Goal: Task Accomplishment & Management: Use online tool/utility

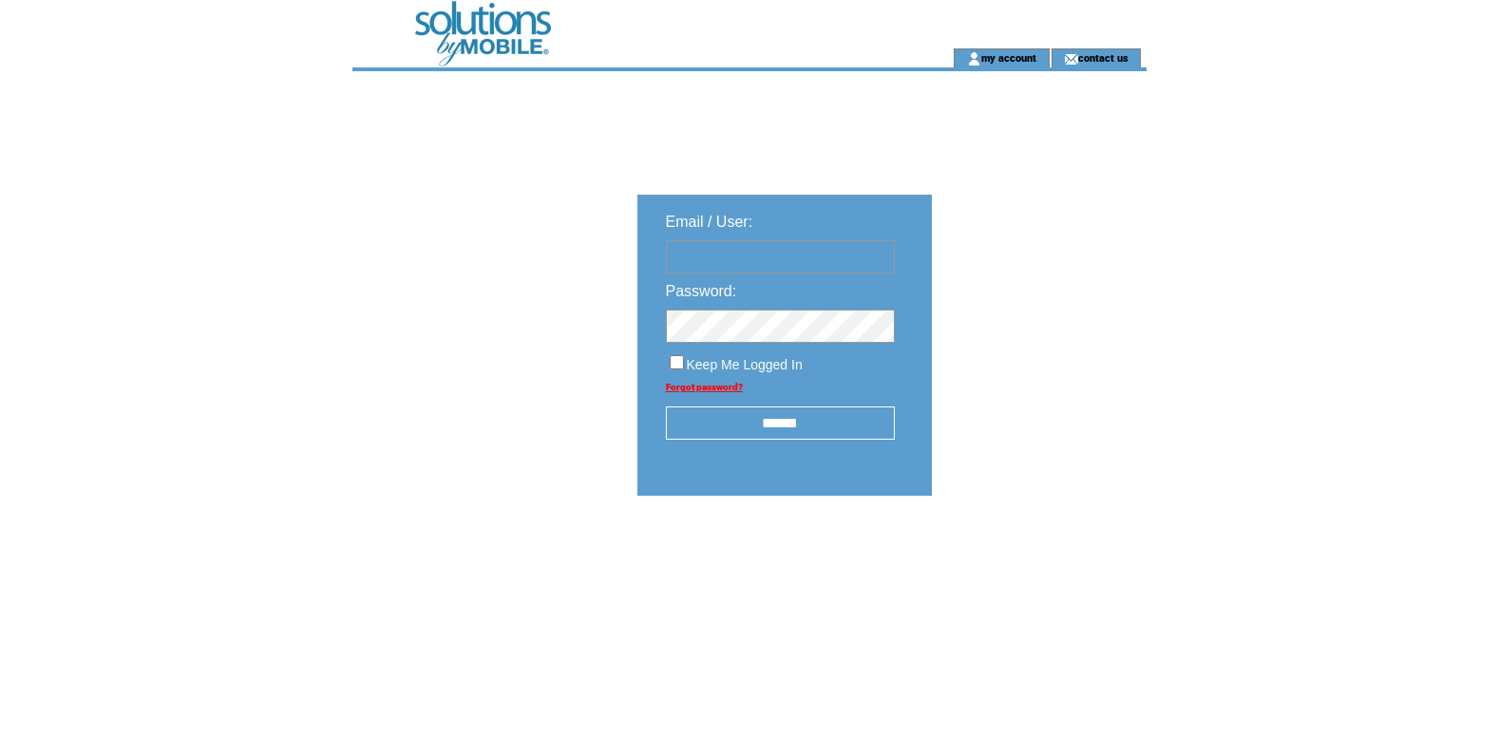
type input "**********"
click at [784, 428] on input "******" at bounding box center [780, 422] width 229 height 33
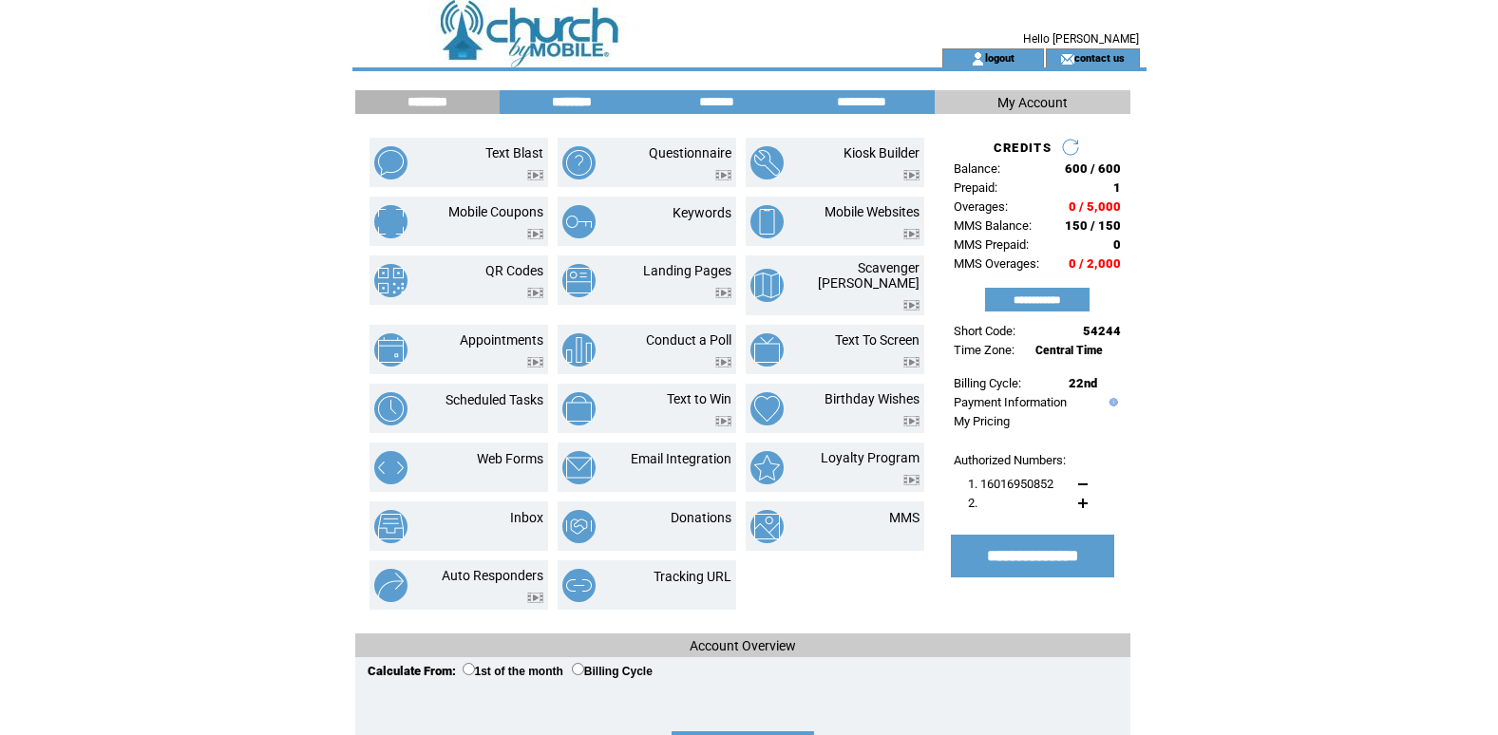
click at [572, 103] on input "********" at bounding box center [571, 102] width 142 height 16
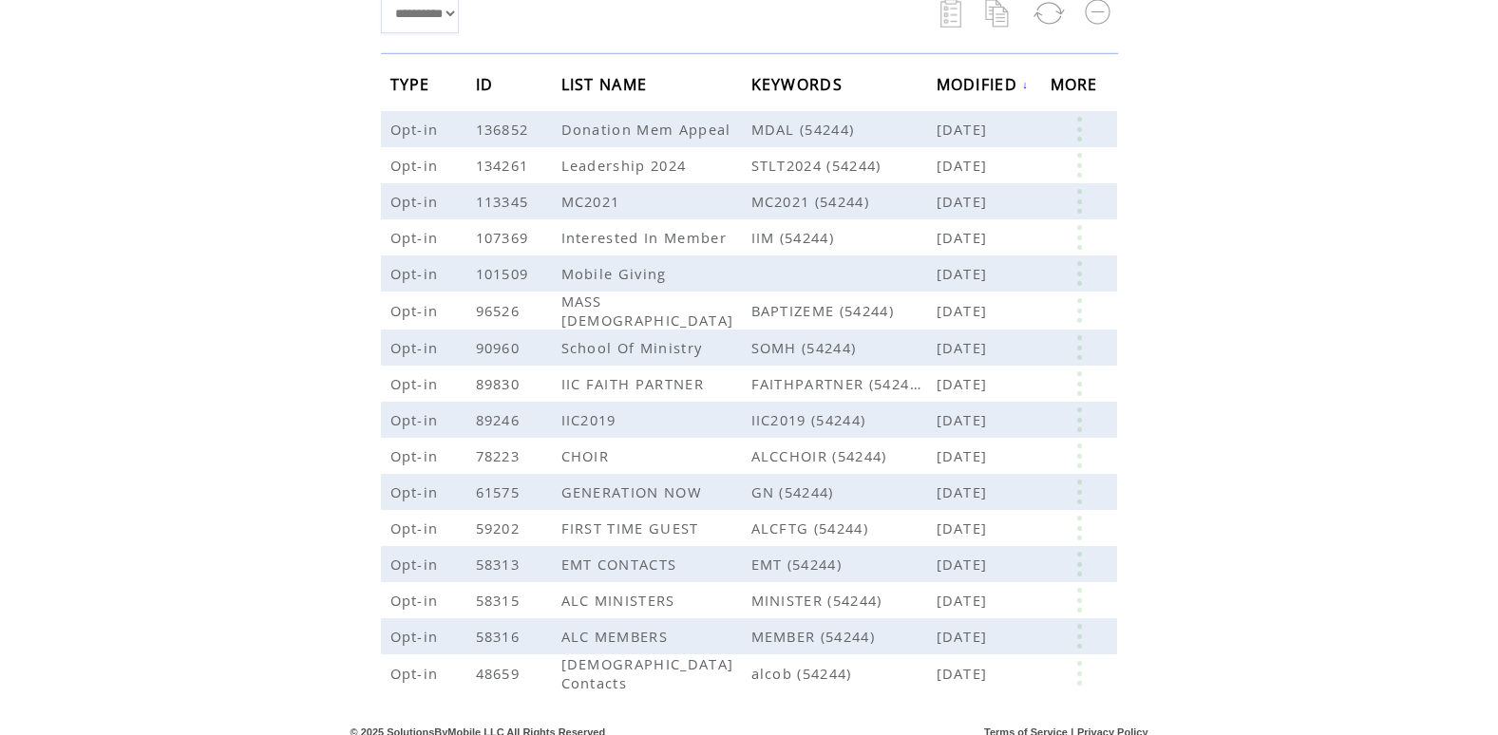
scroll to position [274, 0]
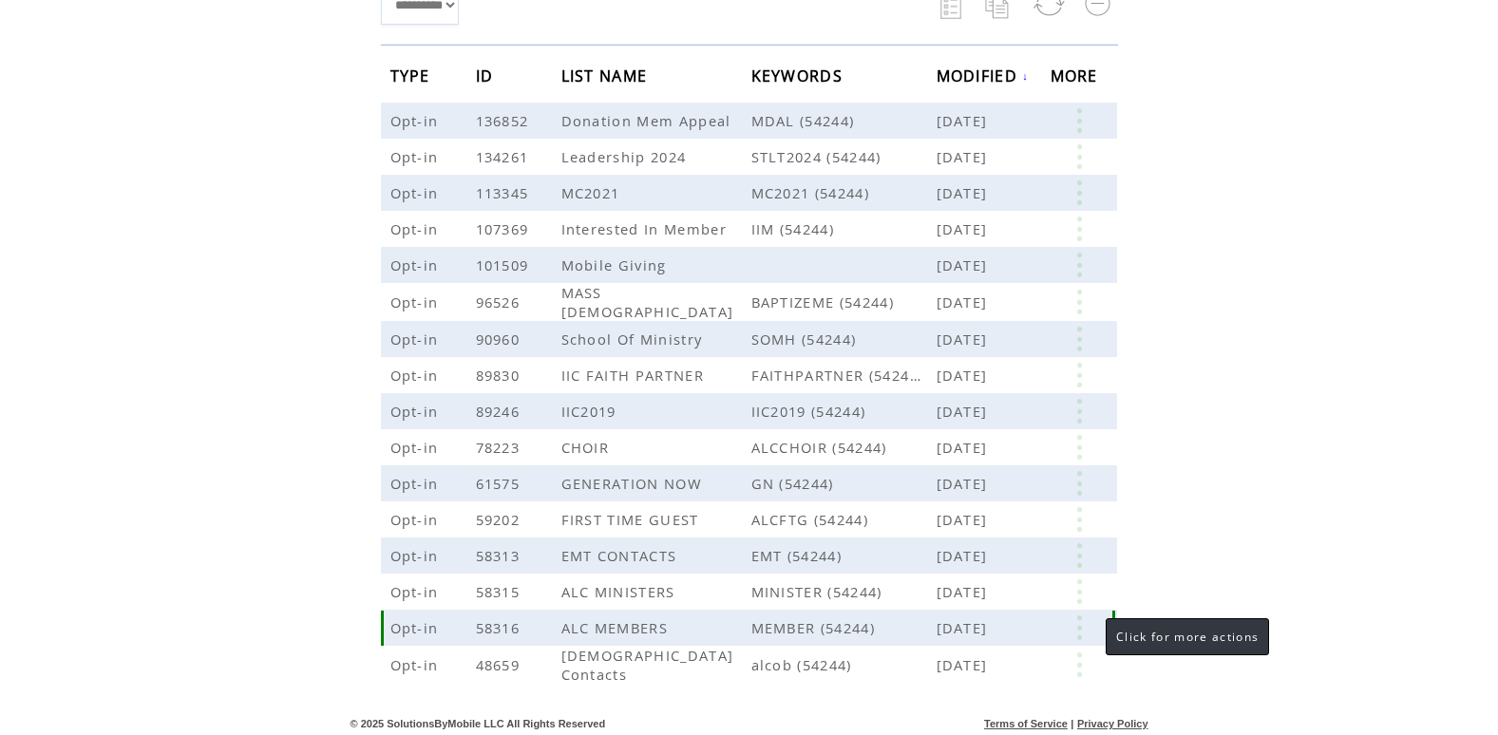
click at [1081, 636] on link at bounding box center [1078, 627] width 57 height 25
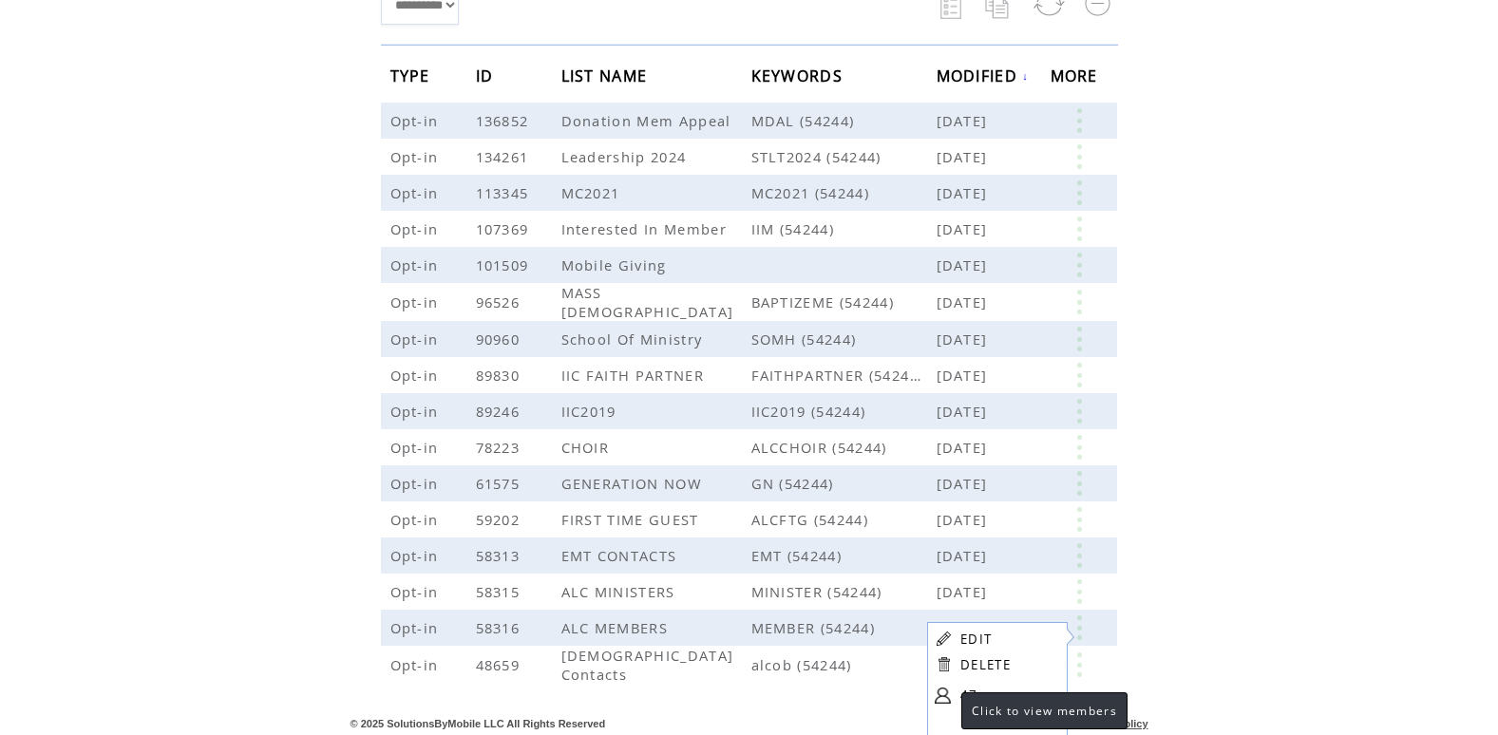
click at [942, 694] on link at bounding box center [942, 696] width 16 height 16
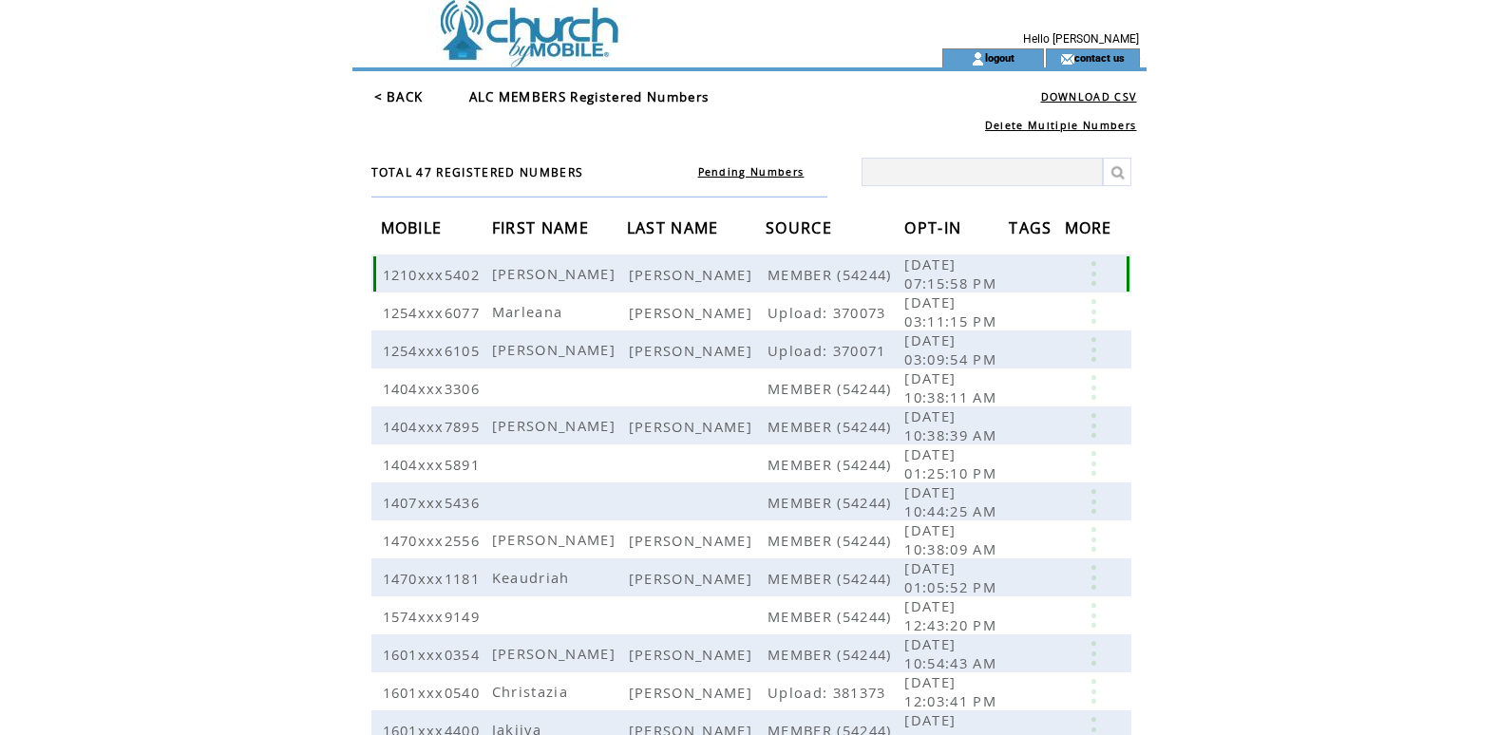
click at [1093, 283] on link at bounding box center [1093, 273] width 57 height 25
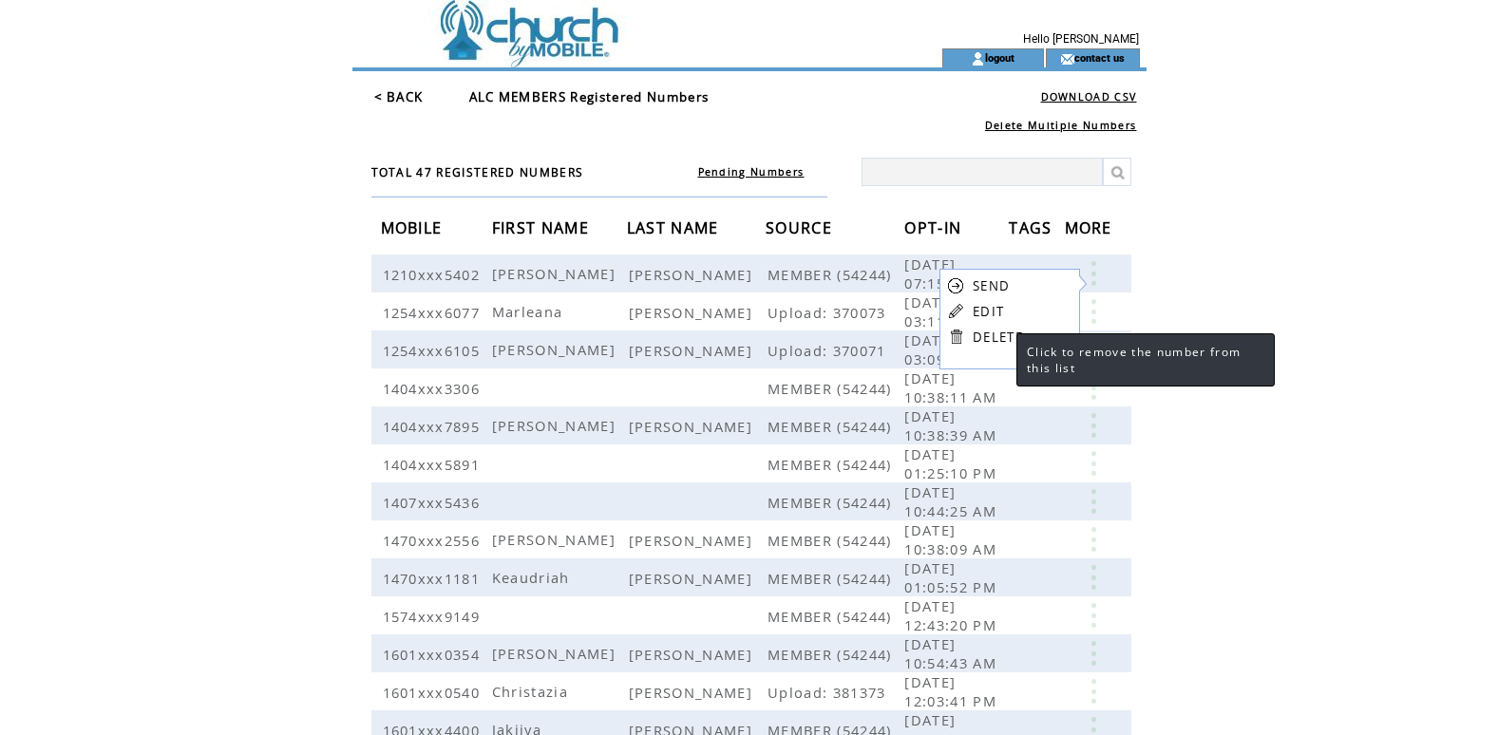
click at [982, 339] on link "DELETE" at bounding box center [997, 337] width 50 height 17
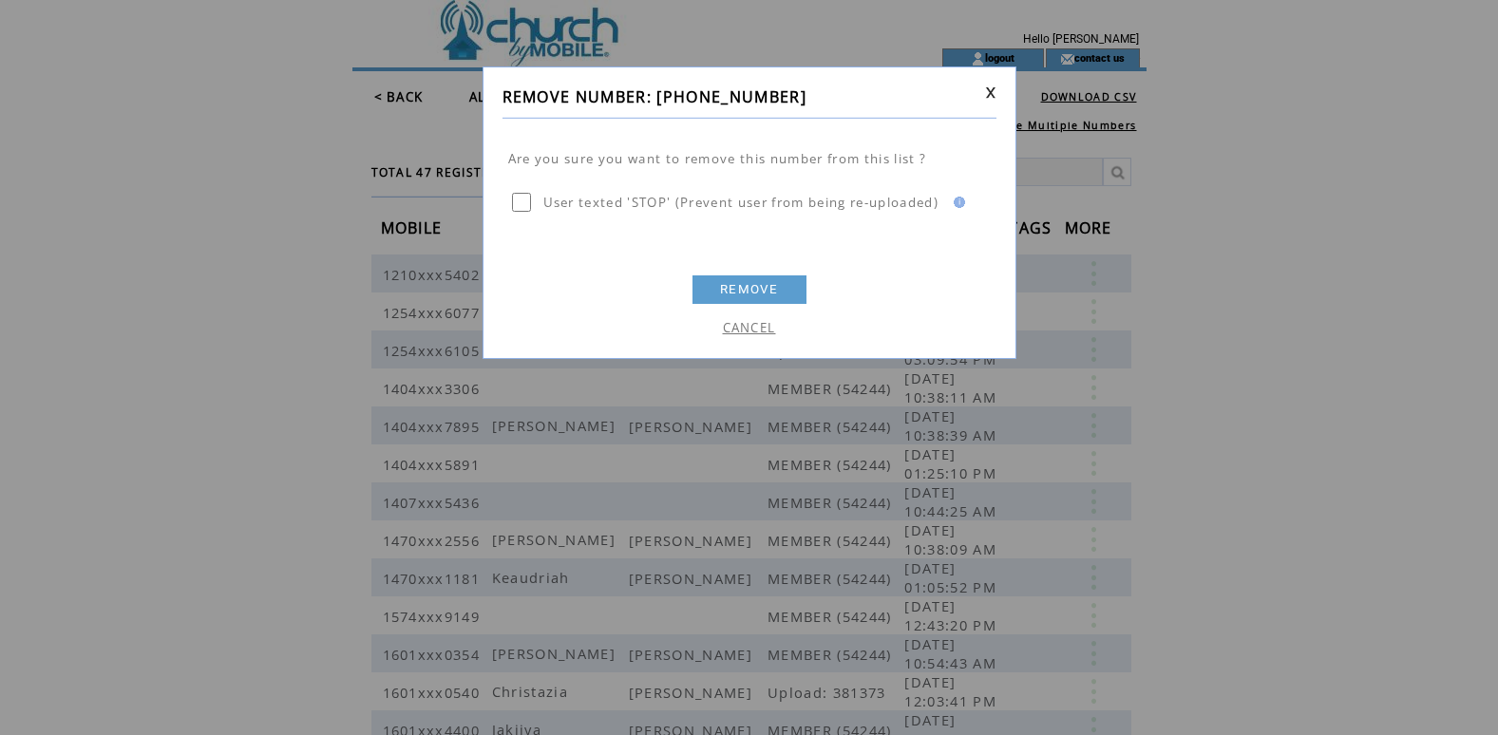
click at [750, 288] on link "REMOVE" at bounding box center [749, 289] width 114 height 28
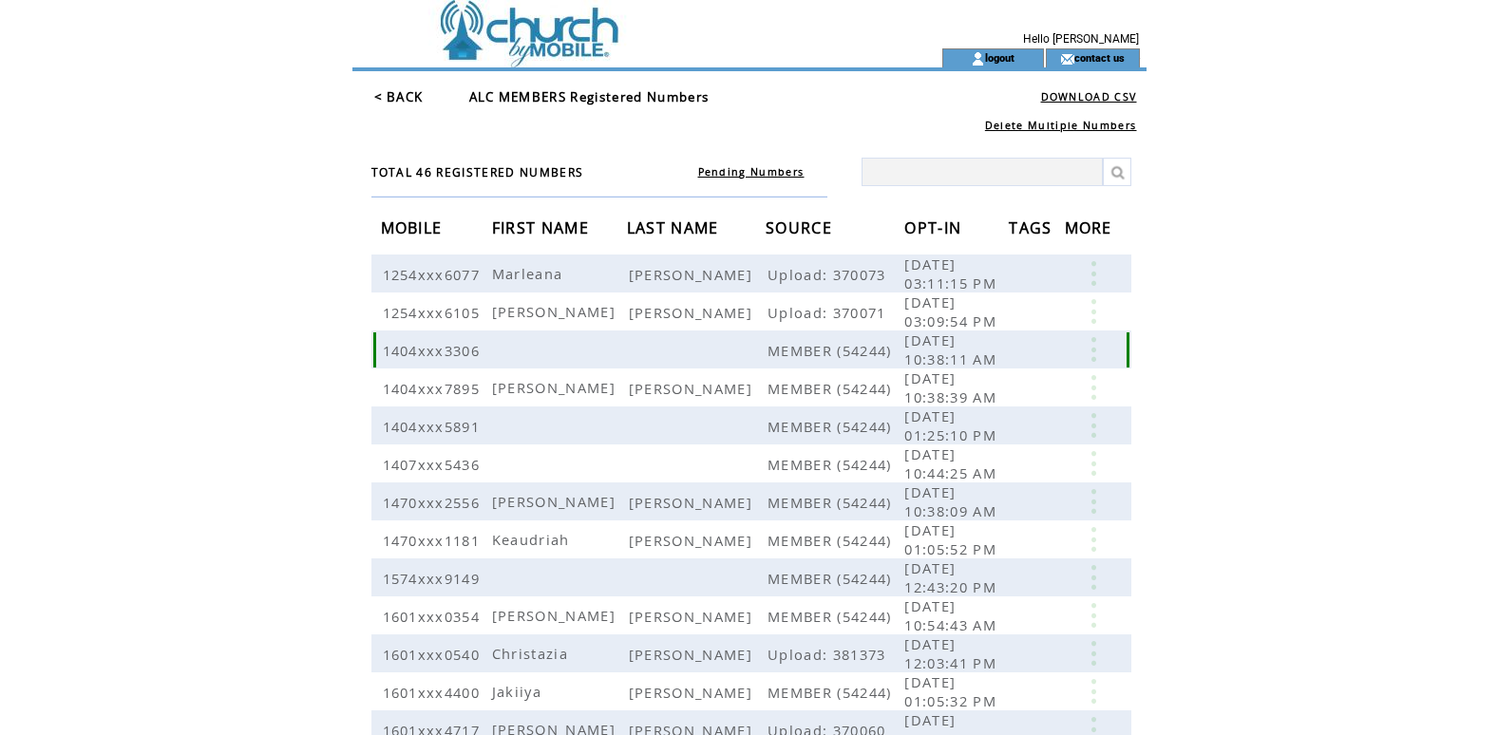
click at [1092, 360] on link at bounding box center [1093, 349] width 57 height 25
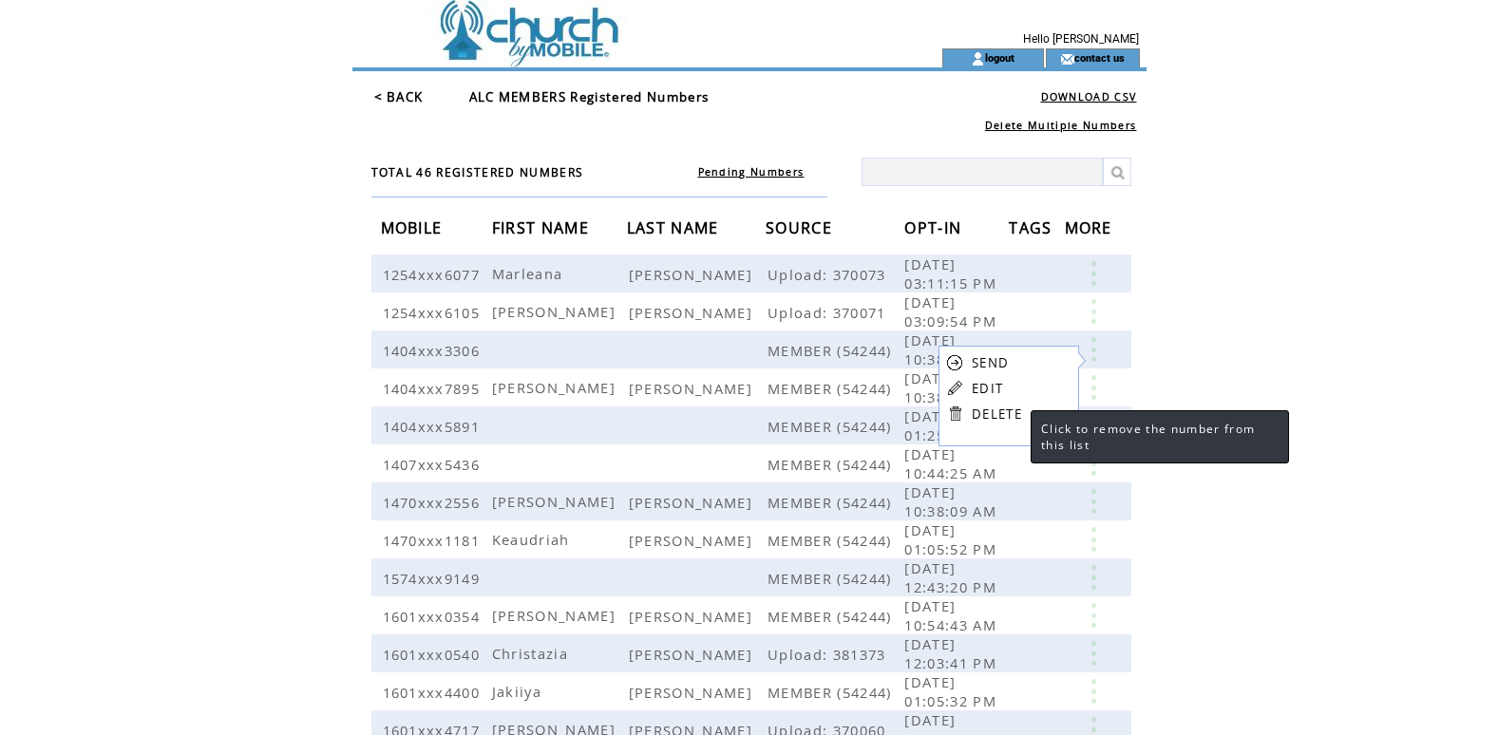
click at [994, 415] on link "DELETE" at bounding box center [996, 413] width 50 height 17
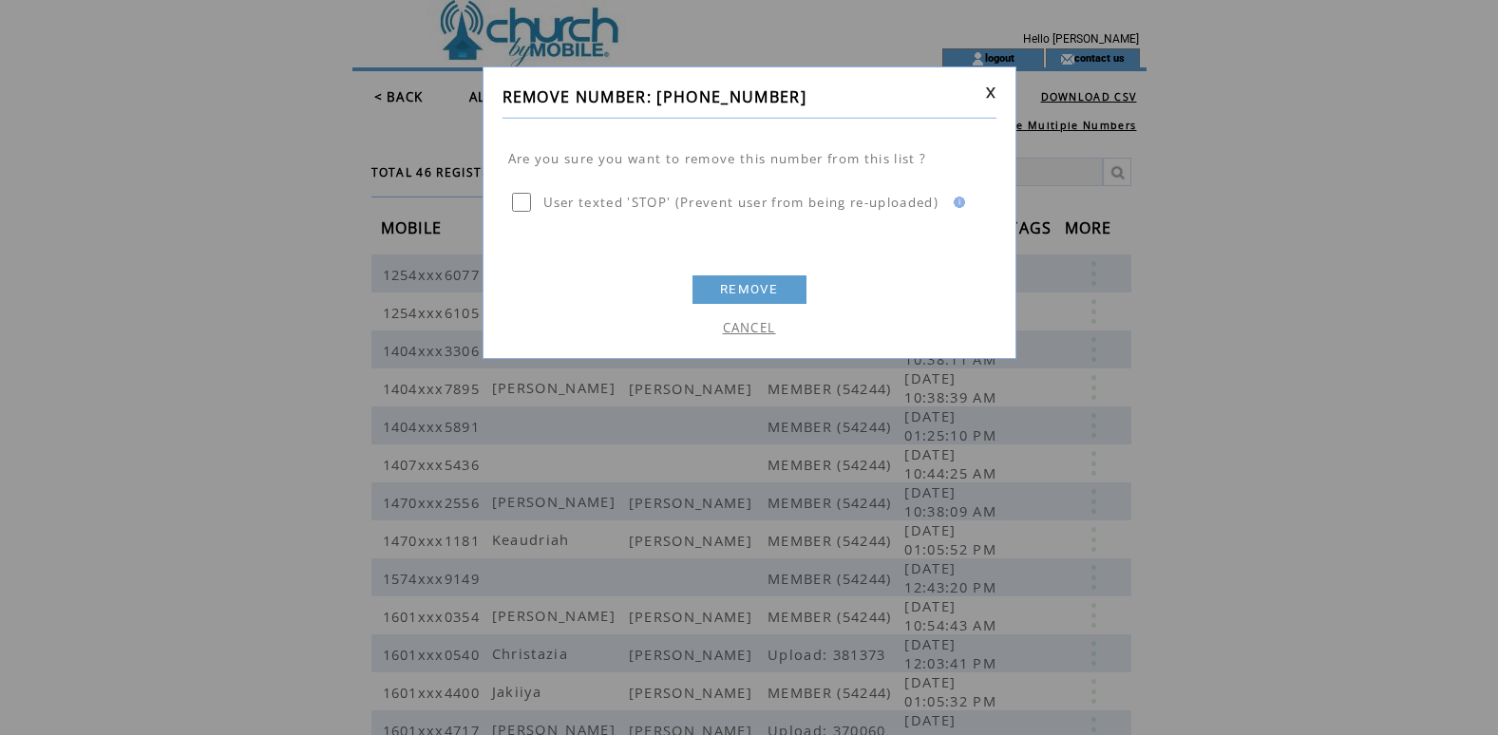
click at [737, 284] on link "REMOVE" at bounding box center [749, 289] width 114 height 28
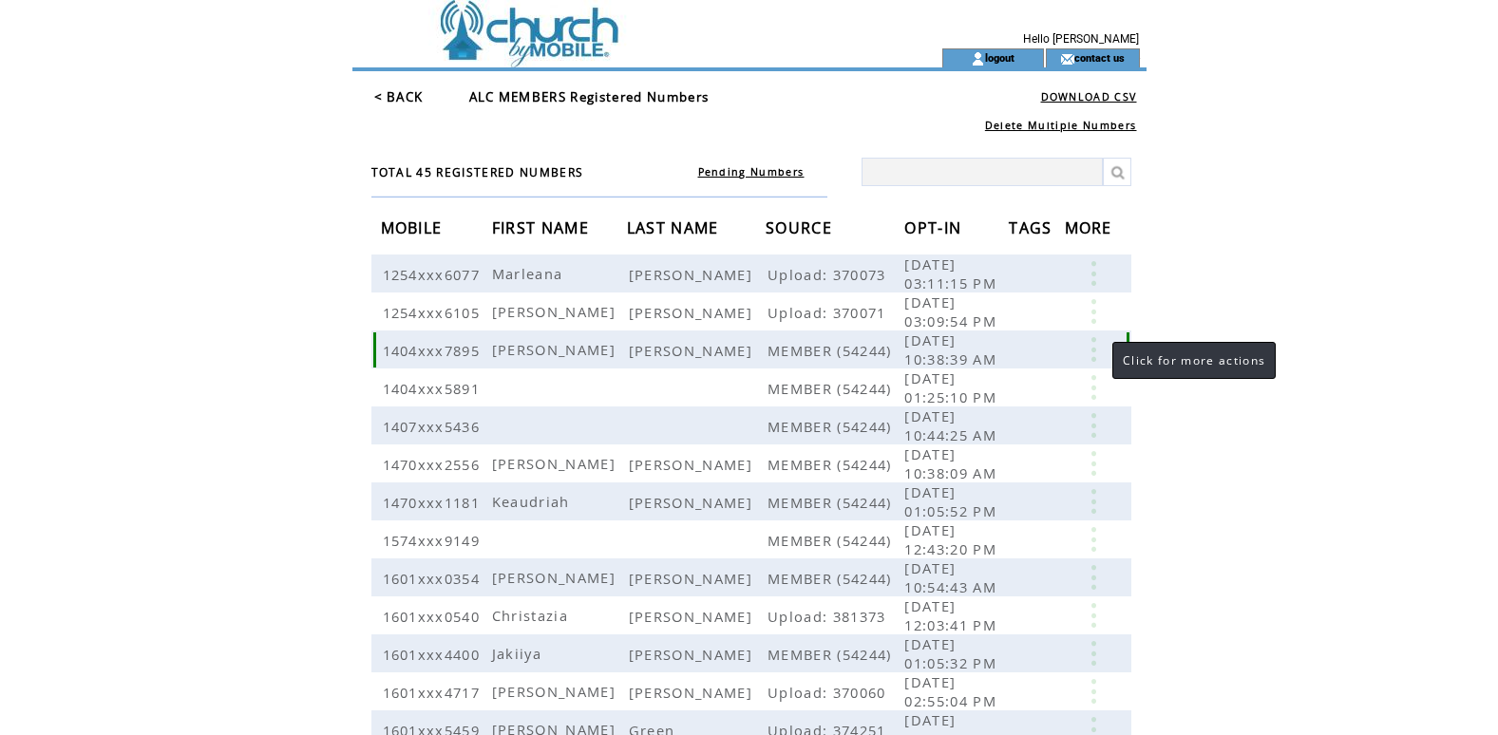
click at [1093, 359] on link at bounding box center [1093, 349] width 57 height 25
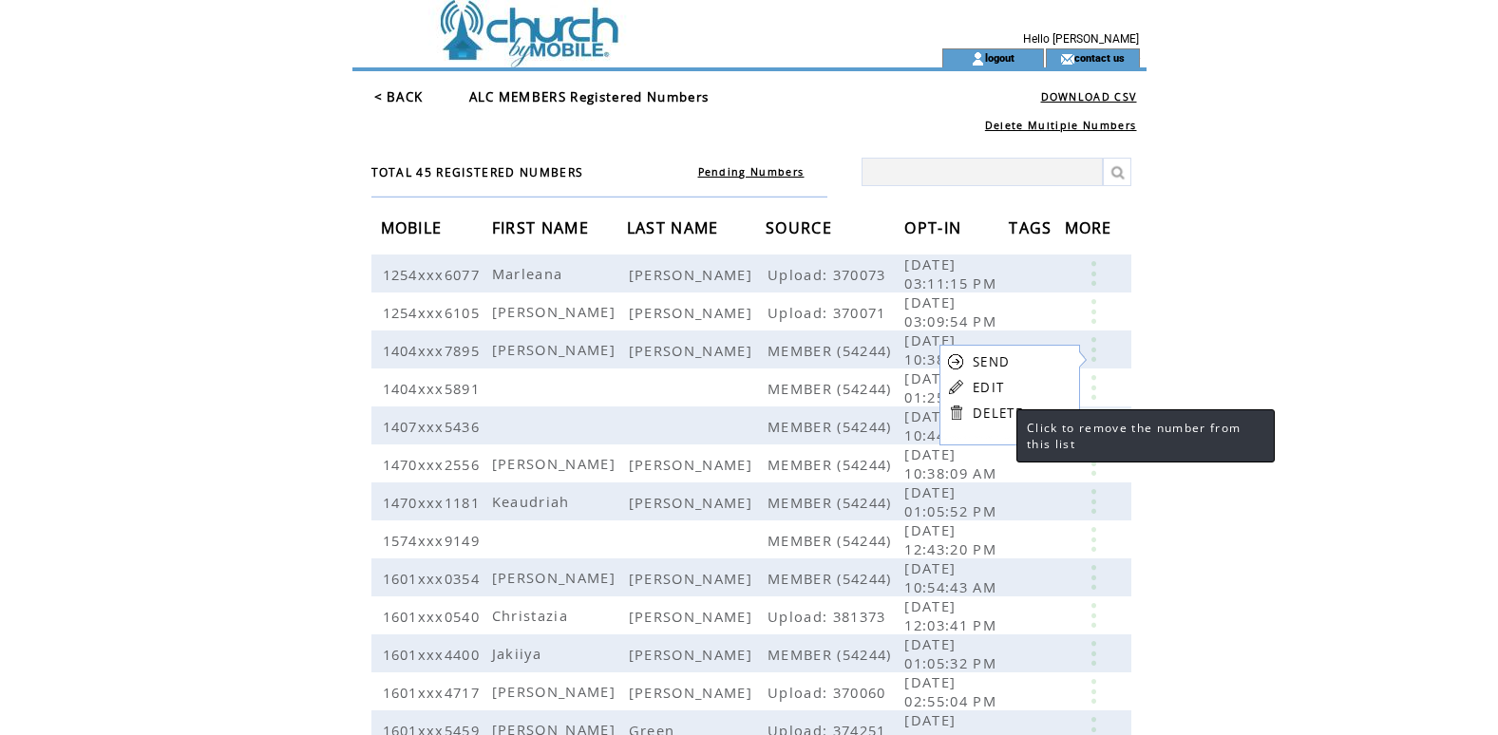
click at [1001, 414] on link "DELETE" at bounding box center [997, 413] width 50 height 17
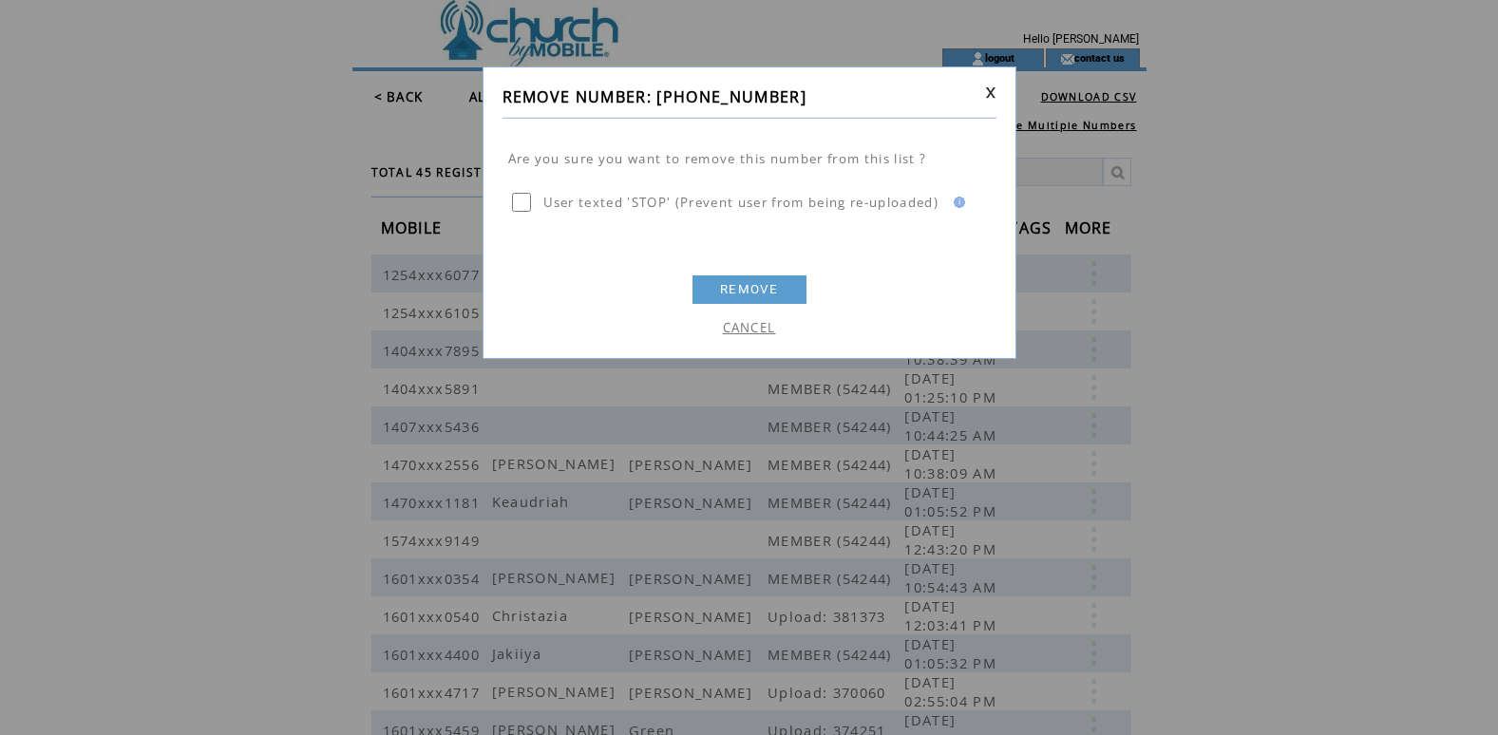
click at [777, 288] on link "REMOVE" at bounding box center [749, 289] width 114 height 28
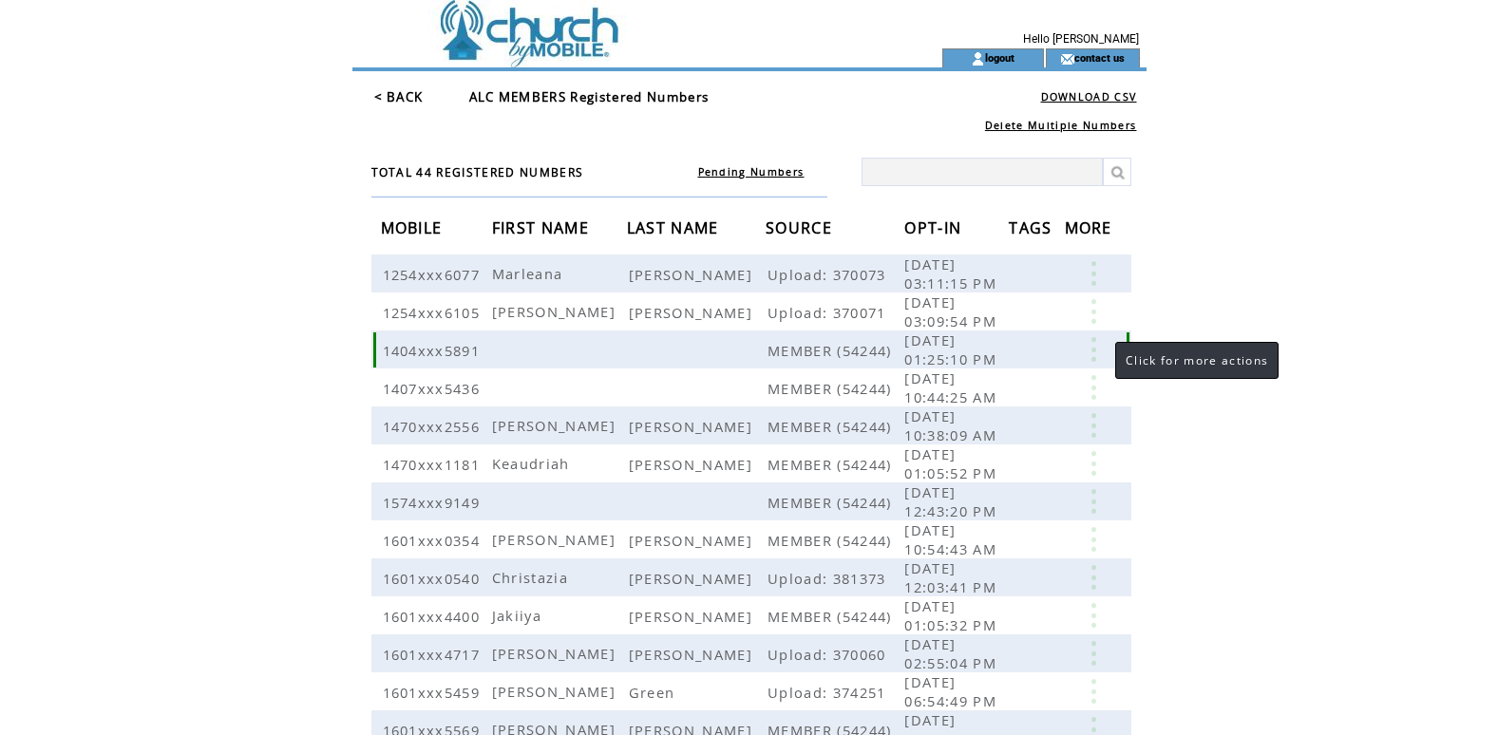
click at [1095, 359] on link at bounding box center [1093, 349] width 57 height 25
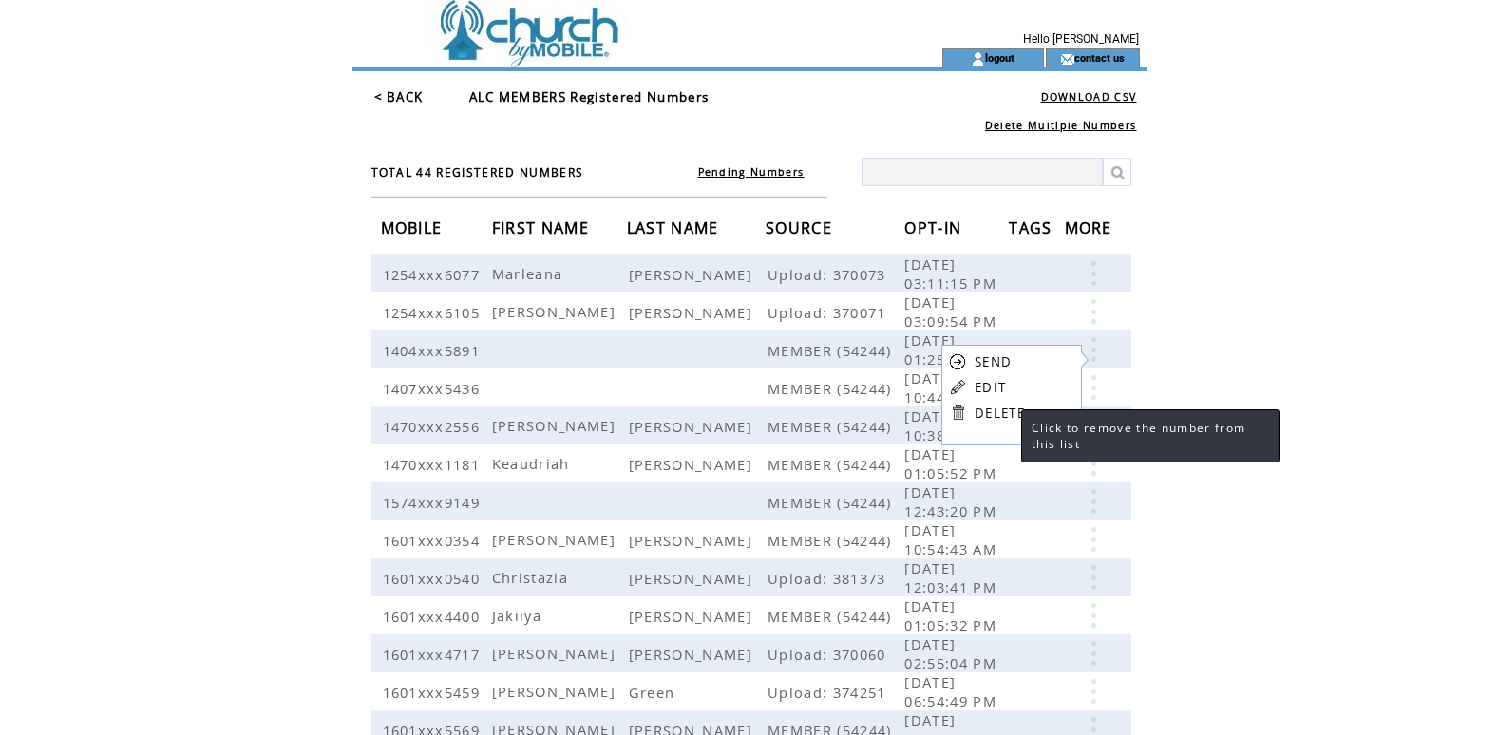
click at [1002, 412] on link "DELETE" at bounding box center [999, 413] width 50 height 17
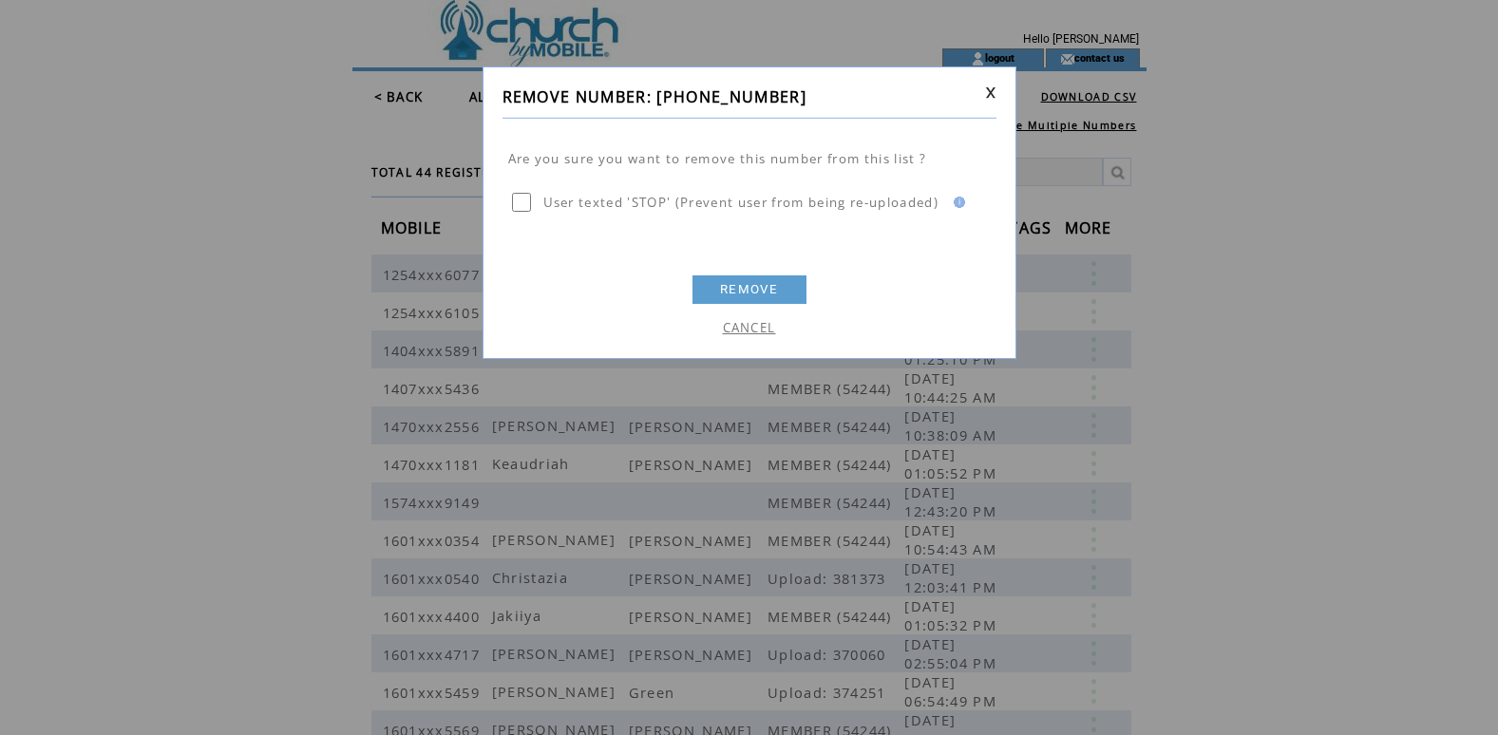
click at [736, 292] on link "REMOVE" at bounding box center [749, 289] width 114 height 28
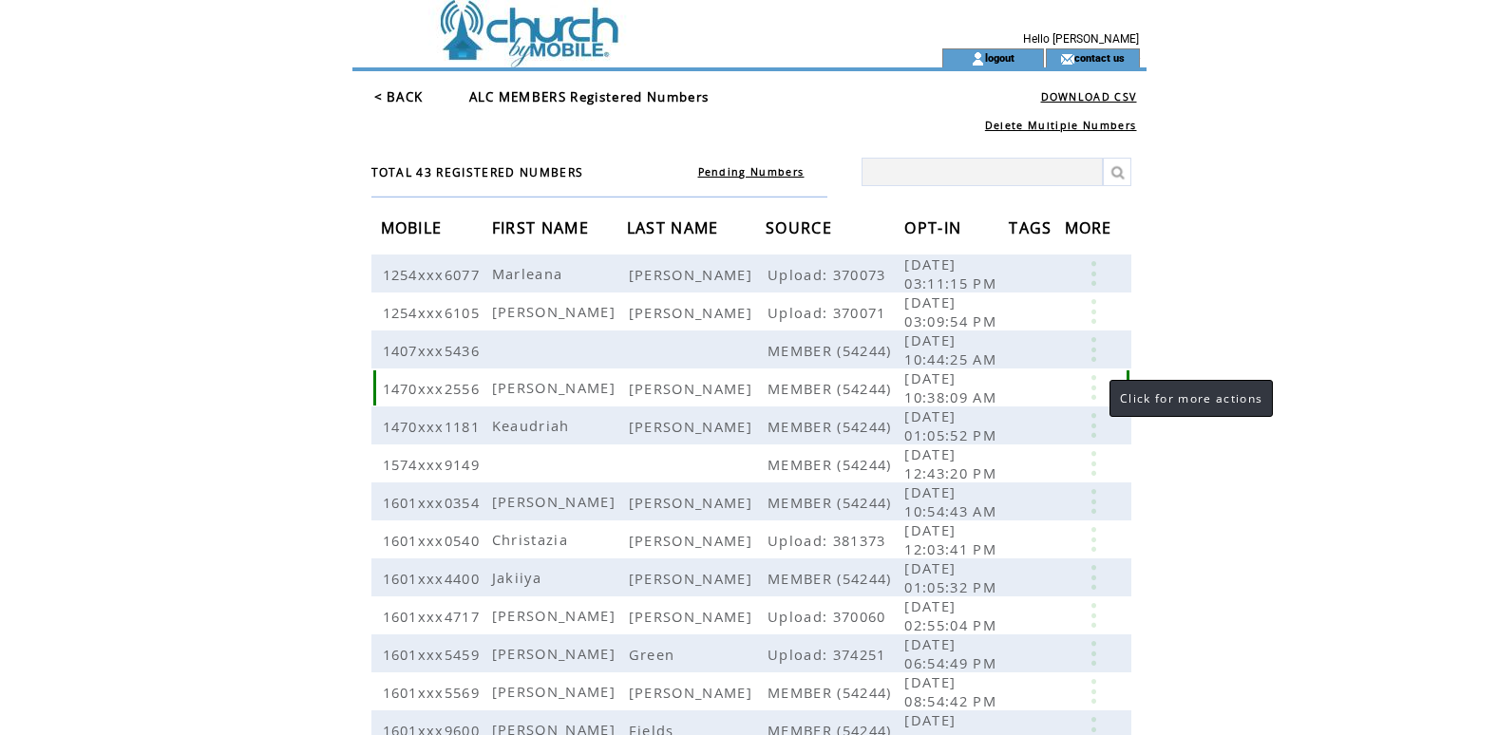
click at [1095, 398] on link at bounding box center [1093, 387] width 57 height 25
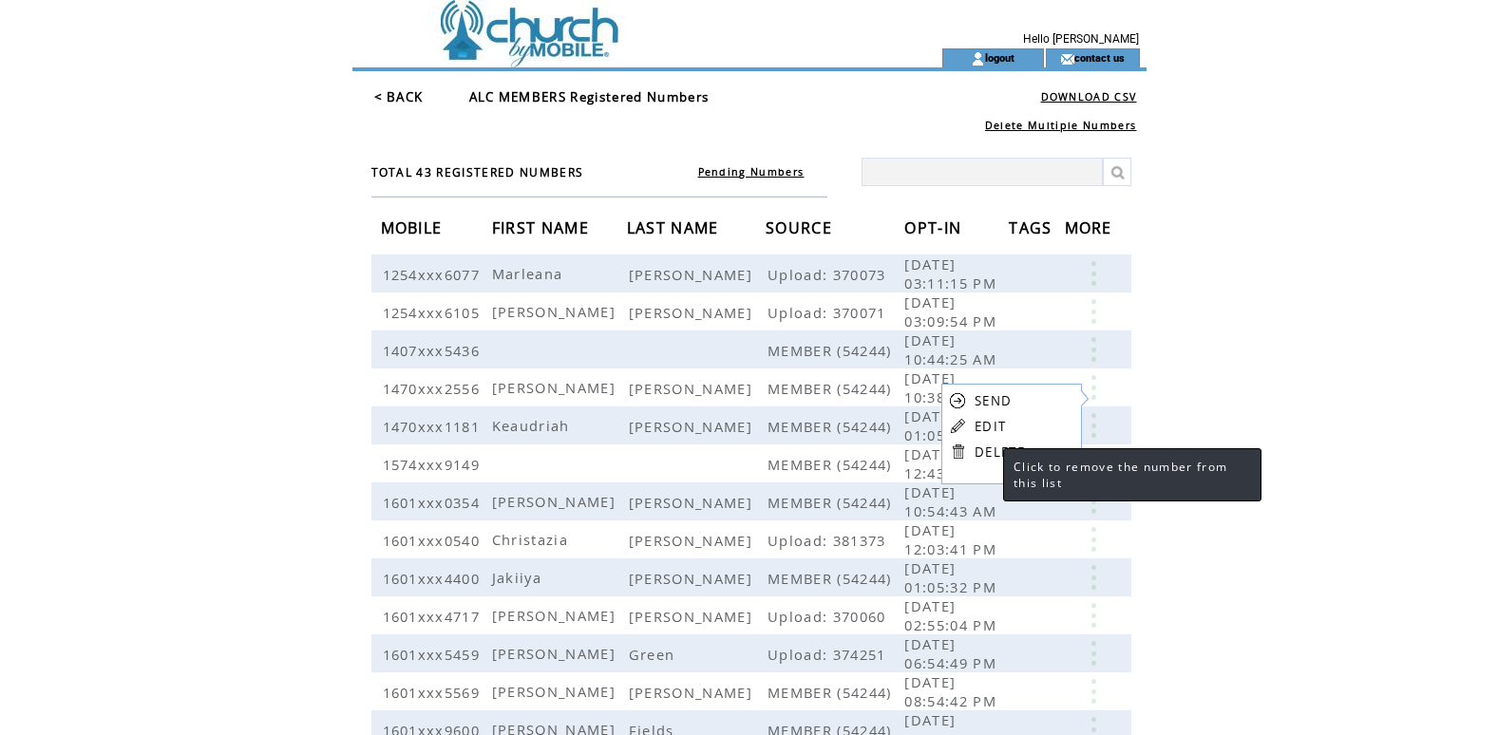
click at [986, 453] on link "DELETE" at bounding box center [999, 451] width 50 height 17
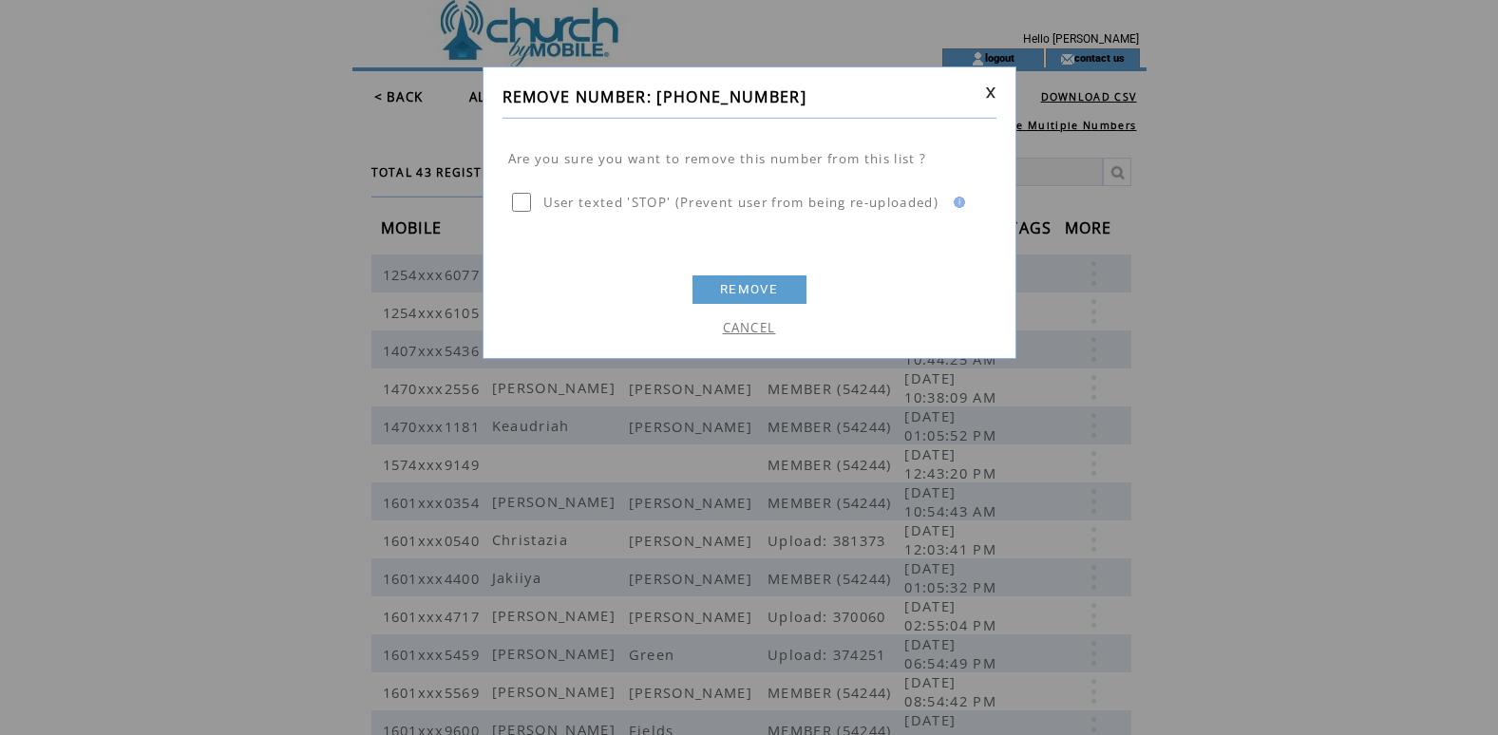
click at [744, 284] on link "REMOVE" at bounding box center [749, 289] width 114 height 28
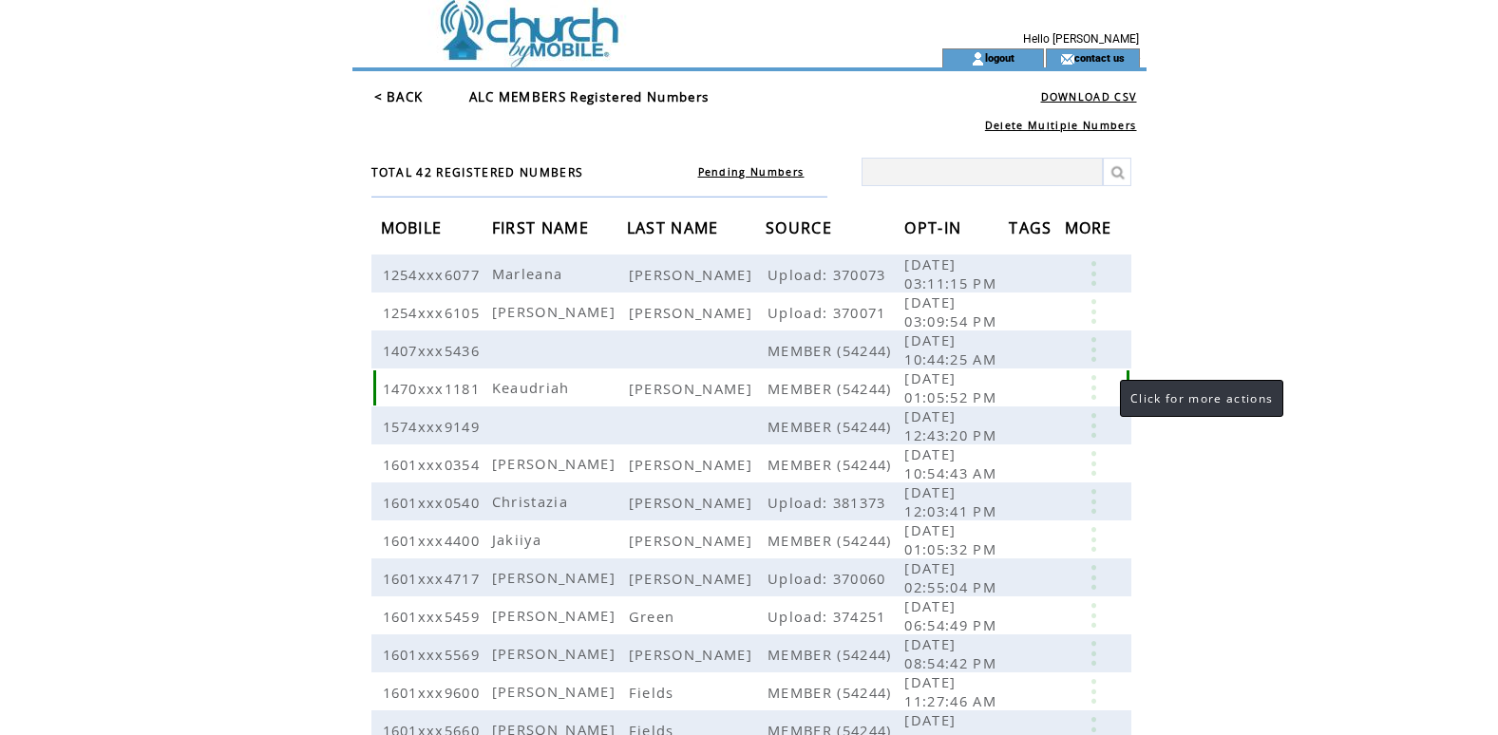
click at [1096, 394] on link at bounding box center [1093, 387] width 57 height 25
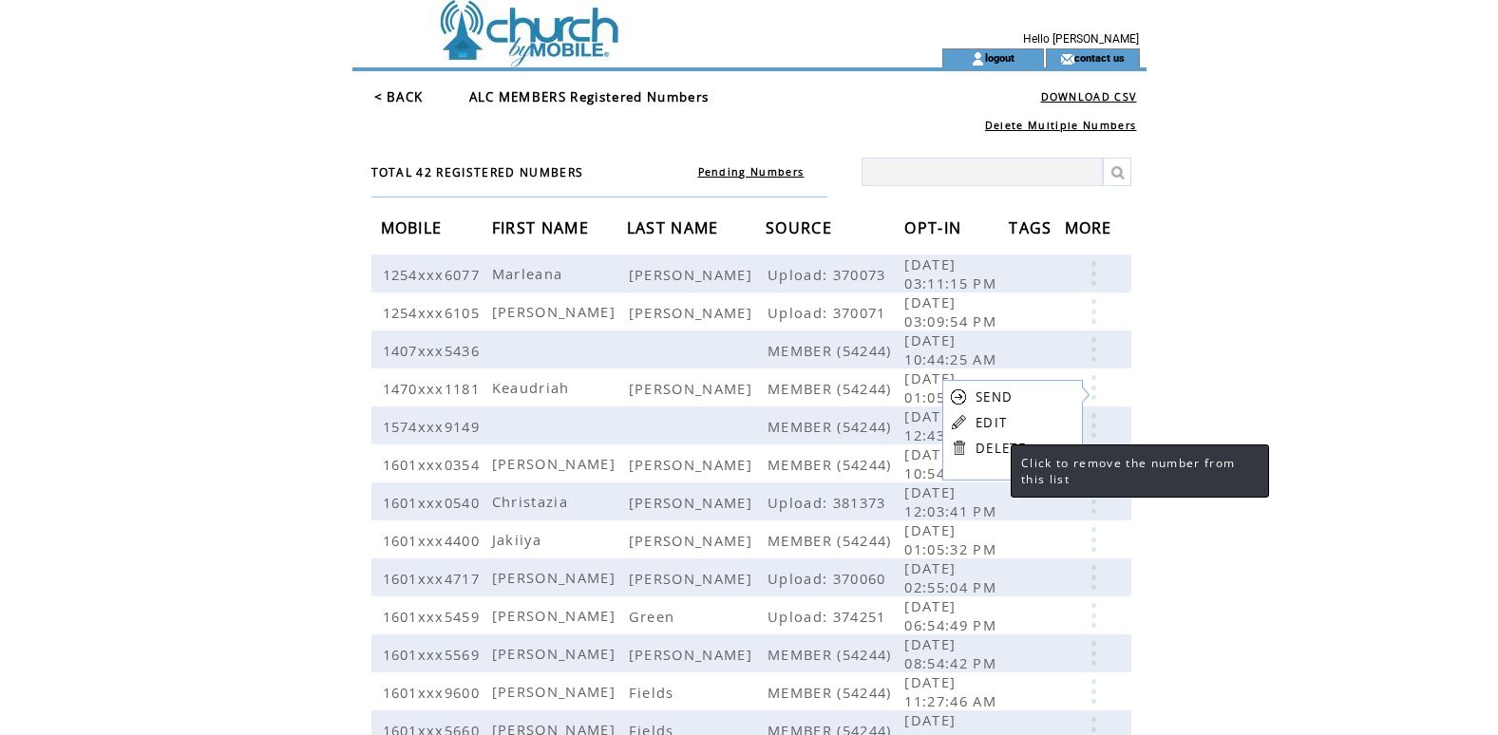
click at [987, 449] on link "DELETE" at bounding box center [1000, 448] width 50 height 17
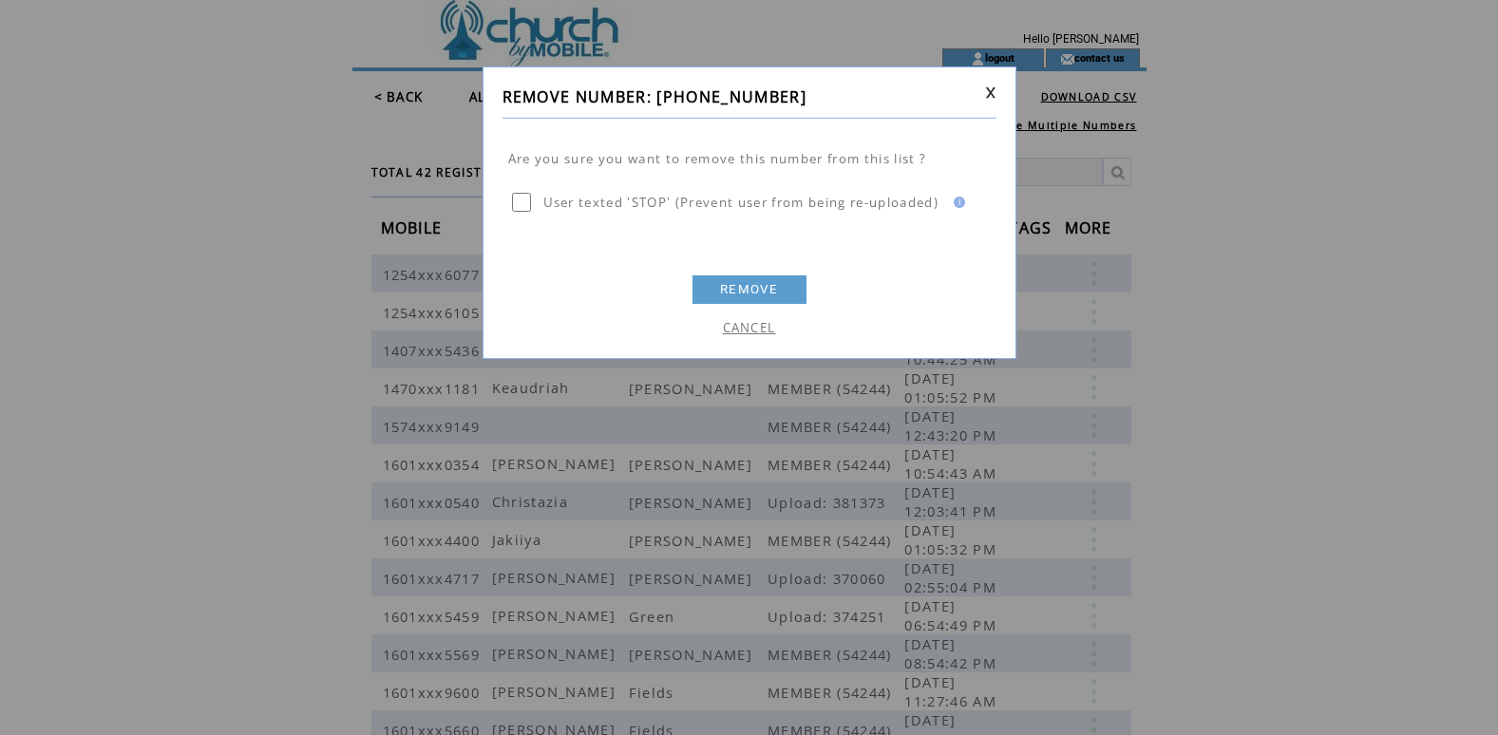
click at [751, 292] on link "REMOVE" at bounding box center [749, 289] width 114 height 28
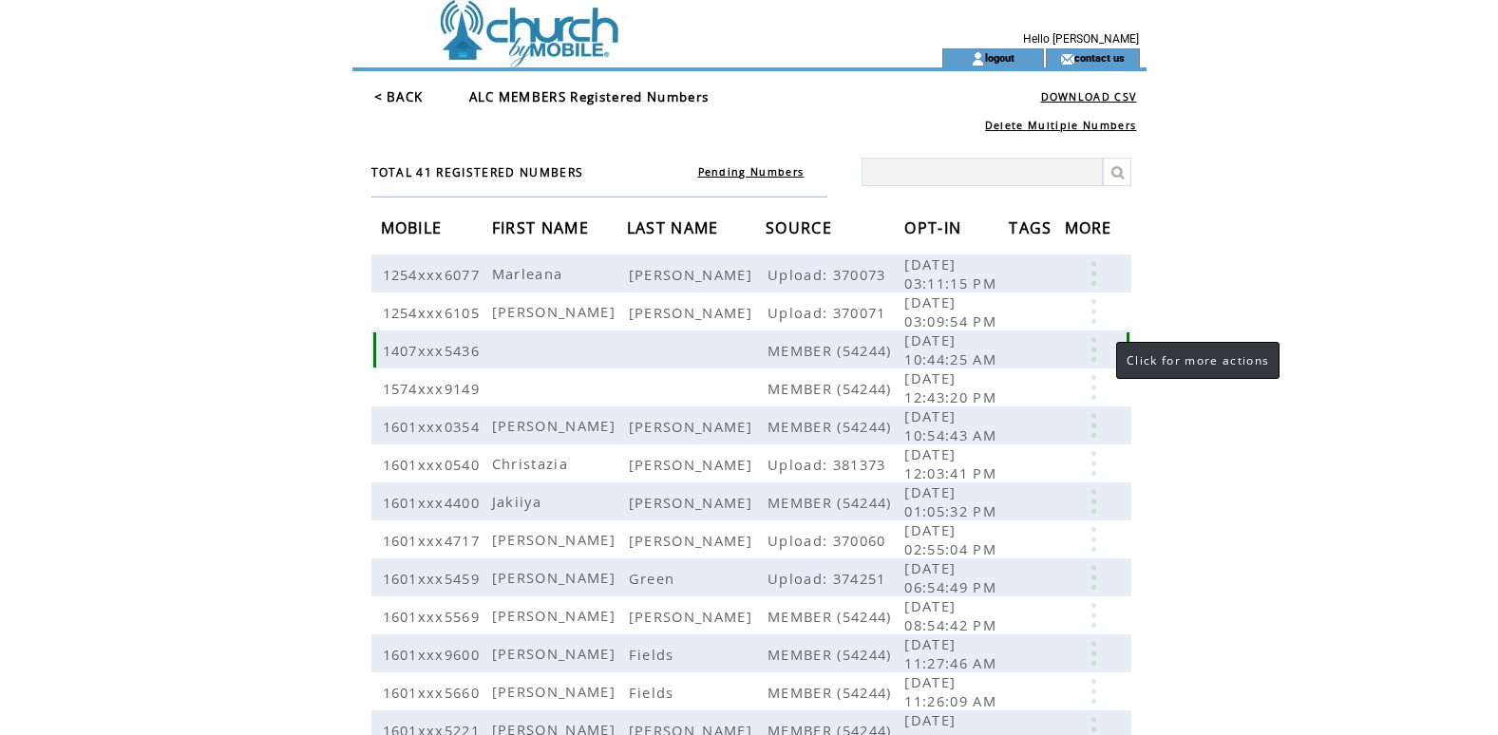
click at [1092, 357] on link at bounding box center [1093, 349] width 57 height 25
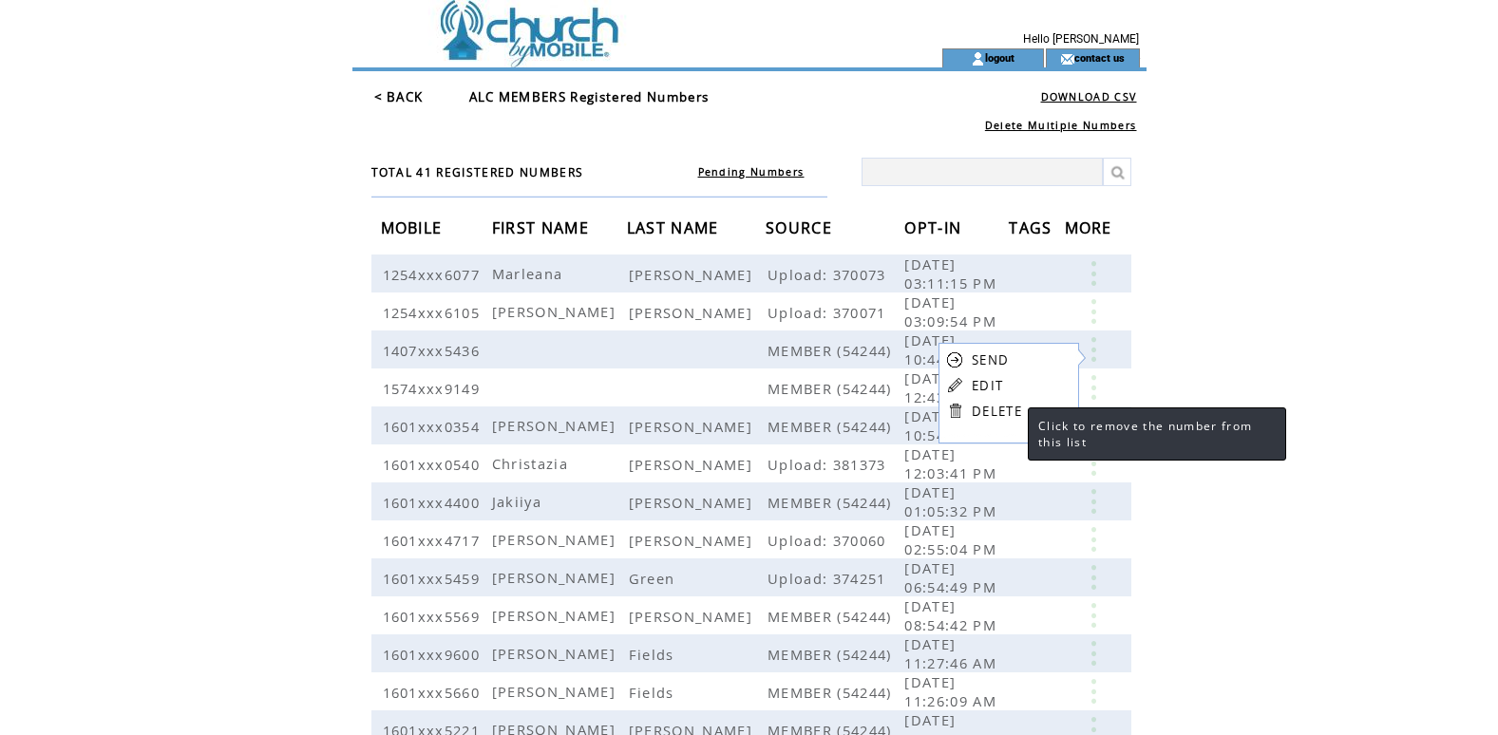
click at [988, 412] on link "DELETE" at bounding box center [996, 411] width 50 height 17
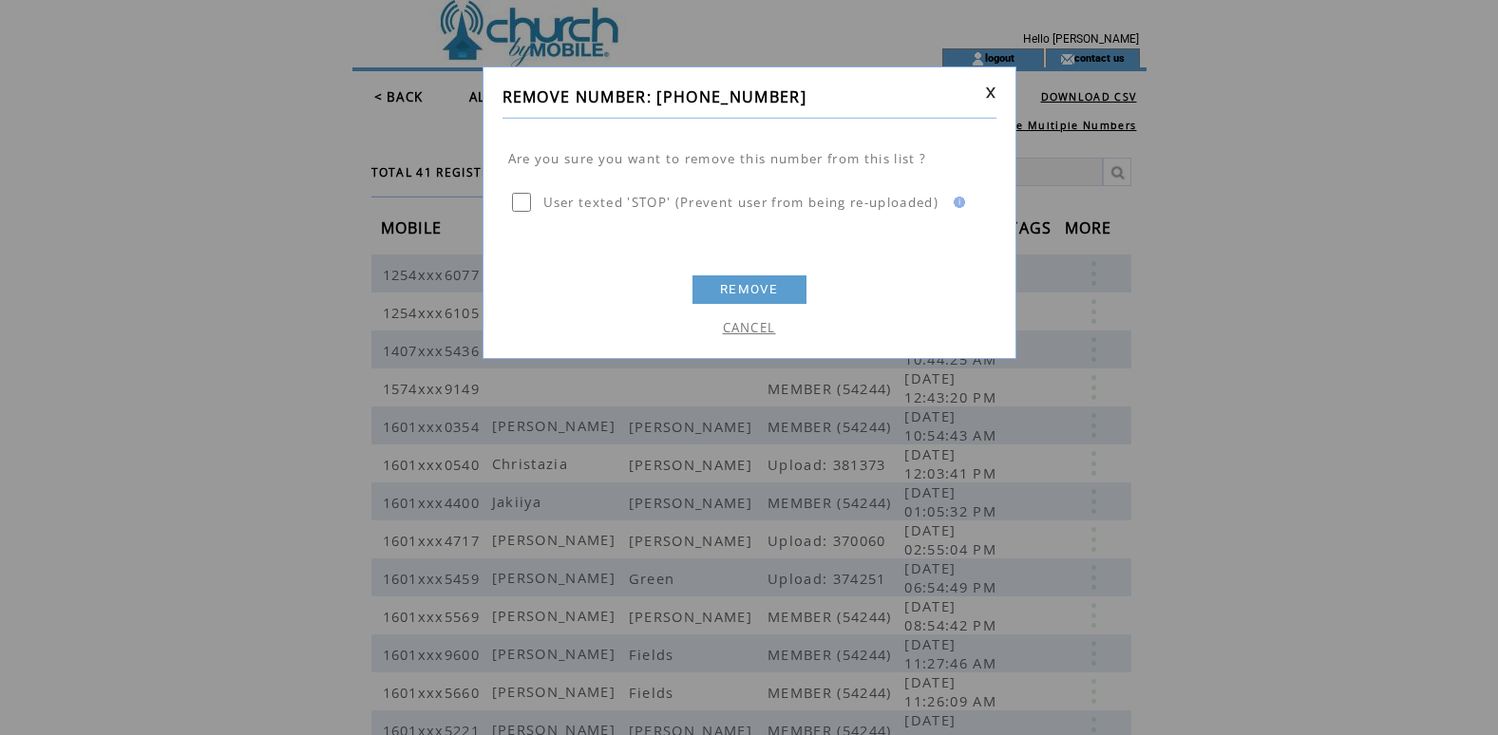
click at [743, 289] on link "REMOVE" at bounding box center [749, 289] width 114 height 28
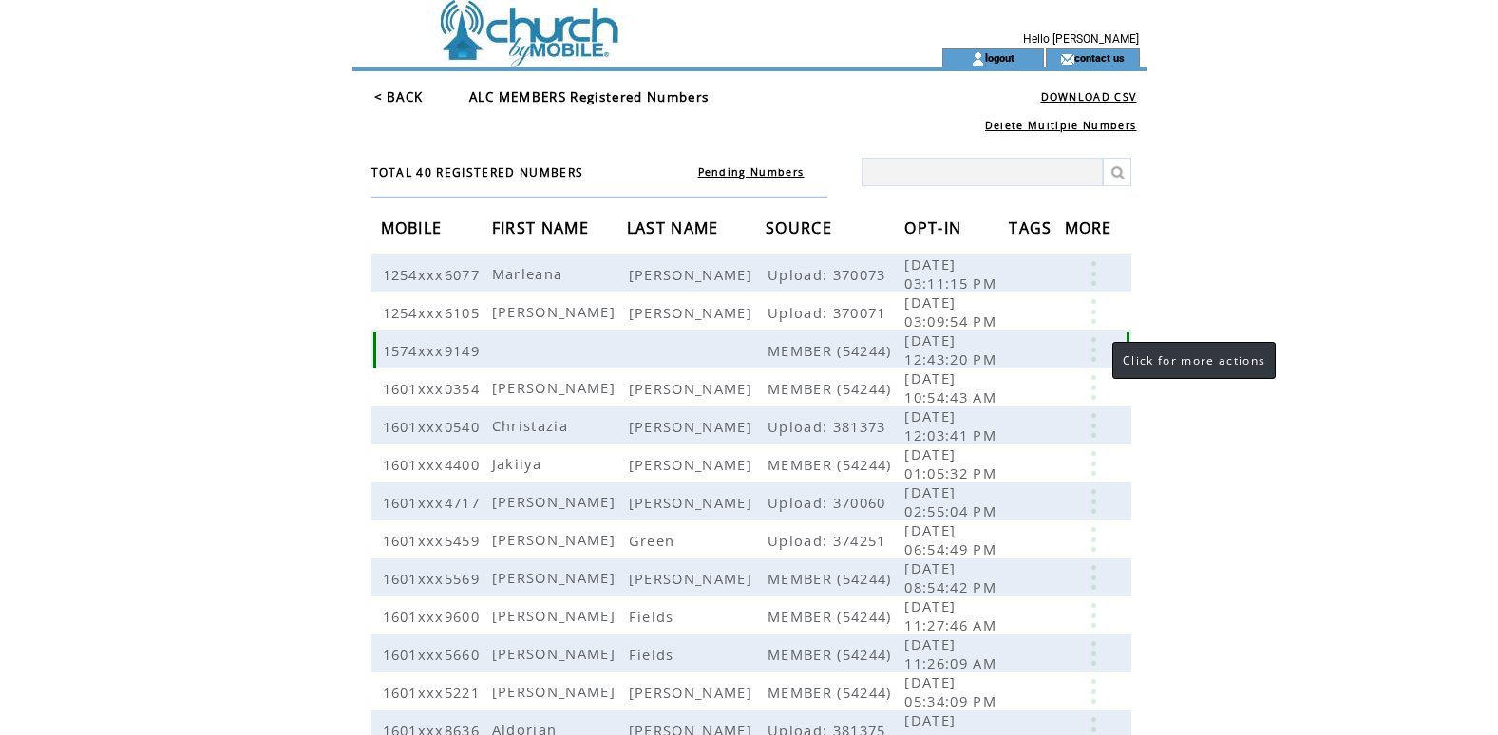
click at [1093, 358] on link at bounding box center [1093, 349] width 57 height 25
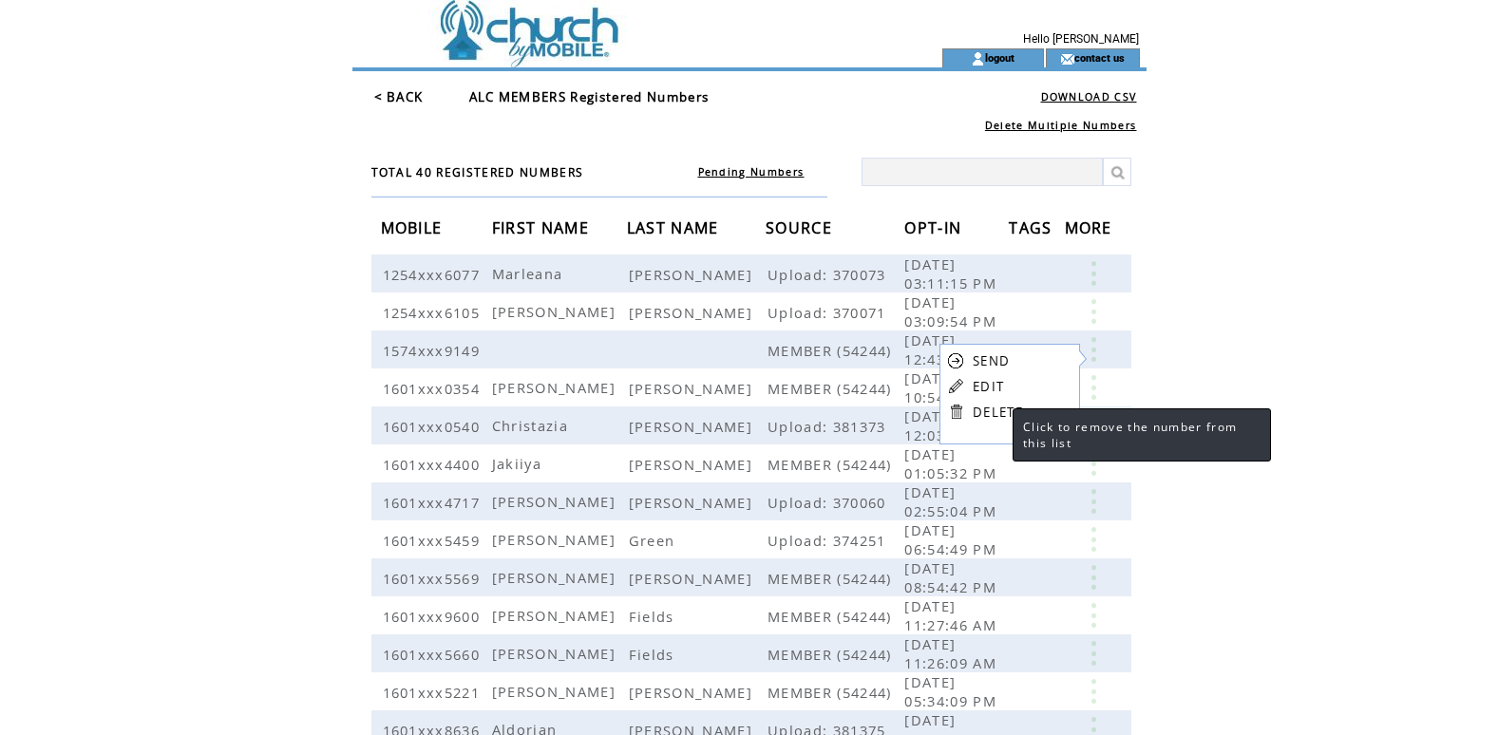
click at [993, 412] on link "DELETE" at bounding box center [997, 412] width 50 height 17
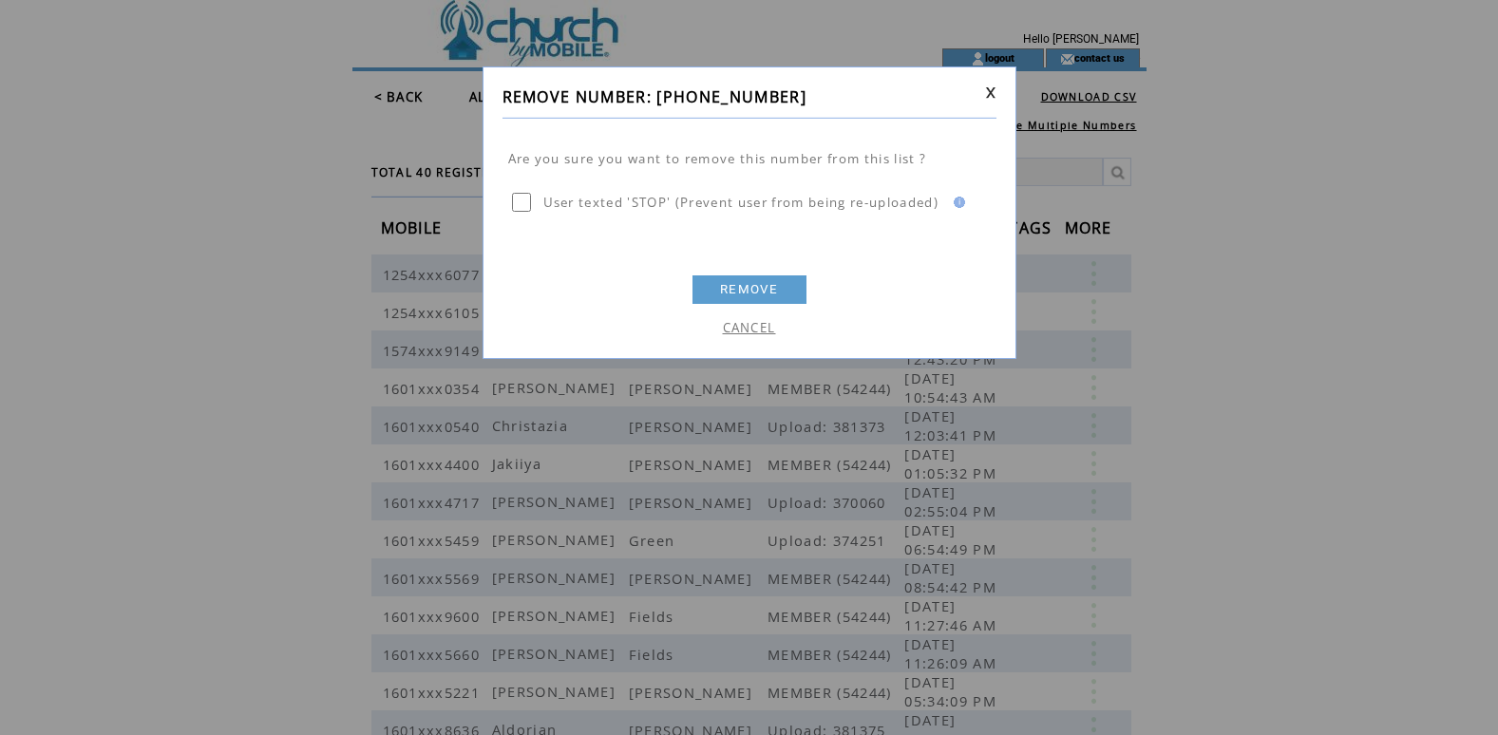
click at [761, 291] on link "REMOVE" at bounding box center [749, 289] width 114 height 28
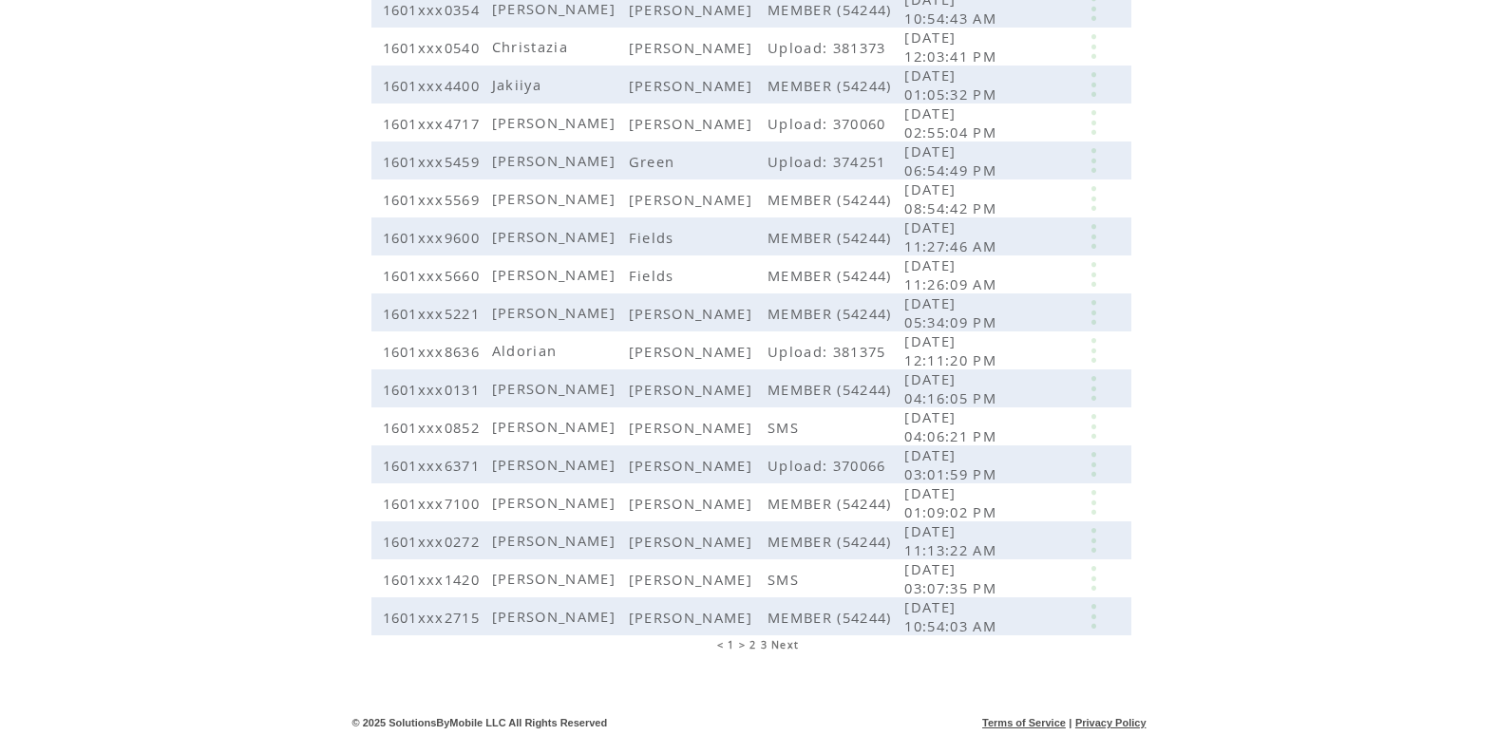
scroll to position [344, 0]
click at [784, 641] on span "Next" at bounding box center [785, 641] width 28 height 13
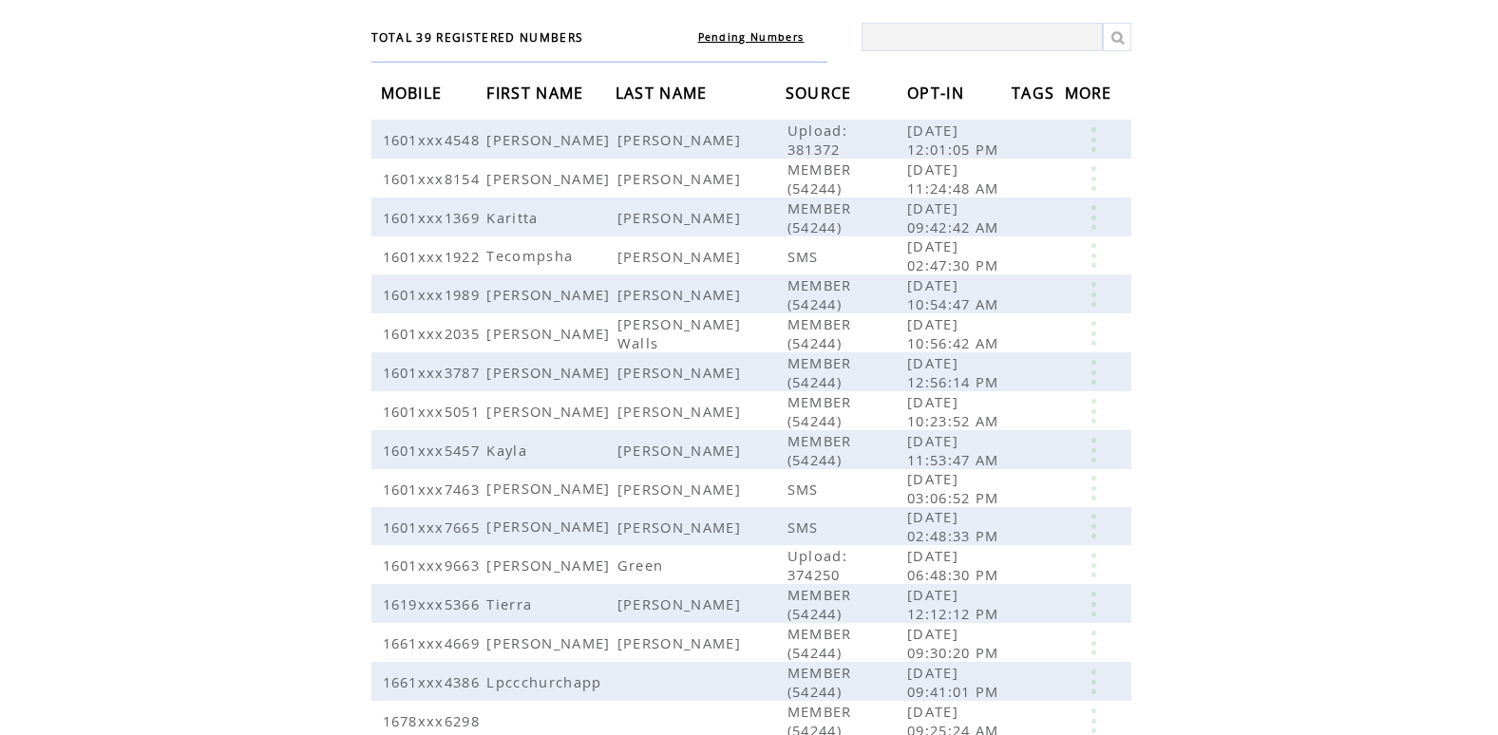
scroll to position [152, 0]
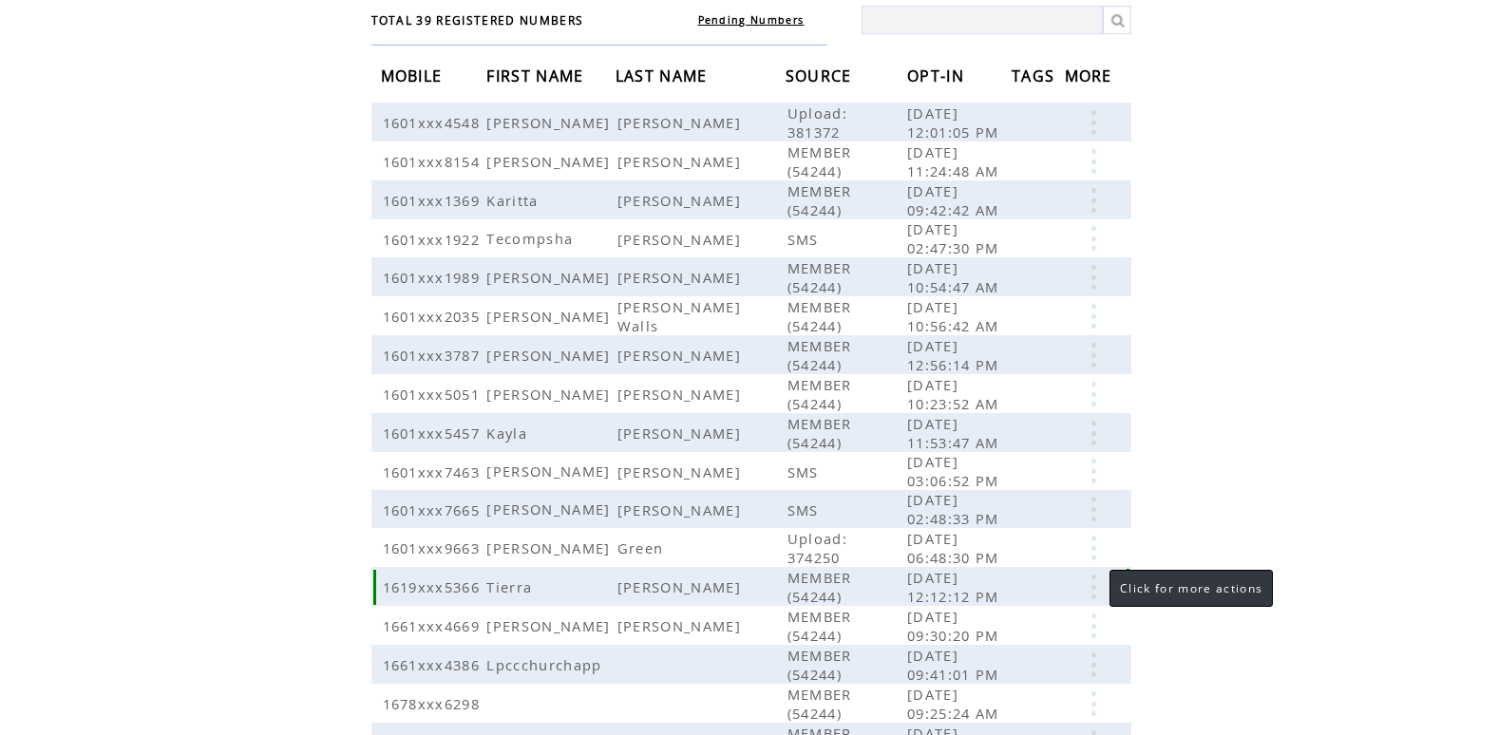
click at [1093, 587] on link at bounding box center [1093, 587] width 57 height 25
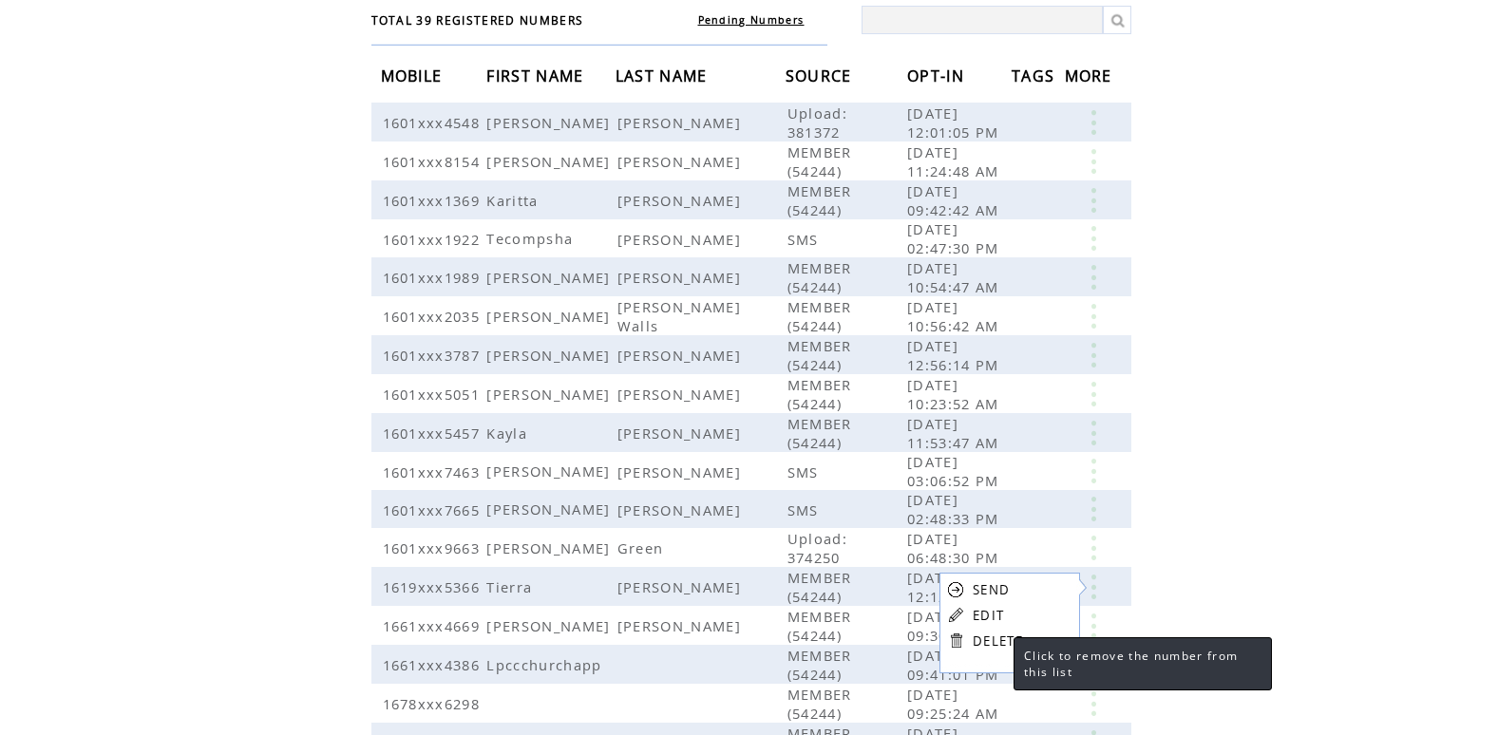
click at [993, 640] on link "DELETE" at bounding box center [997, 640] width 50 height 17
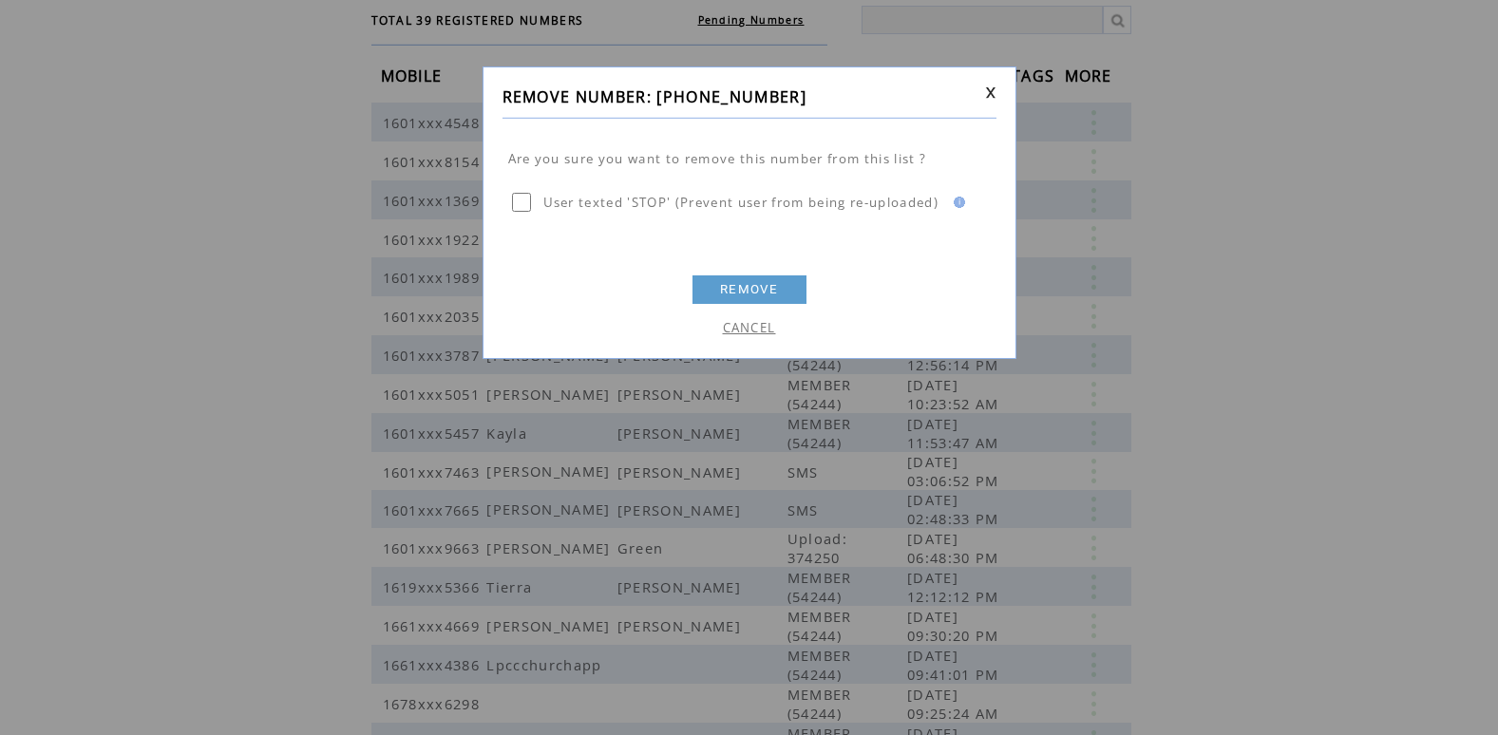
click at [746, 285] on link "REMOVE" at bounding box center [749, 289] width 114 height 28
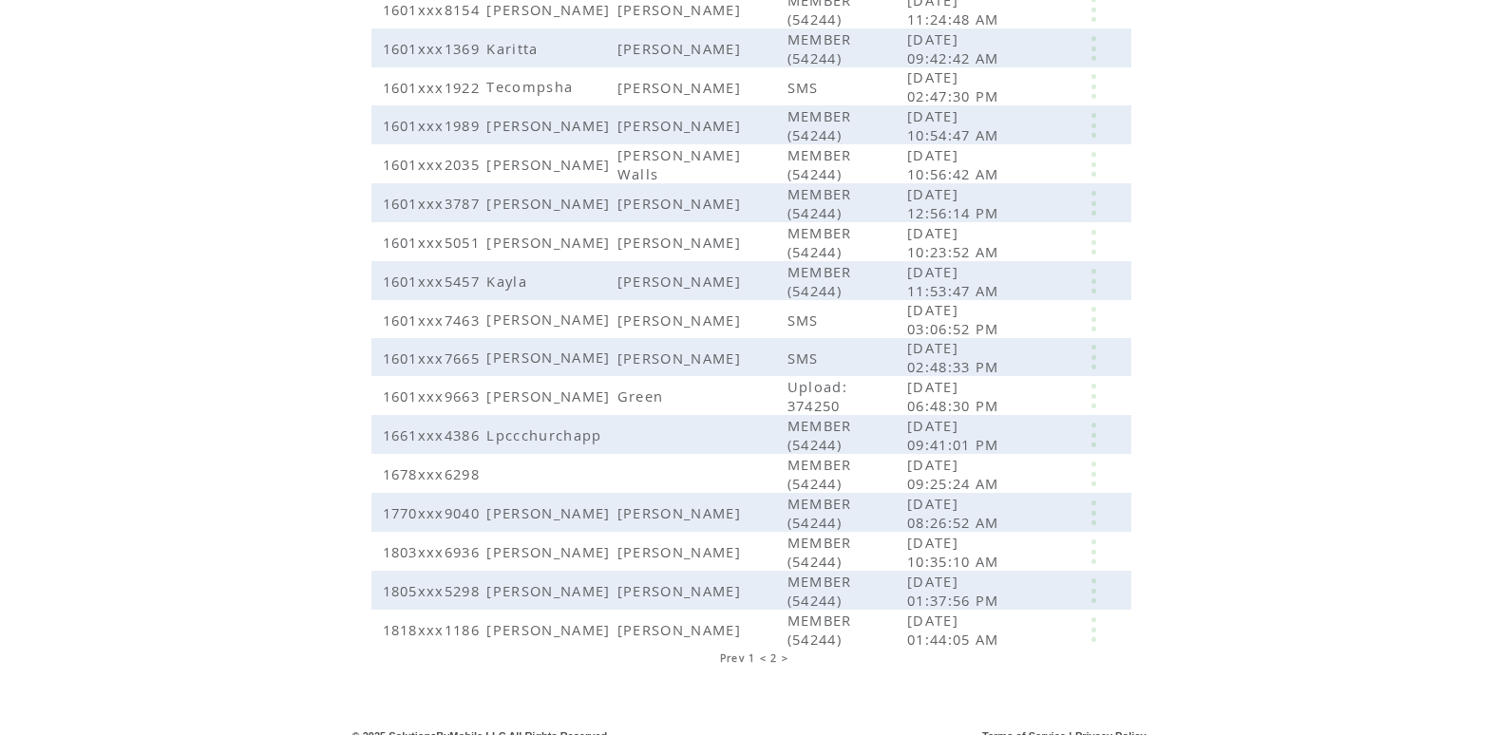
scroll to position [306, 0]
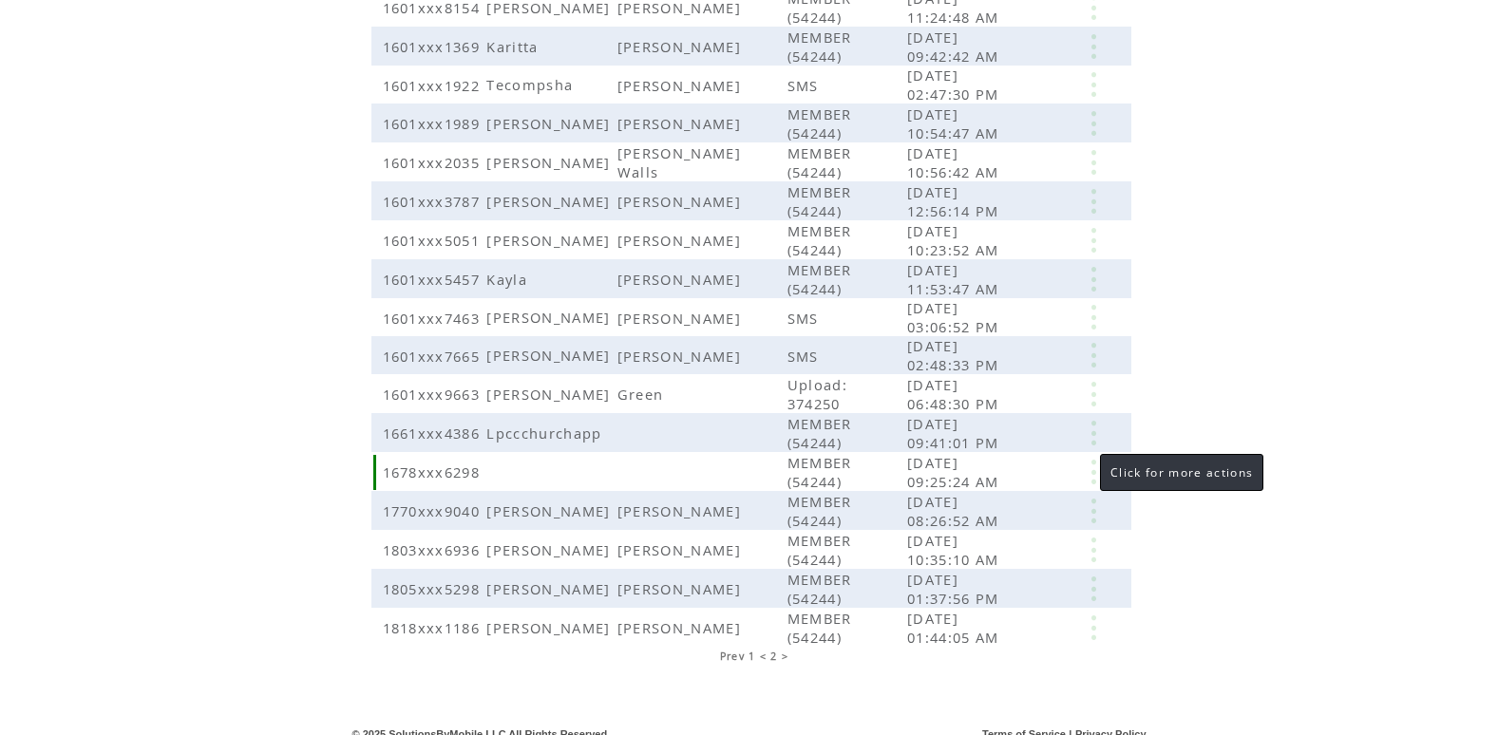
click at [1093, 472] on link at bounding box center [1093, 472] width 57 height 25
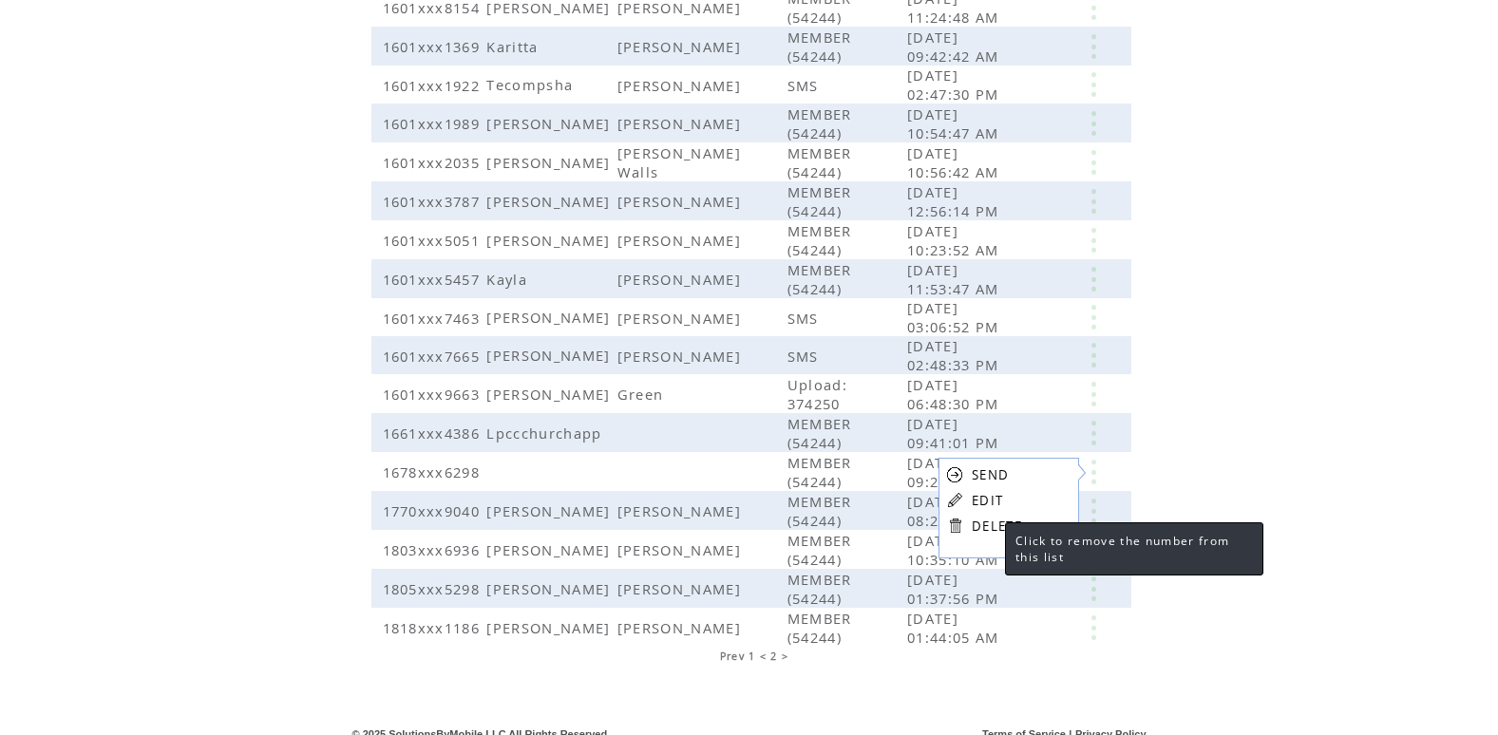
click at [986, 527] on link "DELETE" at bounding box center [996, 526] width 50 height 17
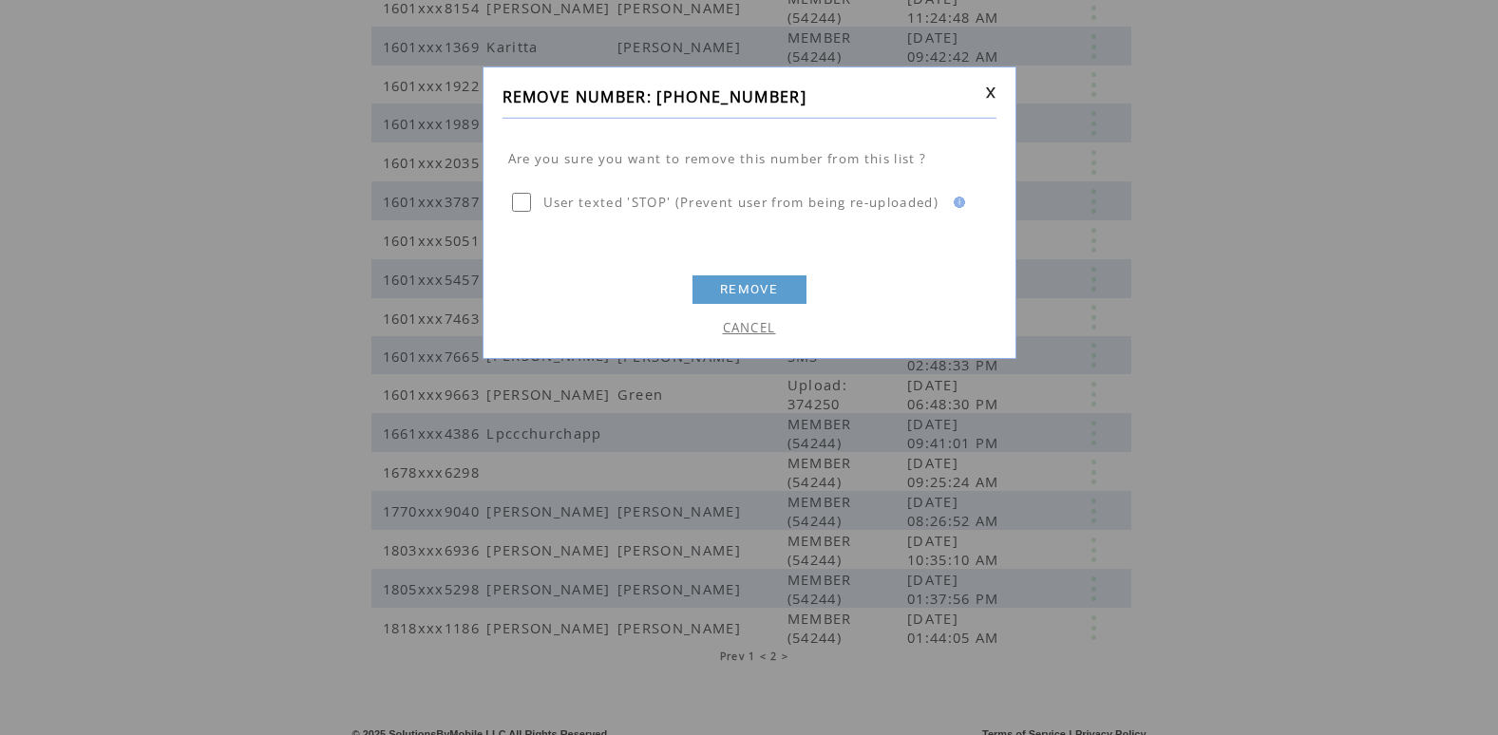
click at [731, 287] on link "REMOVE" at bounding box center [749, 289] width 114 height 28
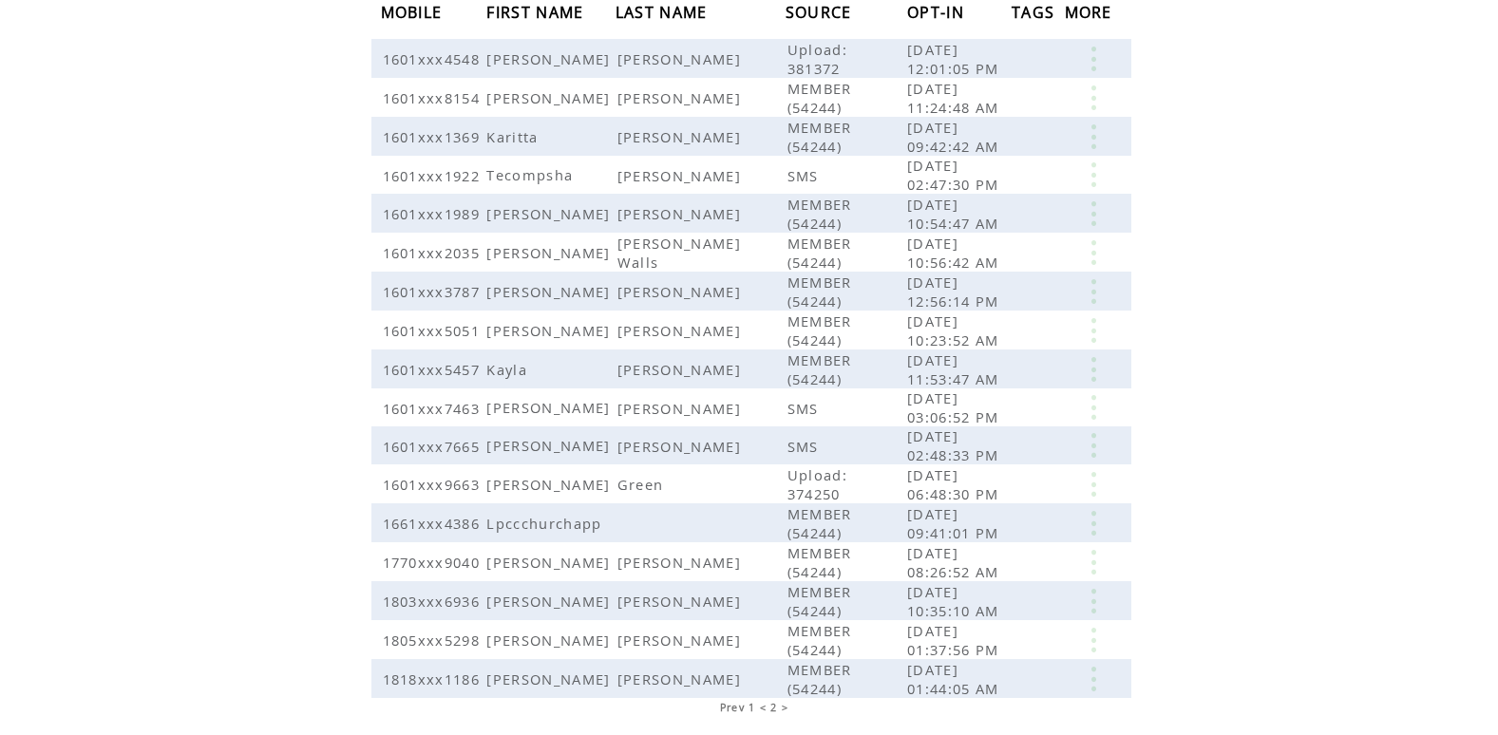
scroll to position [268, 0]
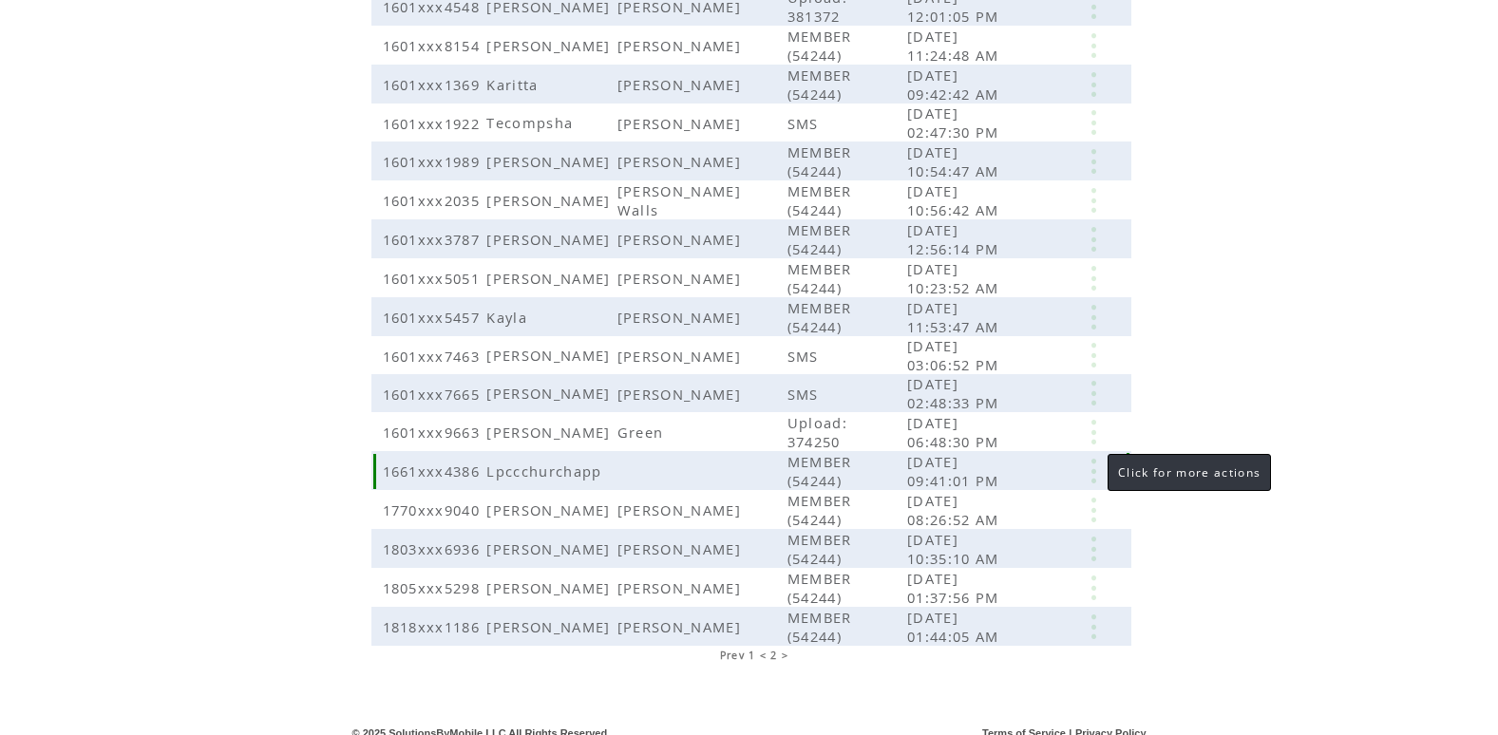
click at [1094, 472] on link at bounding box center [1093, 471] width 57 height 25
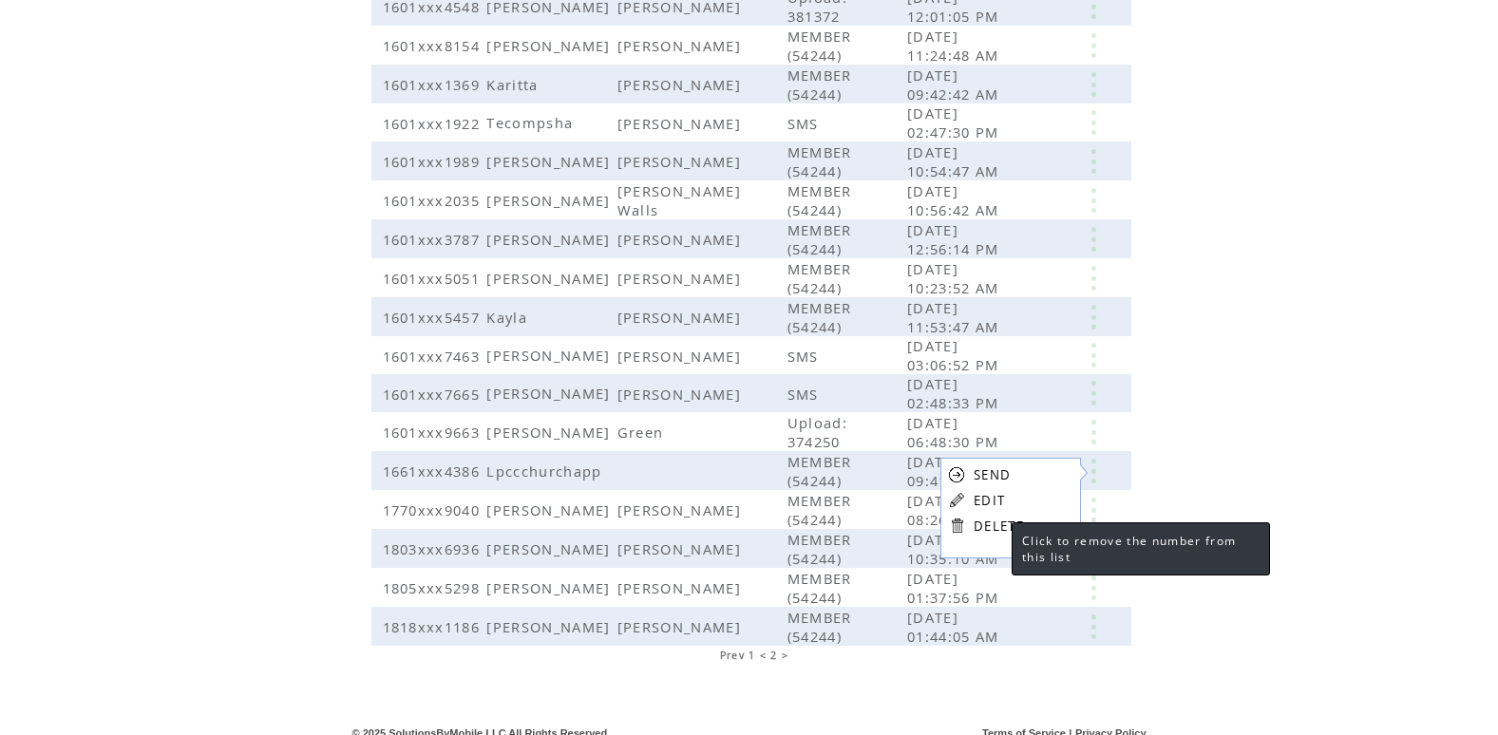
click at [1003, 525] on link "DELETE" at bounding box center [998, 526] width 50 height 17
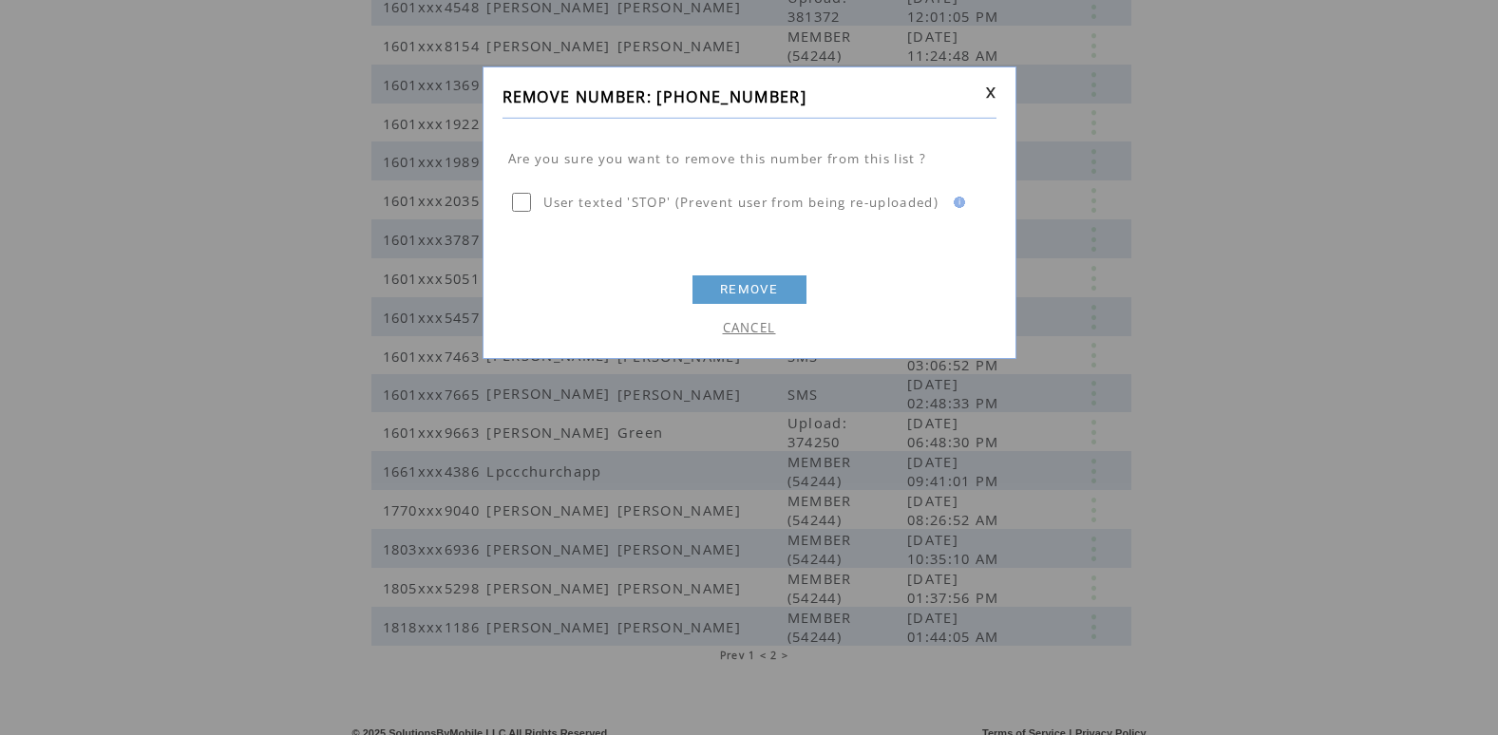
click at [747, 287] on link "REMOVE" at bounding box center [749, 289] width 114 height 28
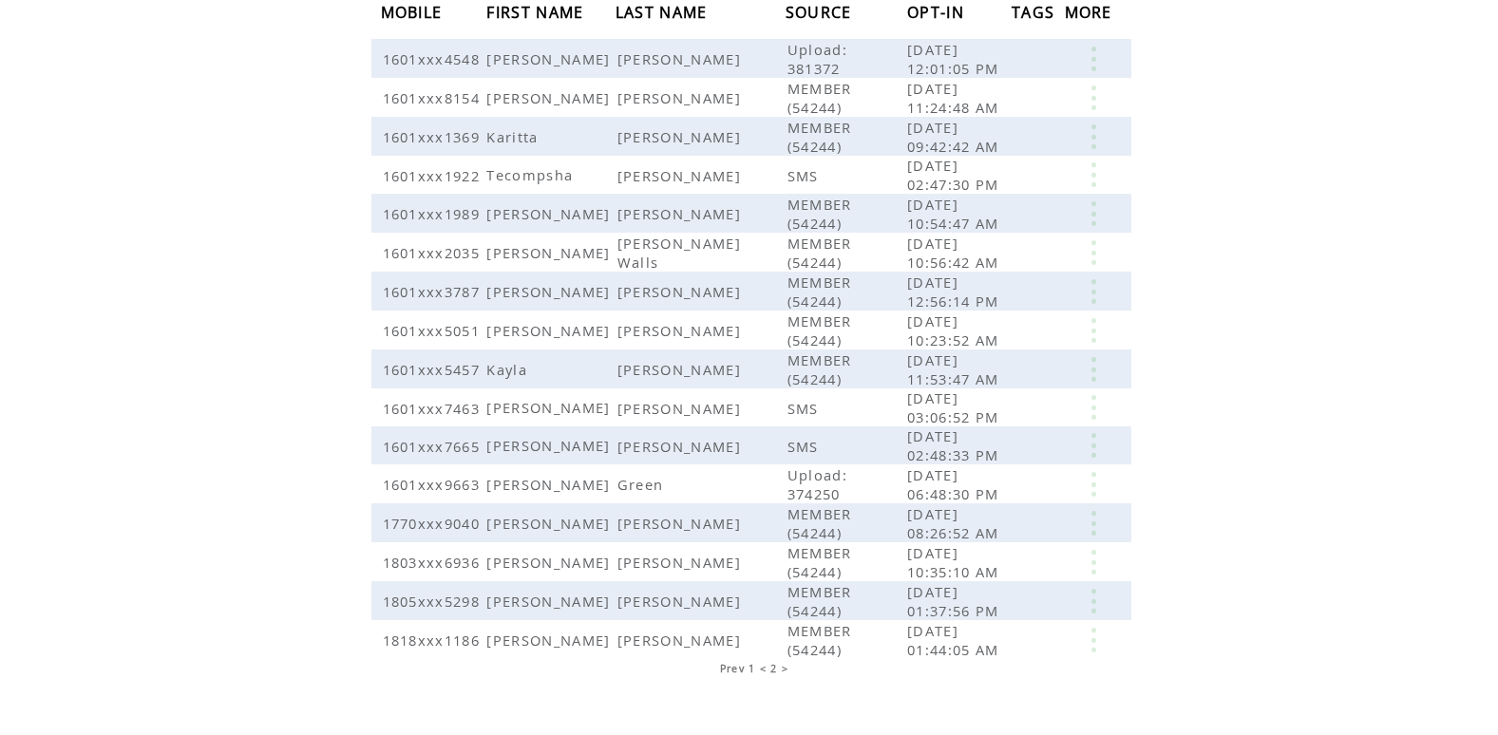
scroll to position [230, 0]
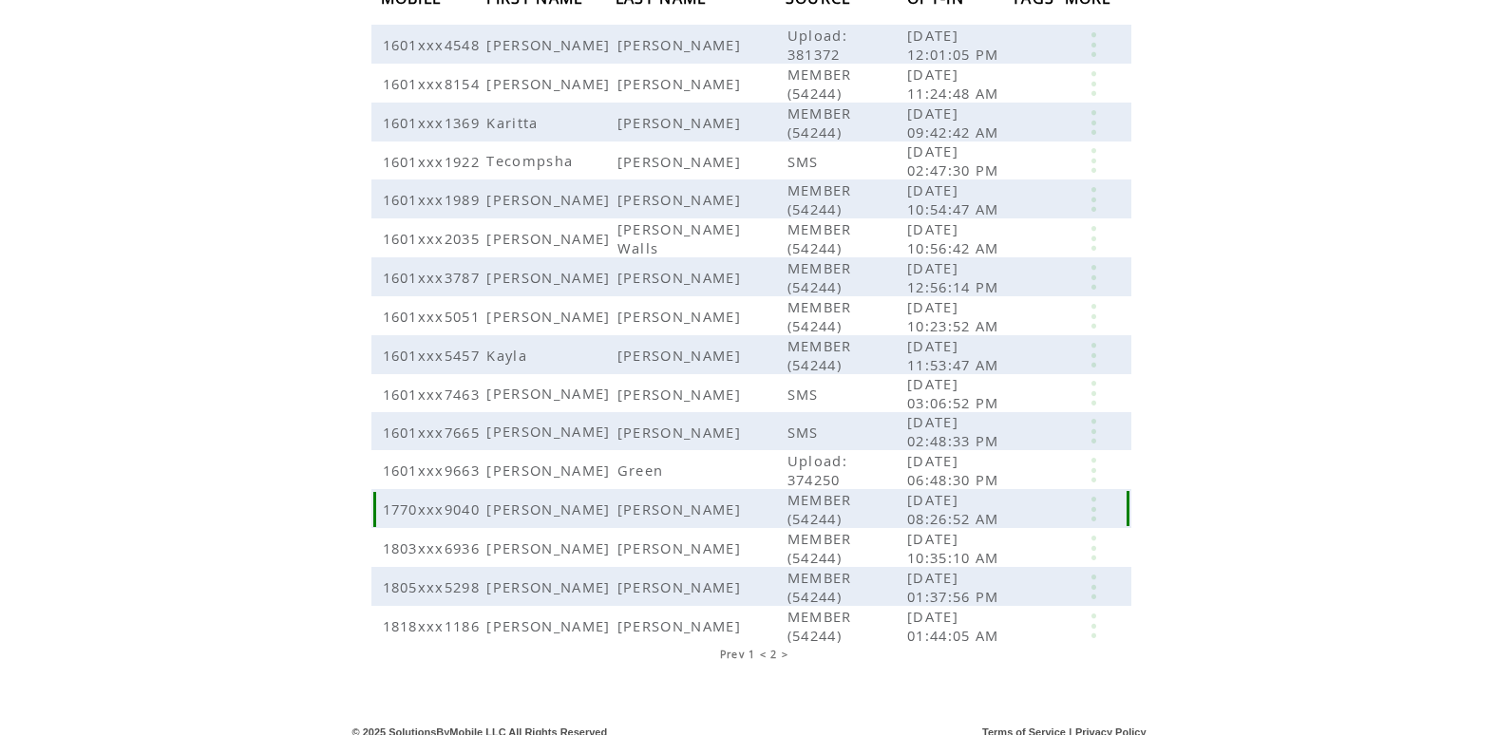
click at [1092, 506] on link at bounding box center [1093, 509] width 57 height 25
click at [992, 558] on link "DELETE" at bounding box center [996, 560] width 50 height 17
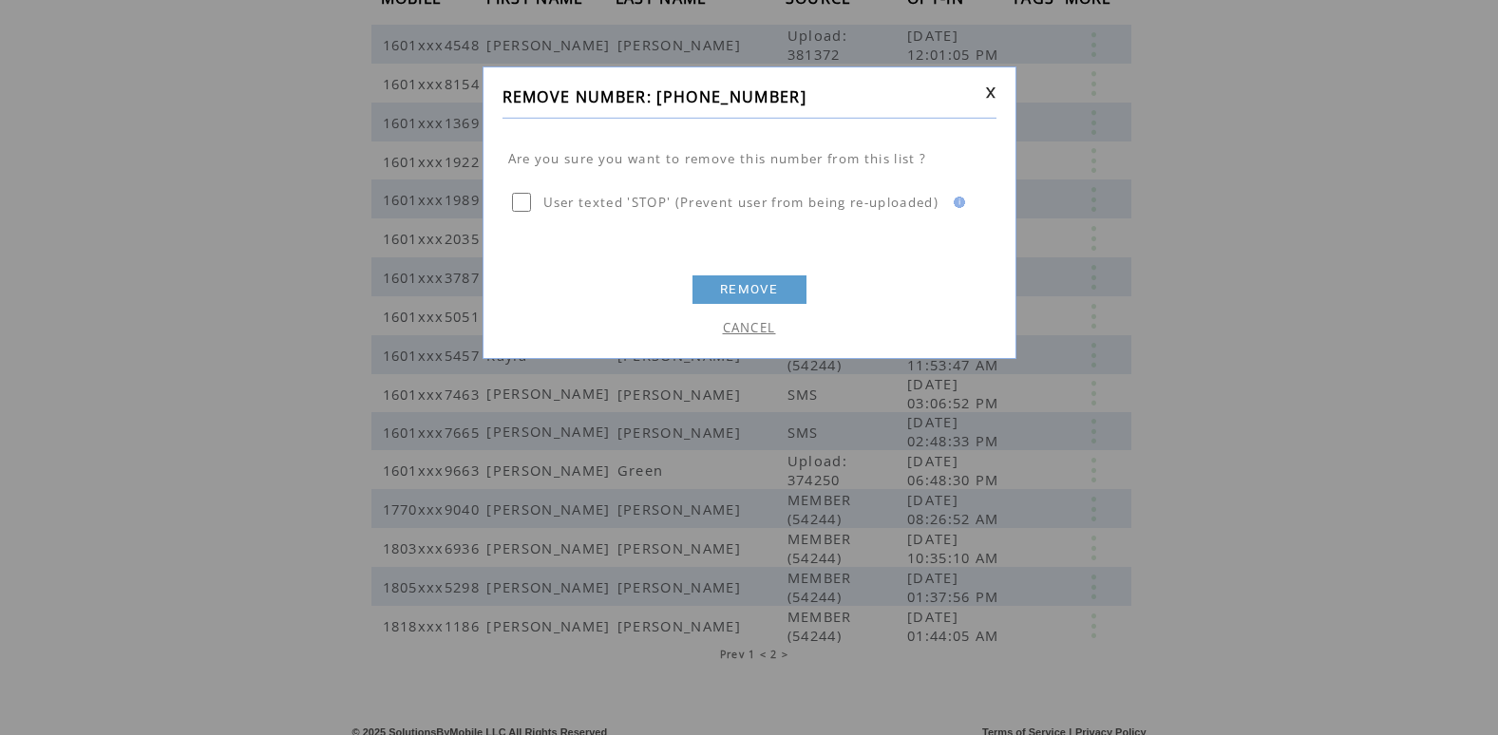
click at [741, 284] on link "REMOVE" at bounding box center [749, 289] width 114 height 28
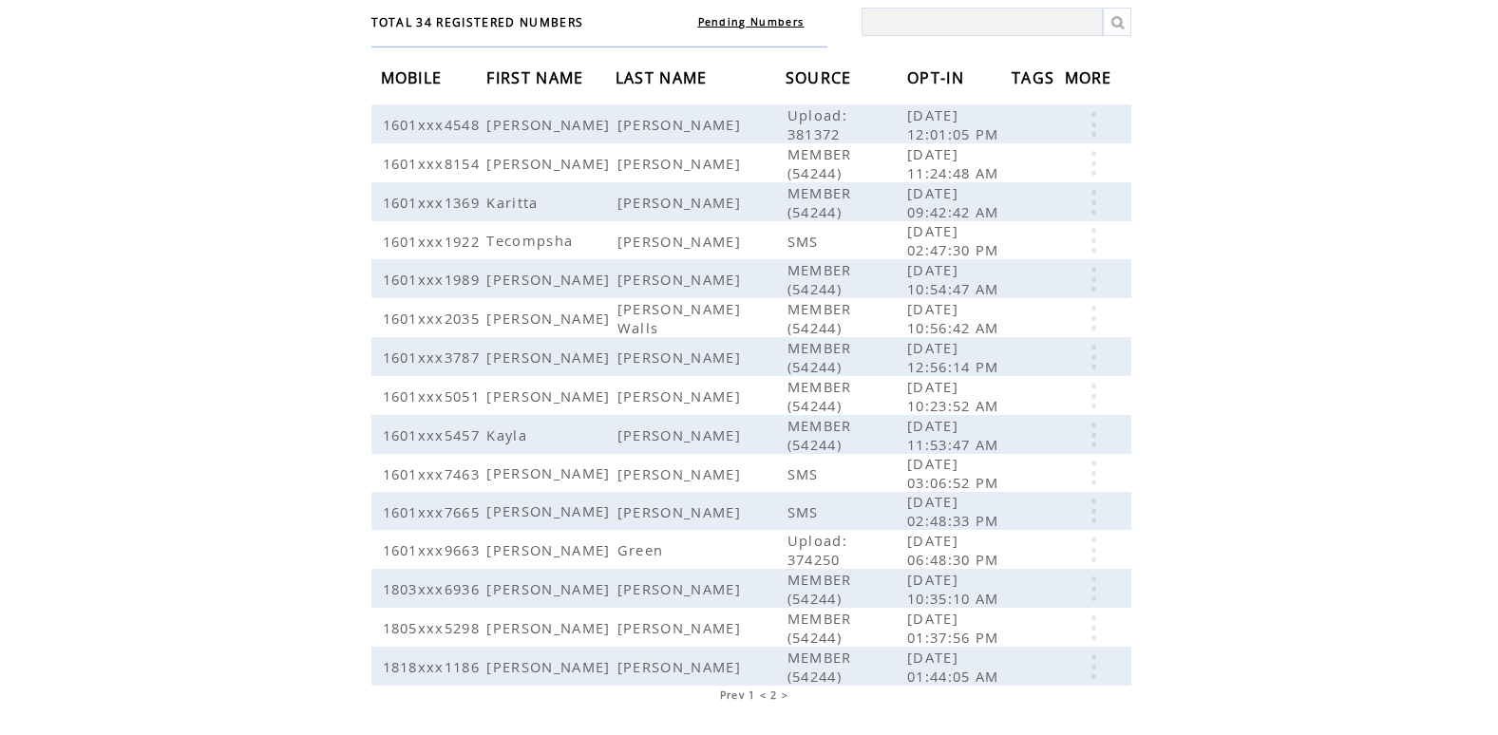
scroll to position [192, 0]
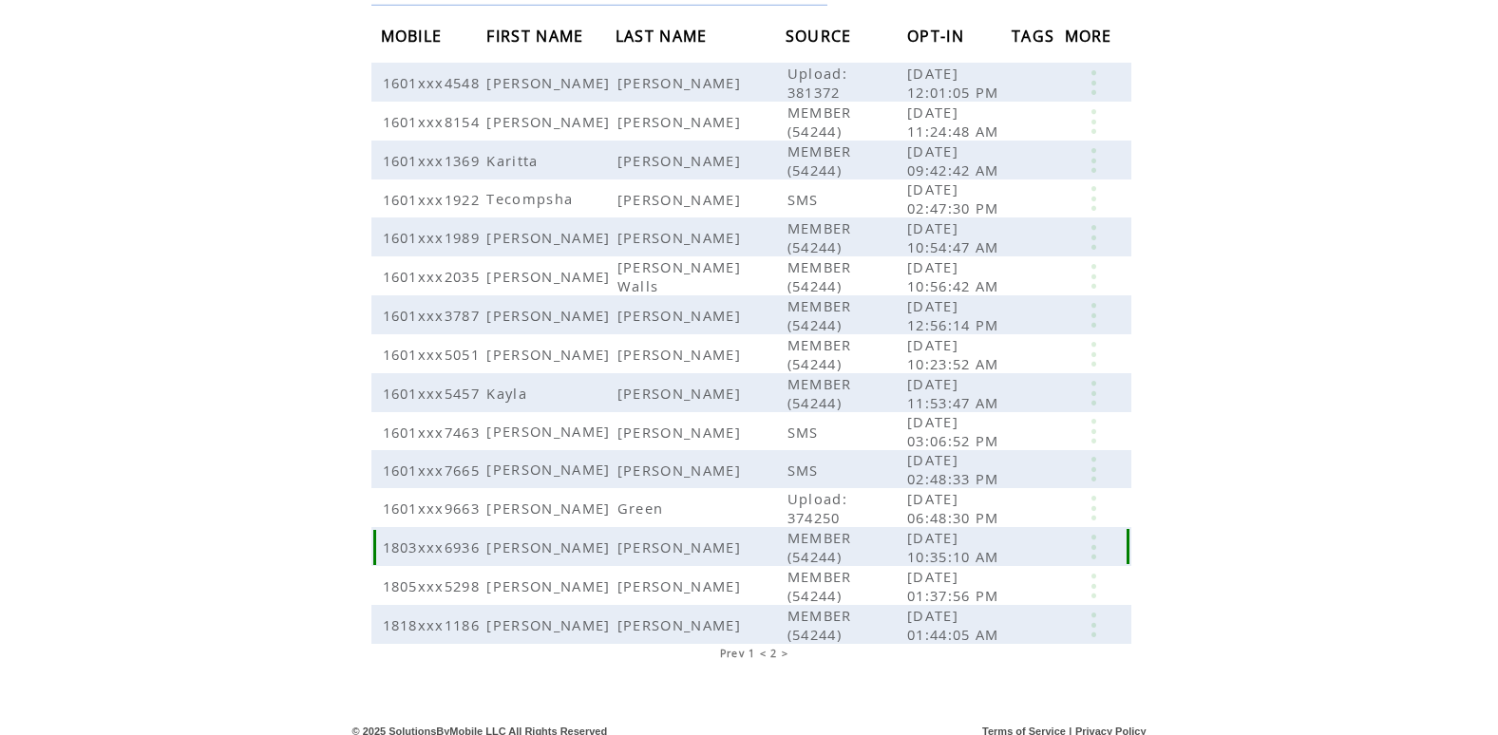
click at [1093, 544] on link at bounding box center [1093, 547] width 57 height 25
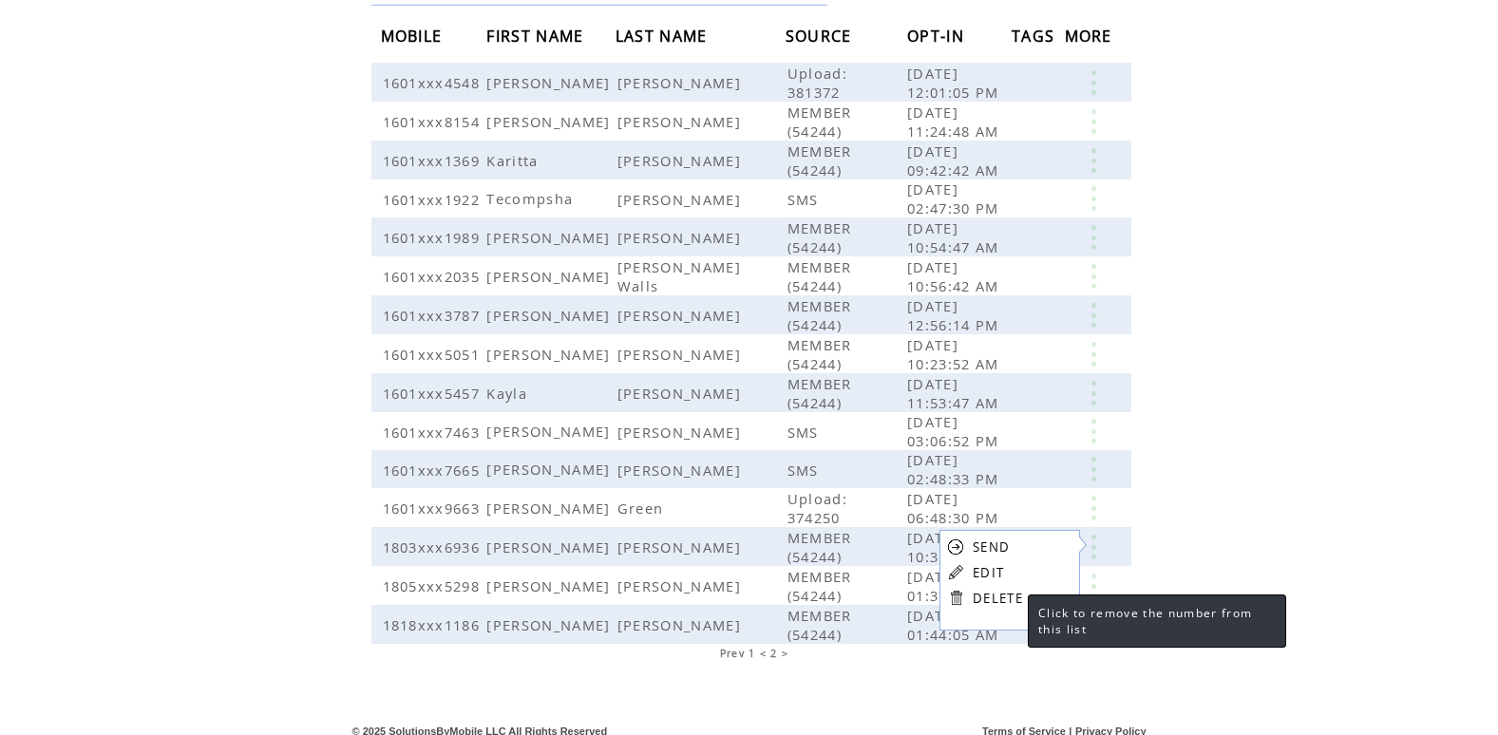
click at [1008, 597] on link "DELETE" at bounding box center [997, 598] width 50 height 17
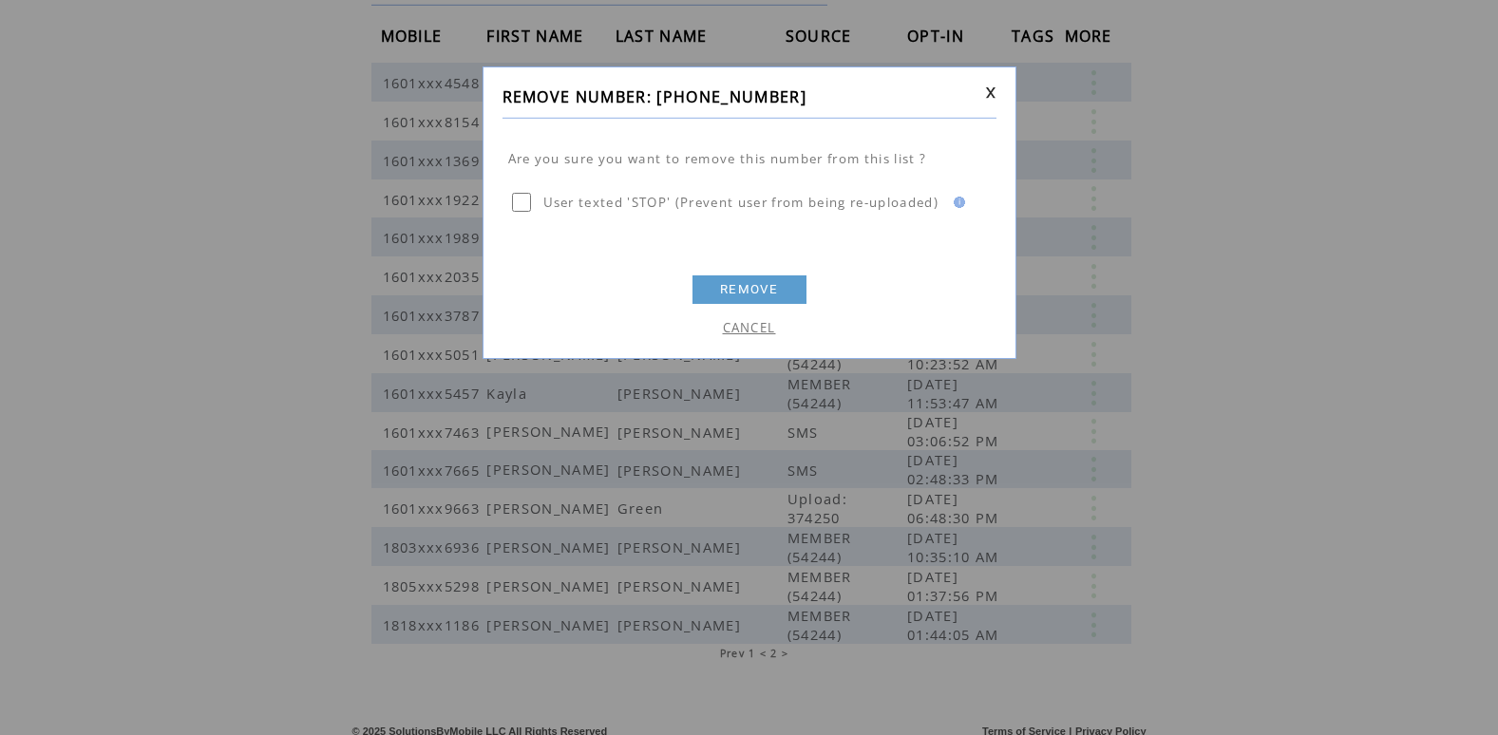
click at [758, 292] on link "REMOVE" at bounding box center [749, 289] width 114 height 28
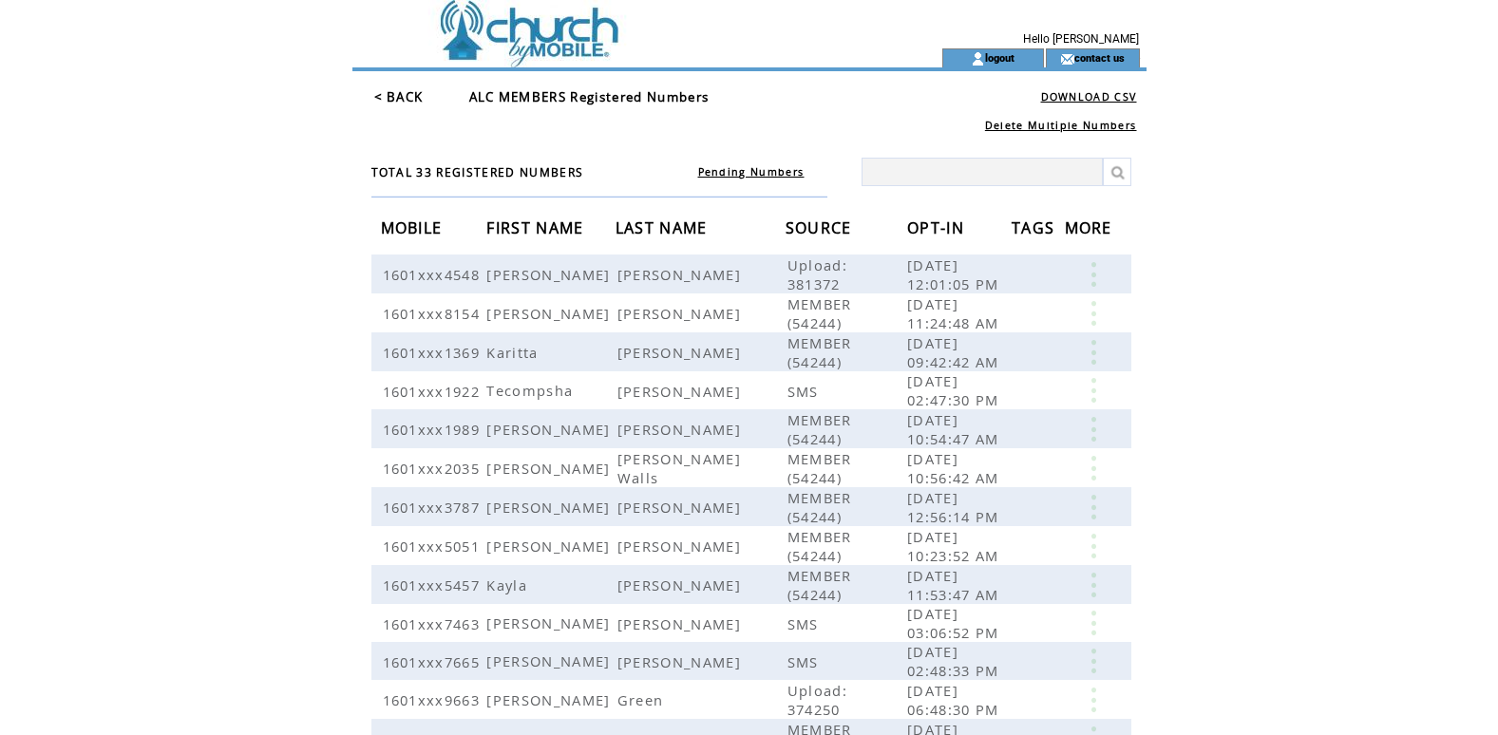
scroll to position [154, 0]
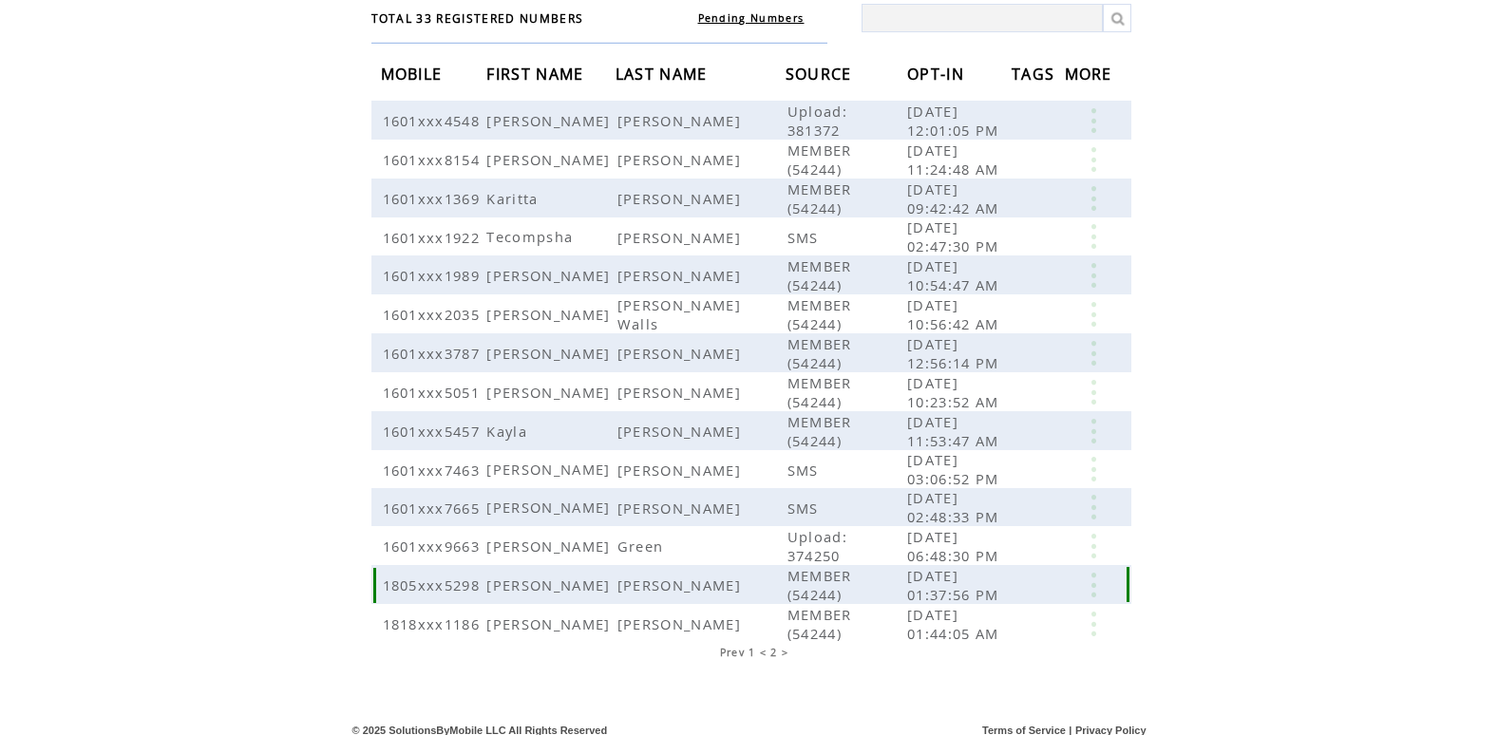
click at [1092, 585] on link at bounding box center [1093, 585] width 57 height 25
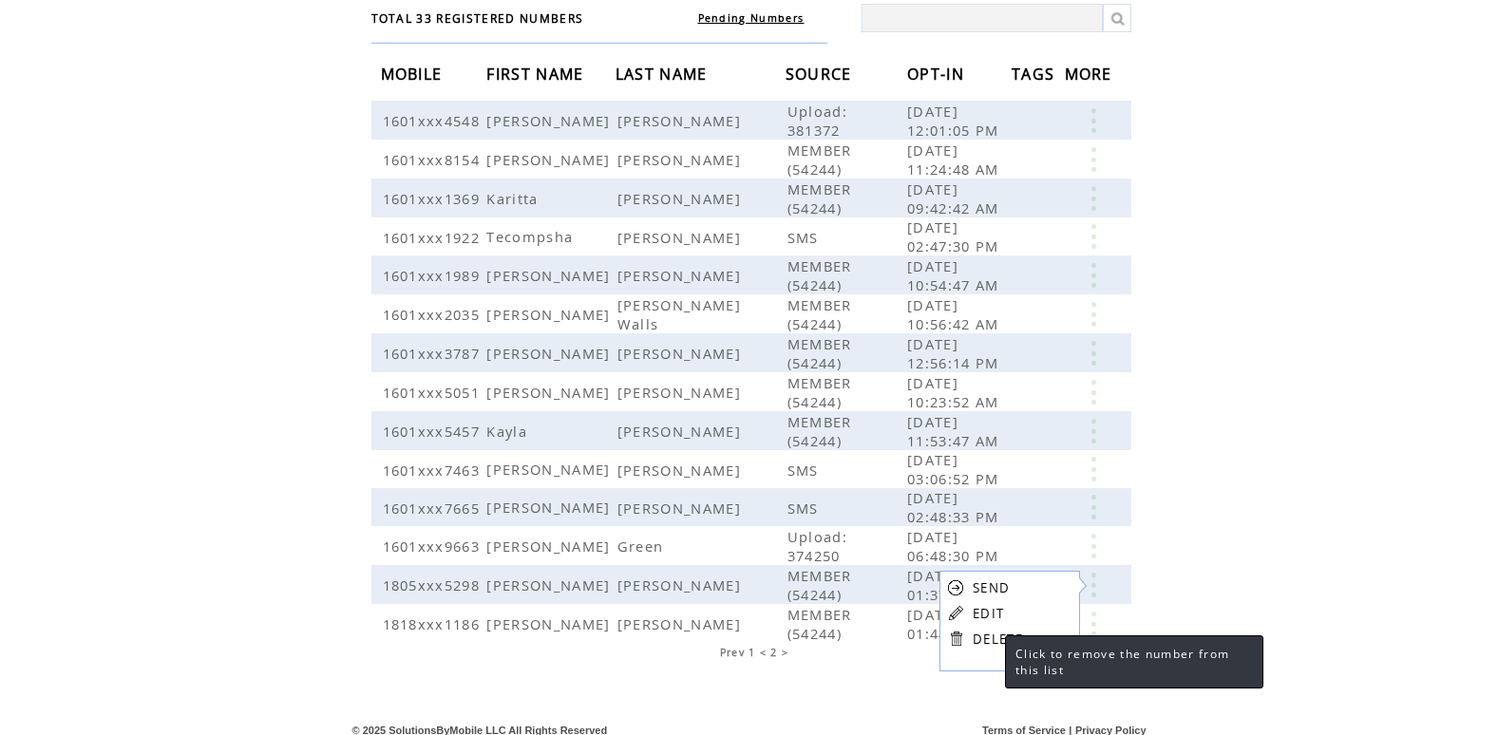
click at [986, 643] on link "DELETE" at bounding box center [997, 639] width 50 height 17
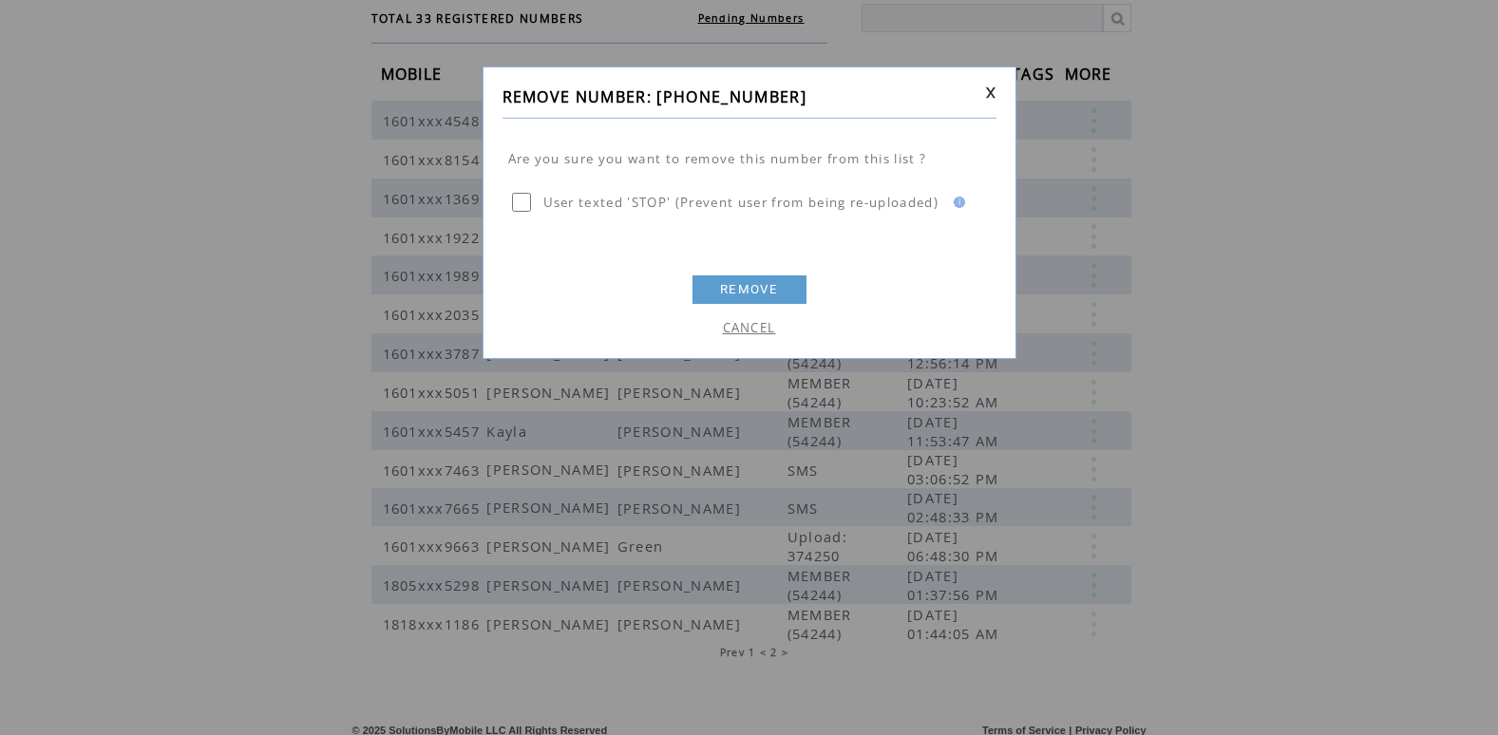
click at [750, 290] on link "REMOVE" at bounding box center [749, 289] width 114 height 28
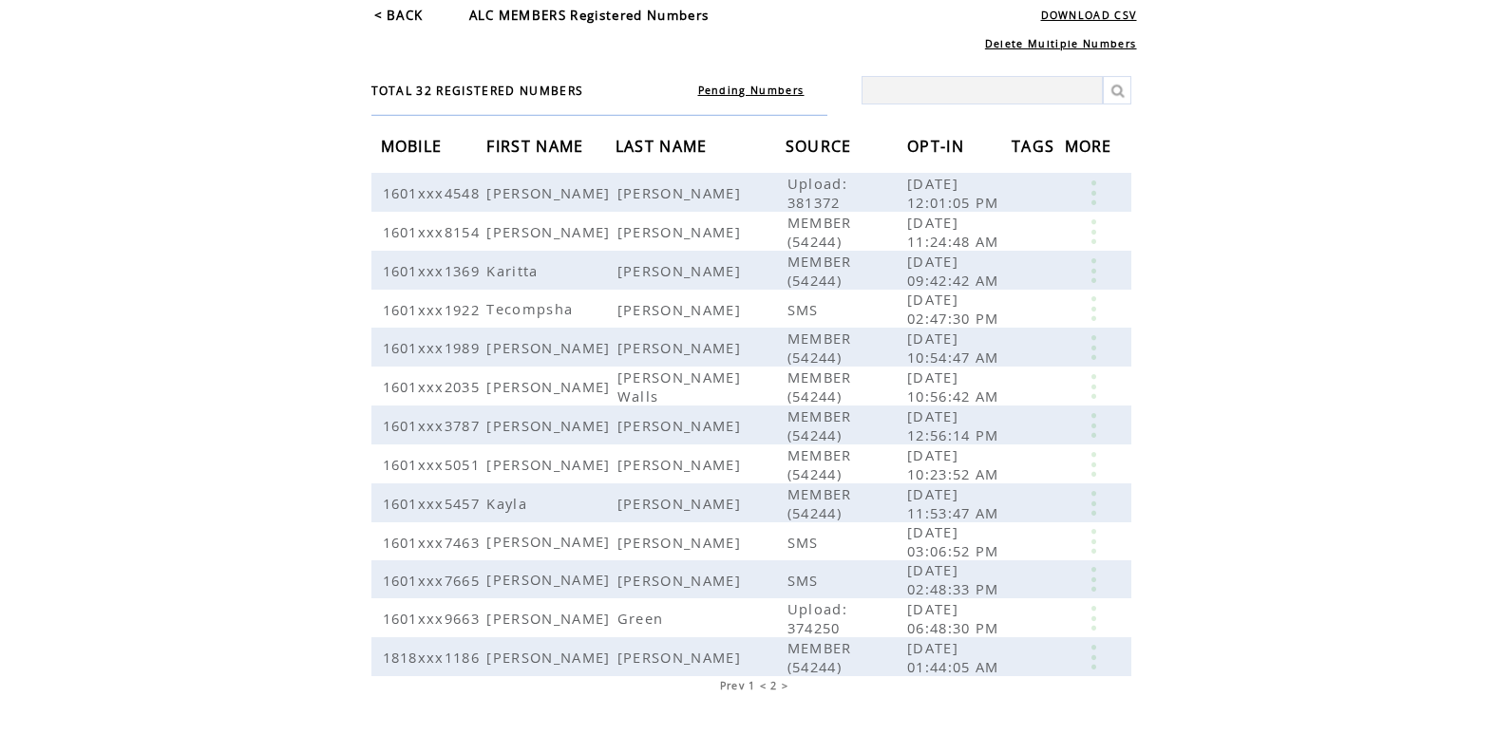
scroll to position [116, 0]
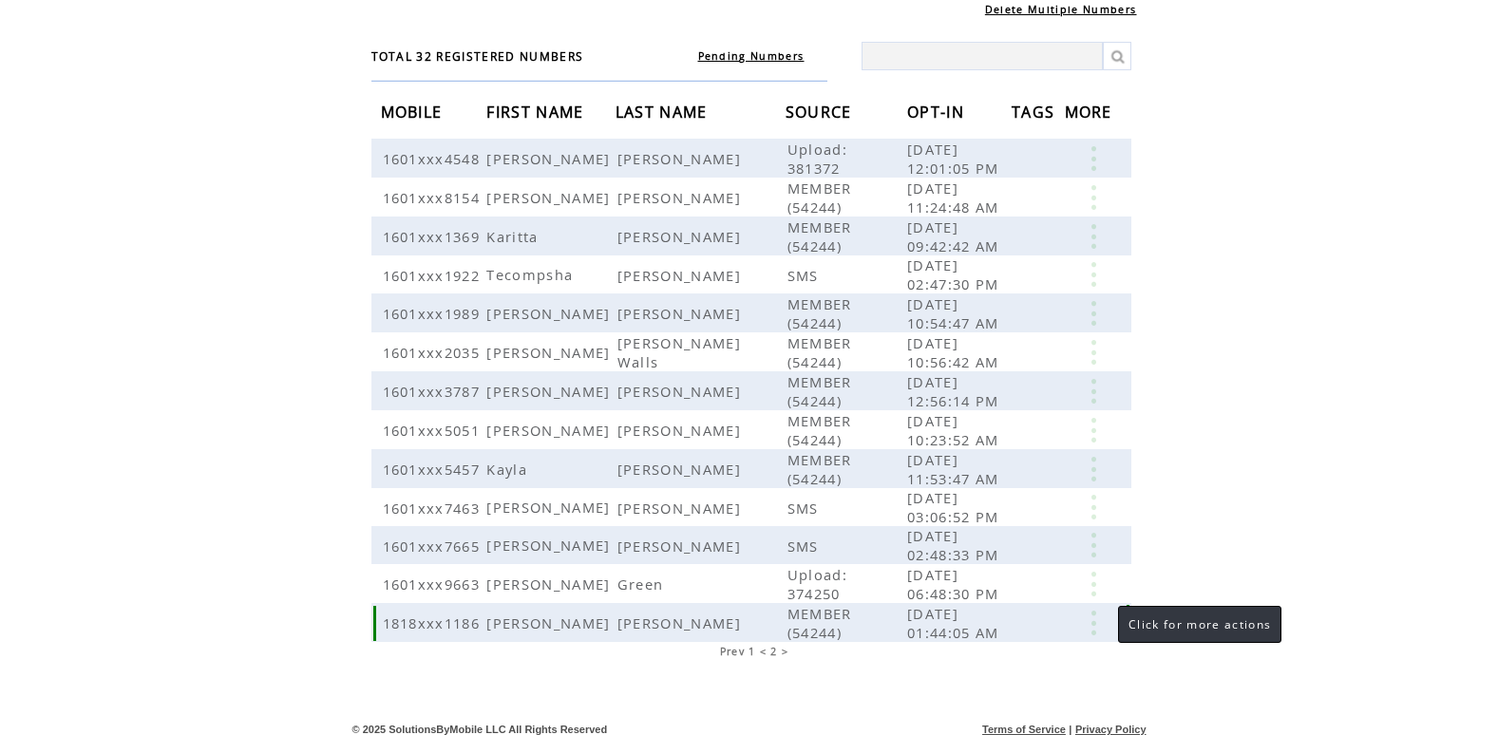
click at [1089, 623] on link at bounding box center [1093, 623] width 57 height 25
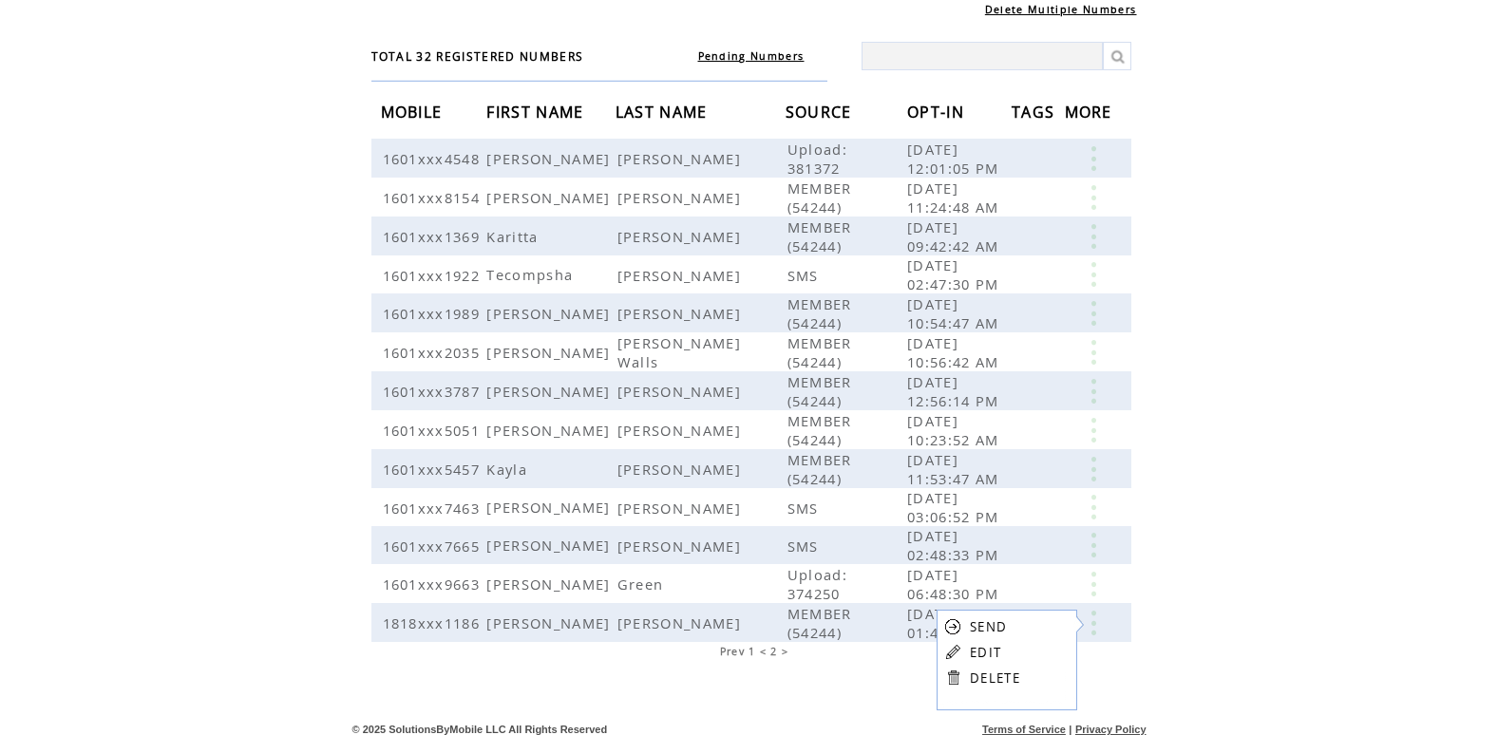
click at [999, 679] on link "DELETE" at bounding box center [995, 677] width 50 height 17
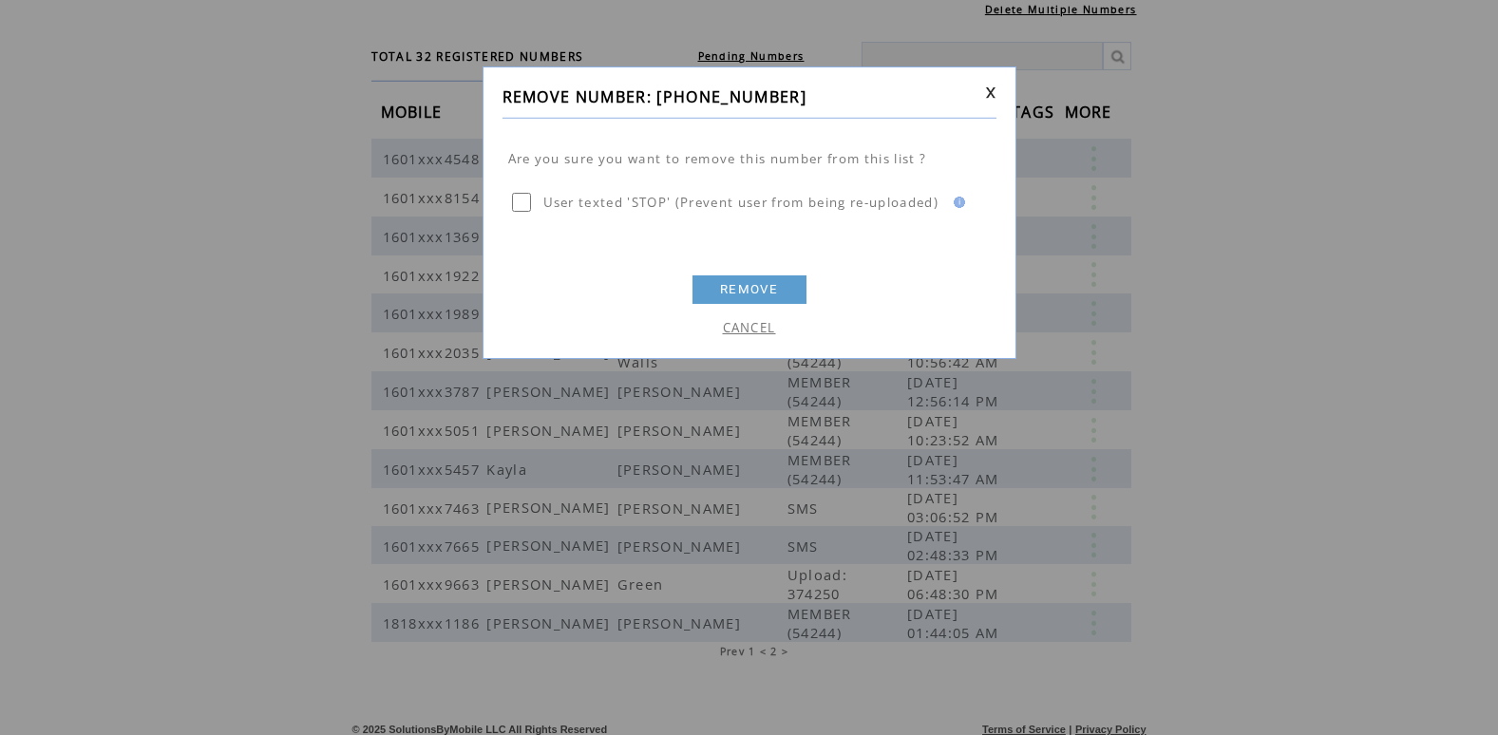
click at [752, 291] on link "REMOVE" at bounding box center [749, 289] width 114 height 28
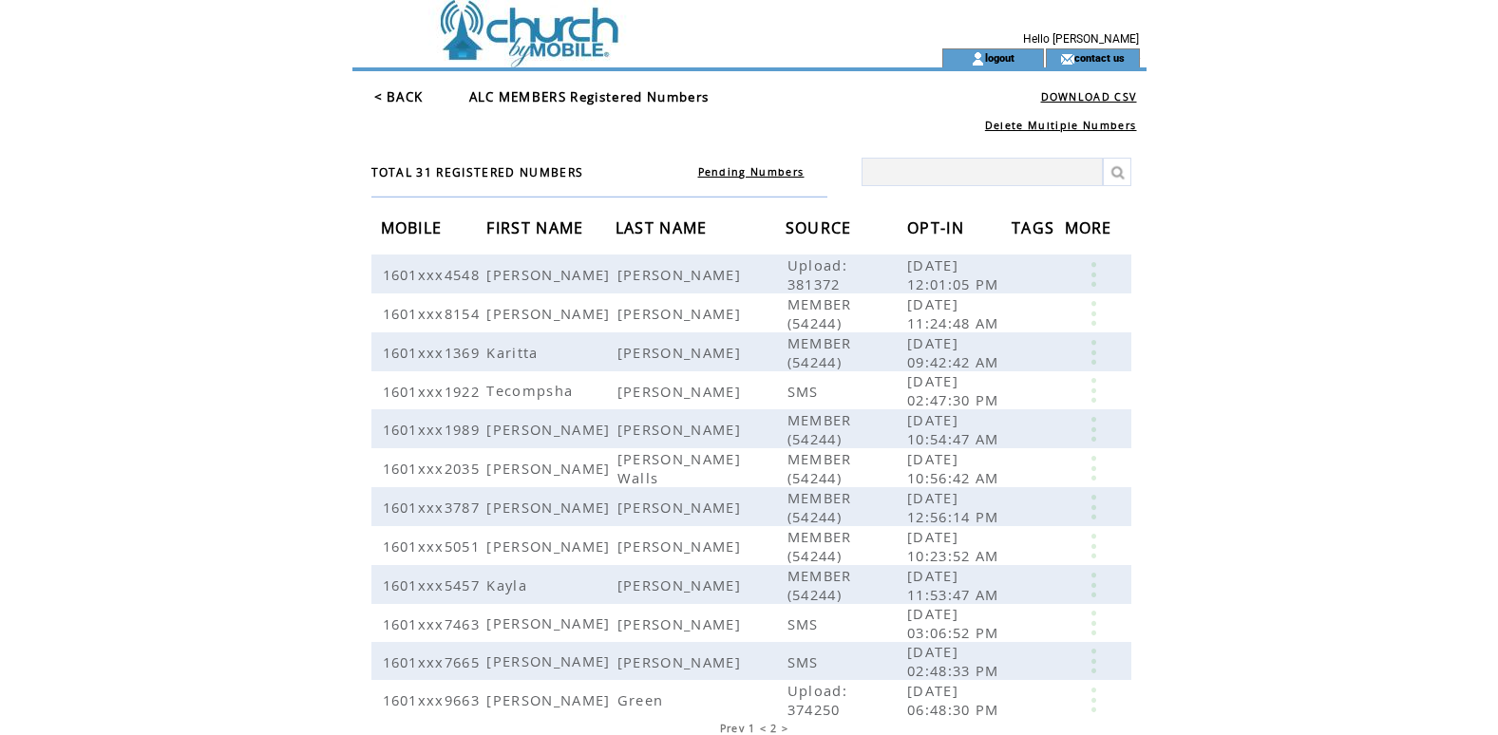
scroll to position [78, 0]
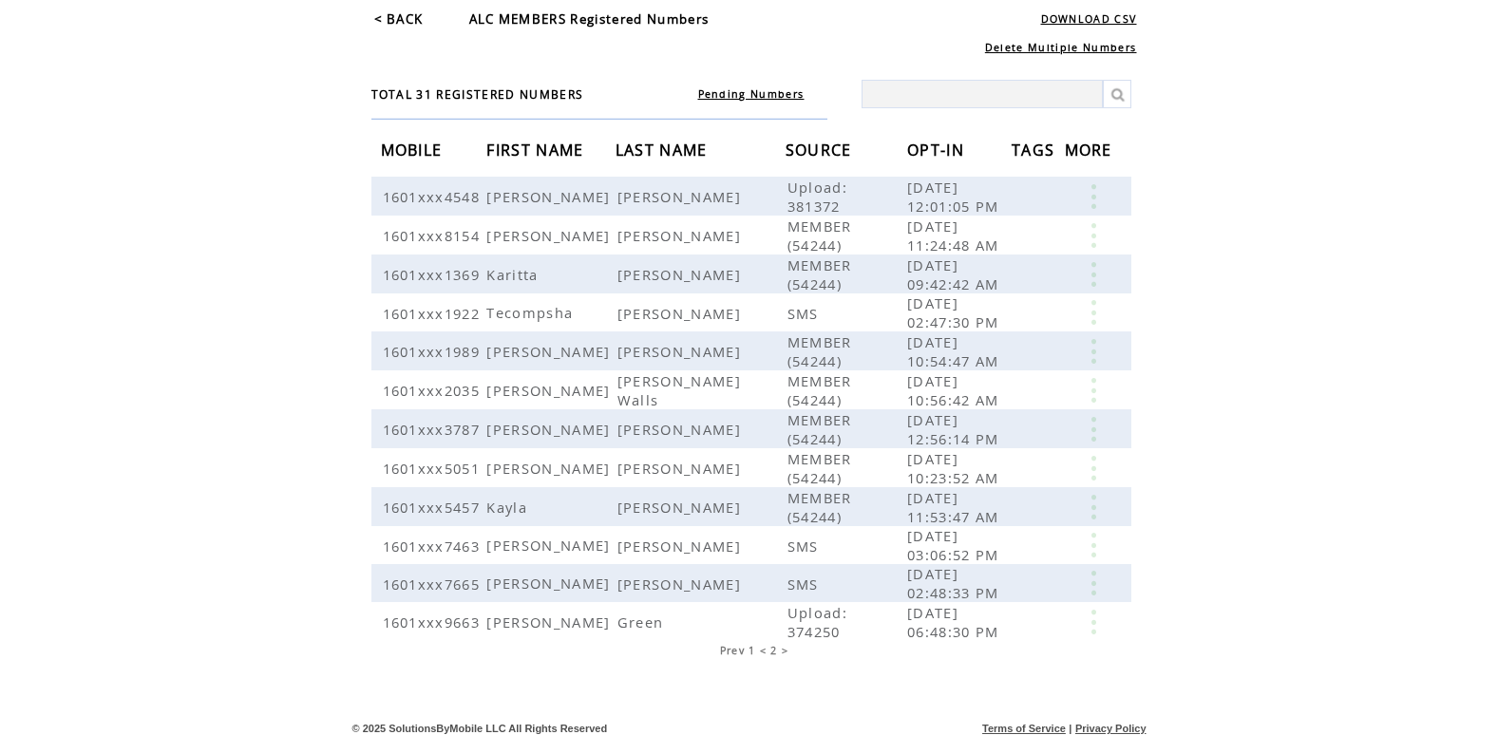
click at [407, 15] on link "< BACK" at bounding box center [398, 18] width 49 height 17
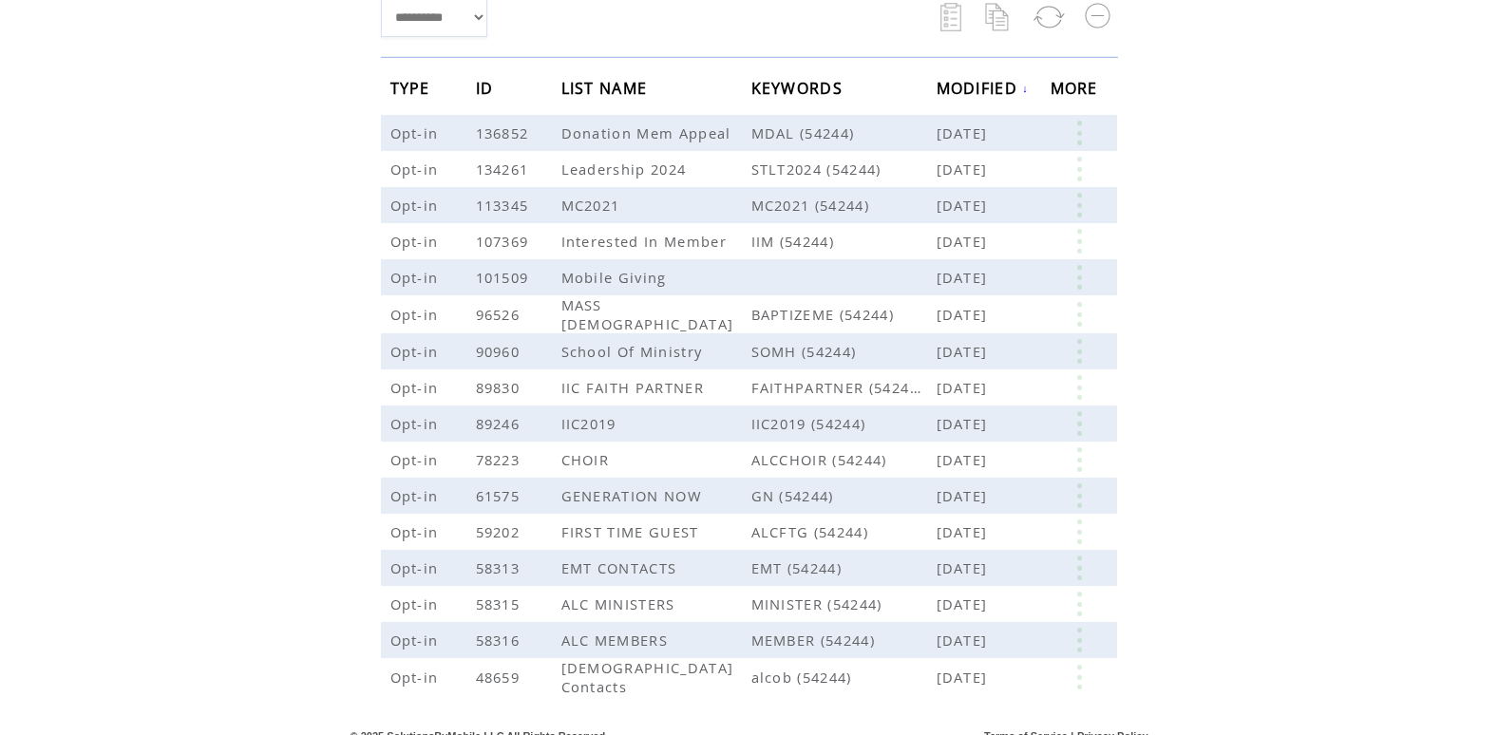
scroll to position [274, 0]
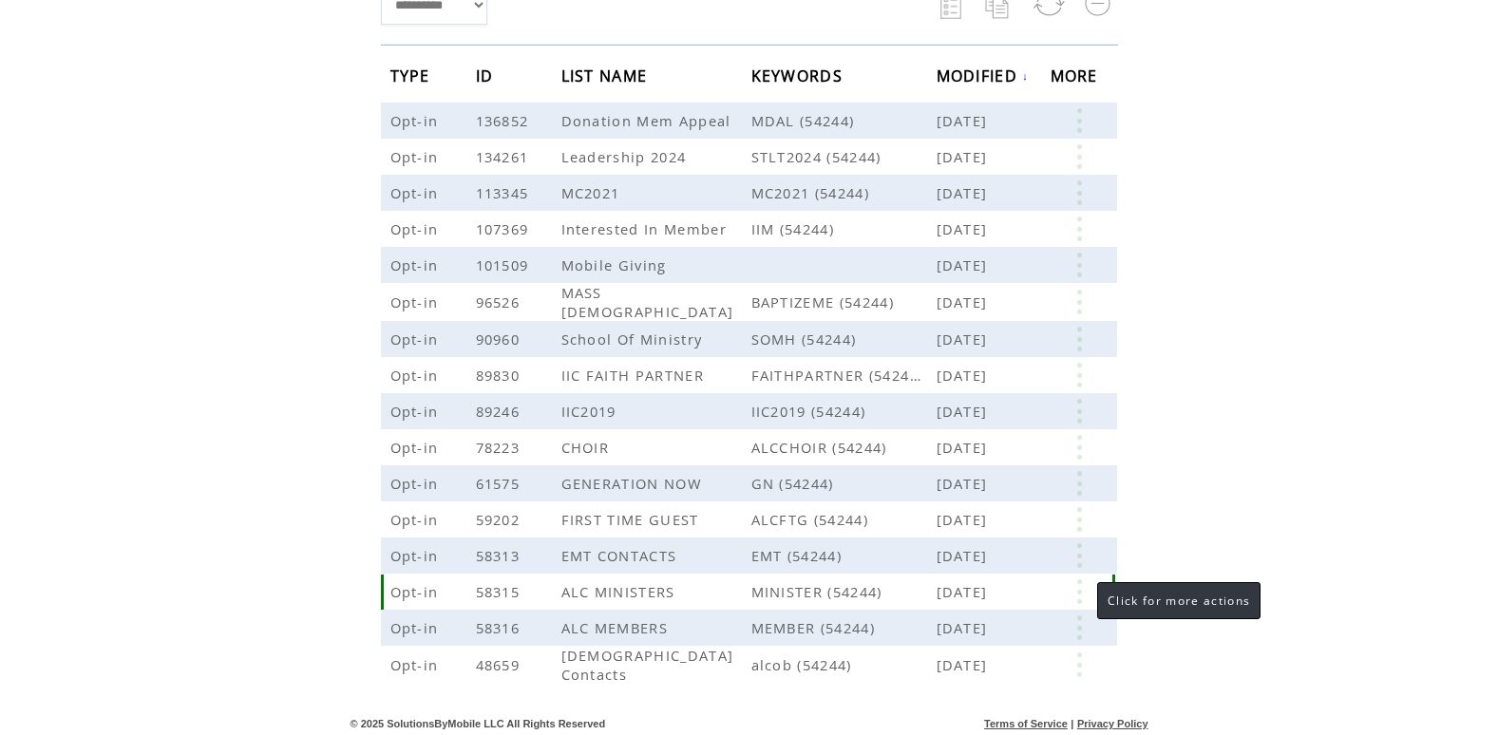
click at [1078, 599] on link at bounding box center [1078, 591] width 57 height 25
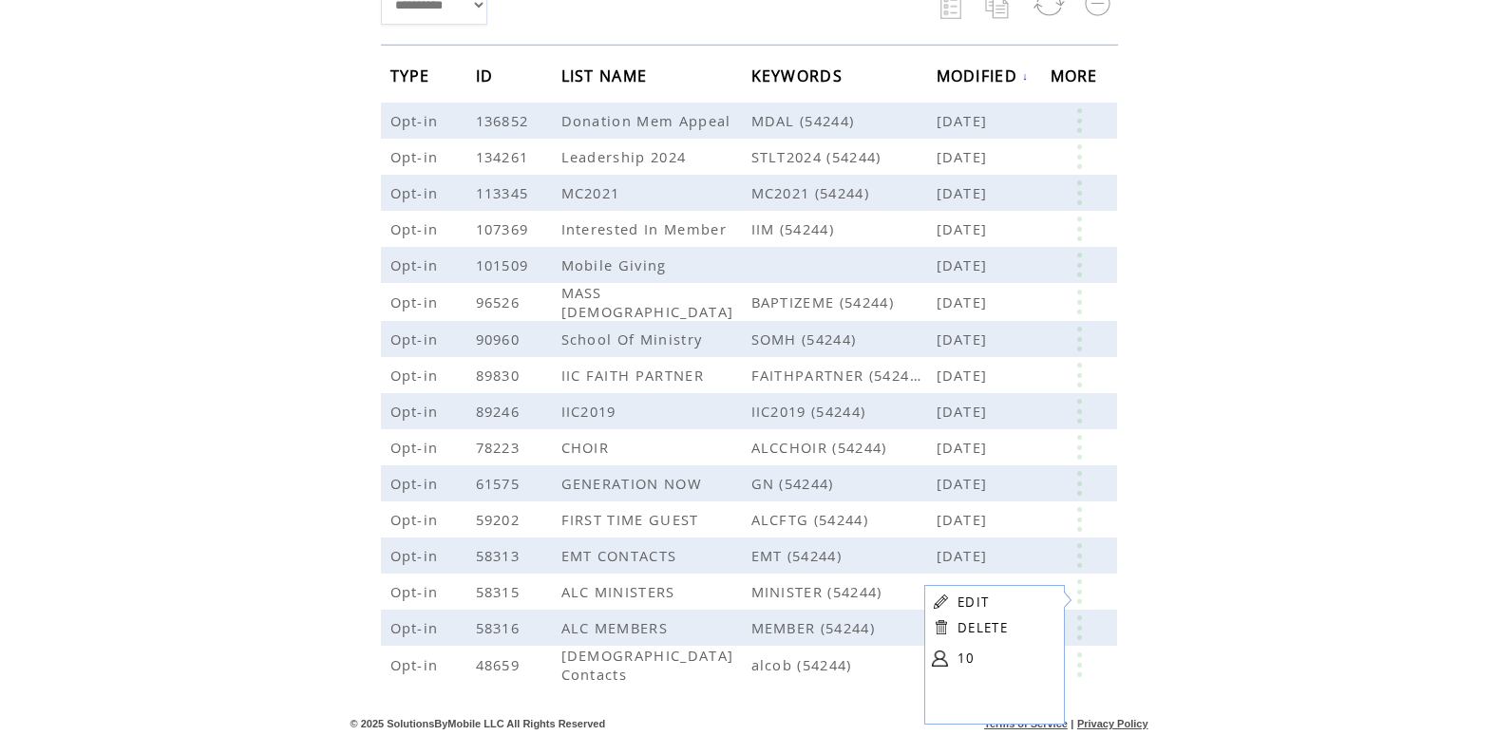
click at [1421, 397] on html "**********" at bounding box center [749, 93] width 1498 height 735
click at [1078, 638] on td at bounding box center [1081, 628] width 62 height 36
click at [1076, 632] on link at bounding box center [1078, 627] width 57 height 25
click at [1247, 461] on html "**********" at bounding box center [749, 93] width 1498 height 735
click at [1077, 637] on link at bounding box center [1078, 627] width 57 height 25
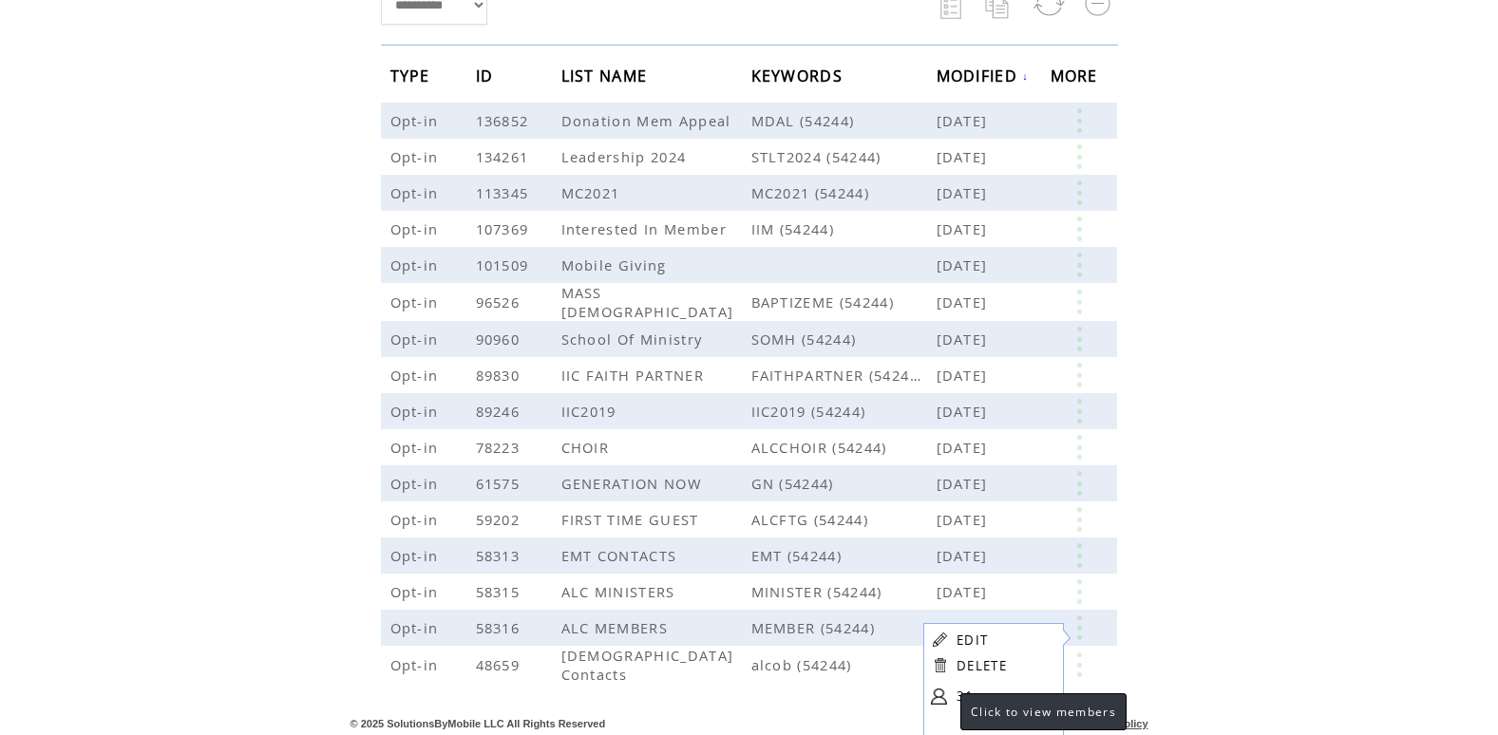
click at [941, 696] on link at bounding box center [939, 696] width 16 height 16
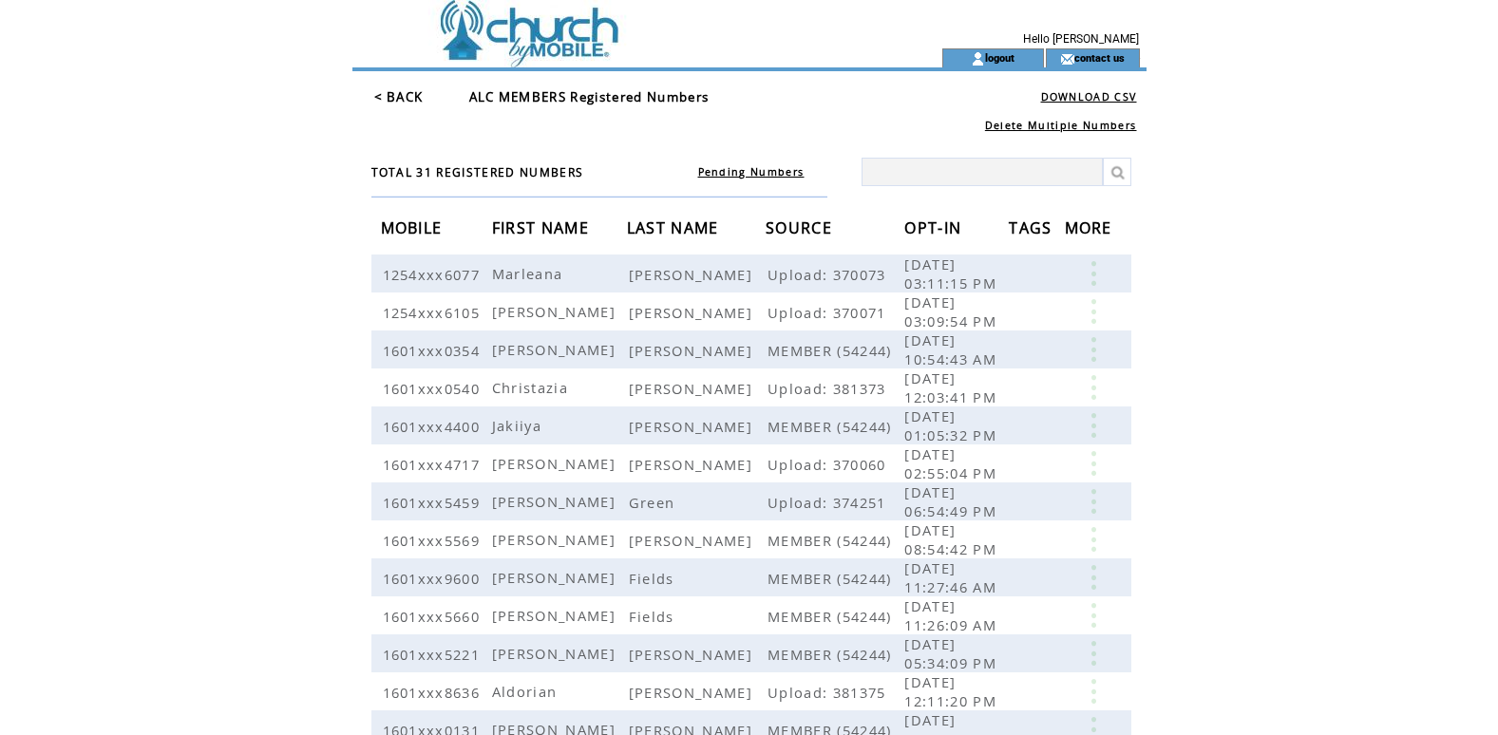
click at [405, 91] on link "< BACK" at bounding box center [398, 96] width 49 height 17
click at [568, 40] on td at bounding box center [612, 24] width 521 height 48
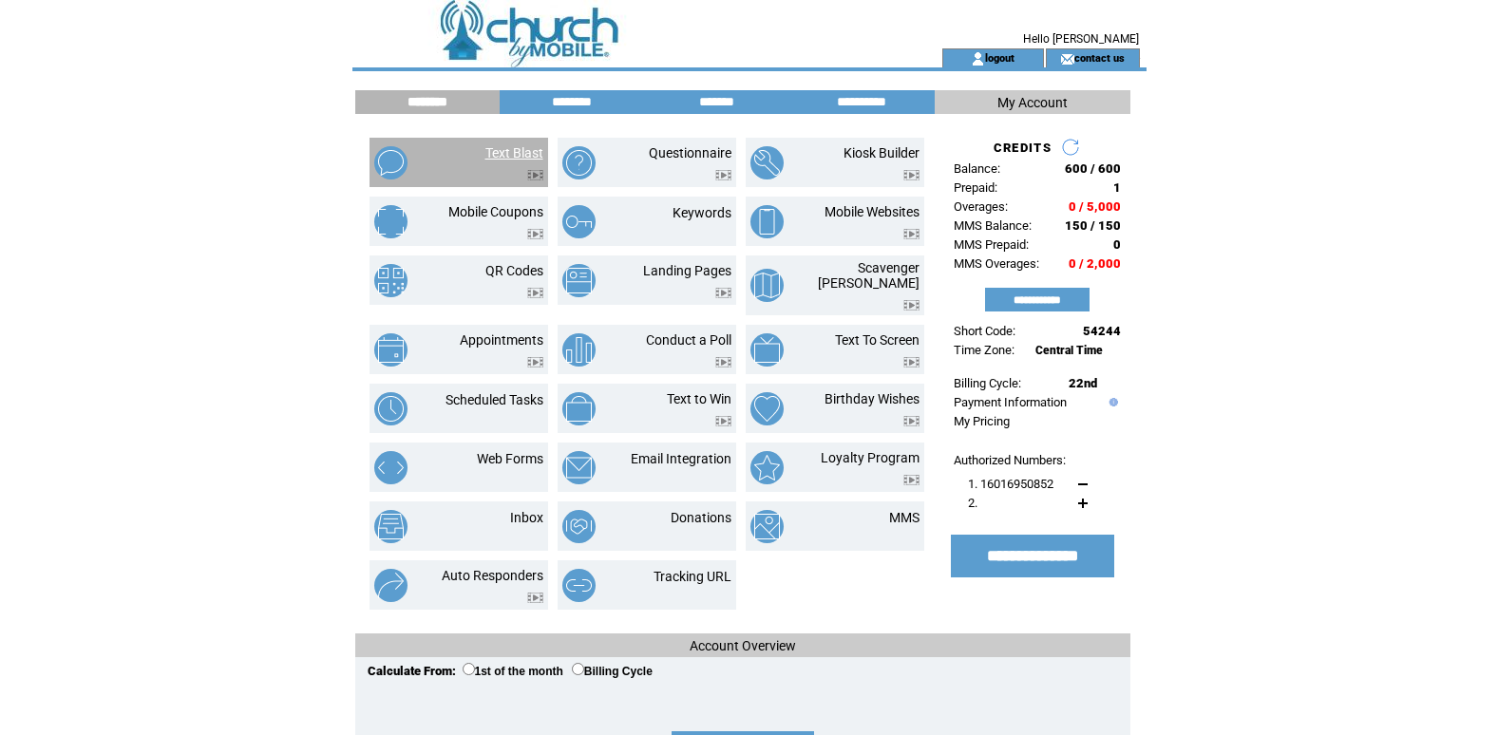
click at [500, 155] on link "Text Blast" at bounding box center [514, 152] width 58 height 15
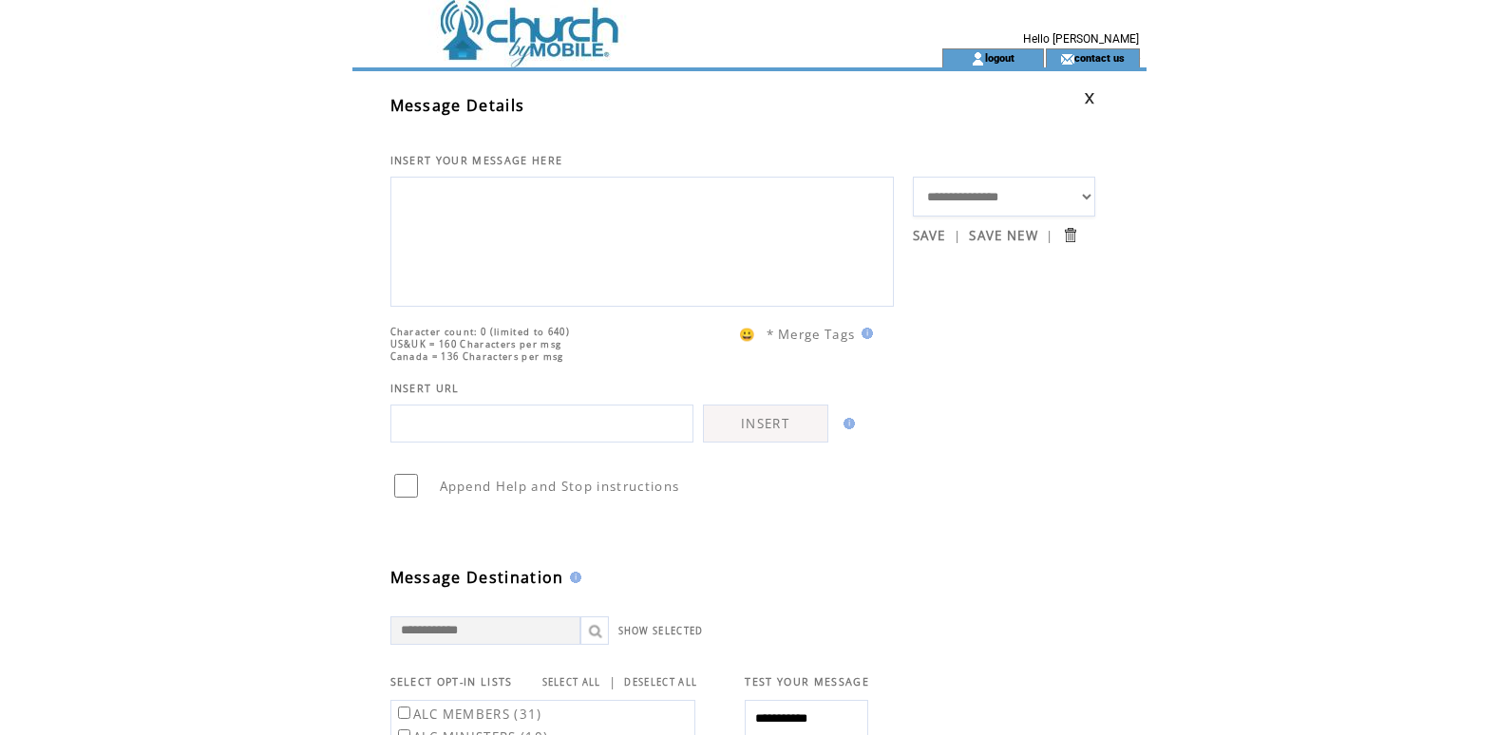
click at [443, 199] on textarea at bounding box center [642, 239] width 482 height 114
click at [489, 209] on textarea "**********" at bounding box center [642, 239] width 482 height 114
click at [518, 209] on textarea "**********" at bounding box center [642, 239] width 482 height 114
click at [682, 211] on textarea "**********" at bounding box center [642, 239] width 482 height 114
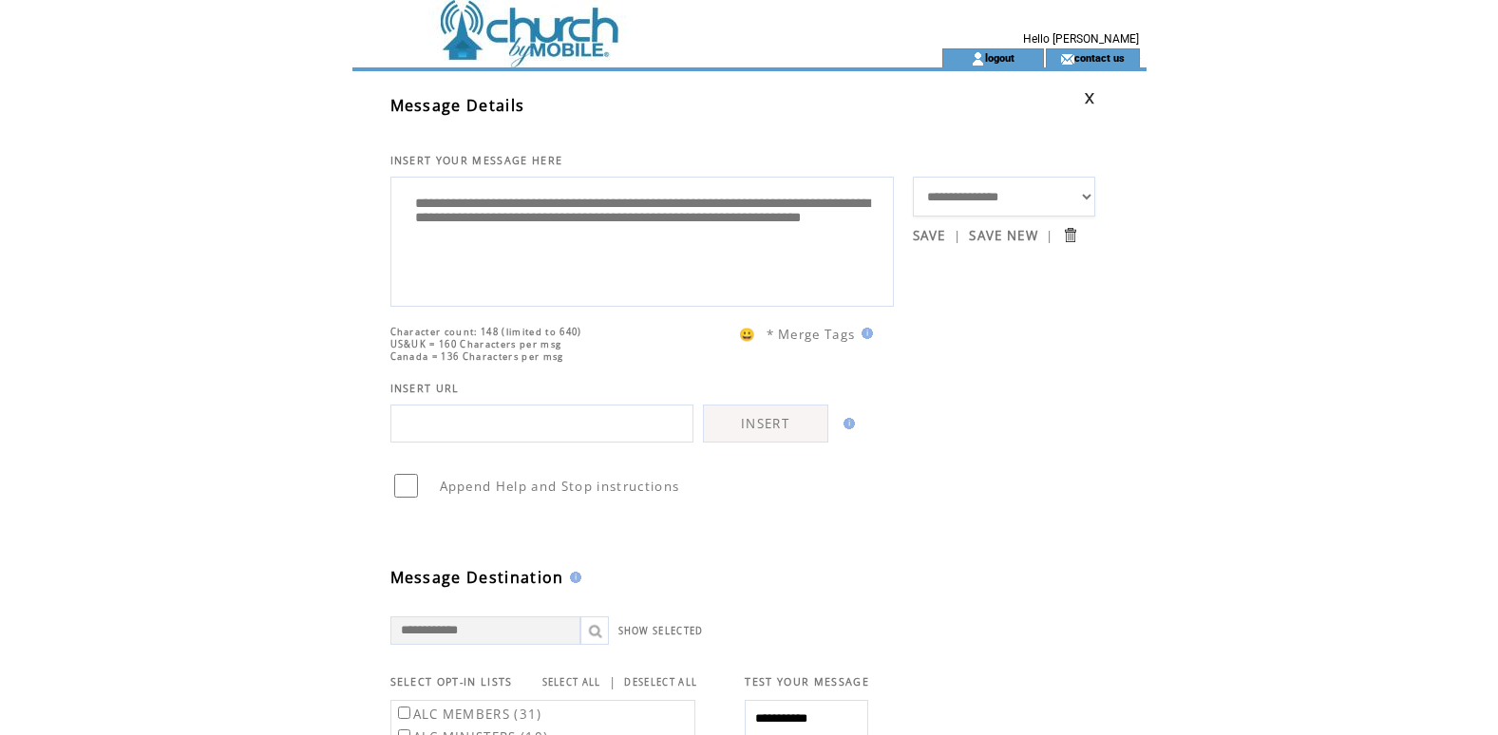
click at [417, 187] on textarea "**********" at bounding box center [642, 239] width 482 height 114
click at [800, 250] on textarea "**********" at bounding box center [642, 239] width 482 height 114
click at [775, 253] on textarea "**********" at bounding box center [642, 239] width 482 height 114
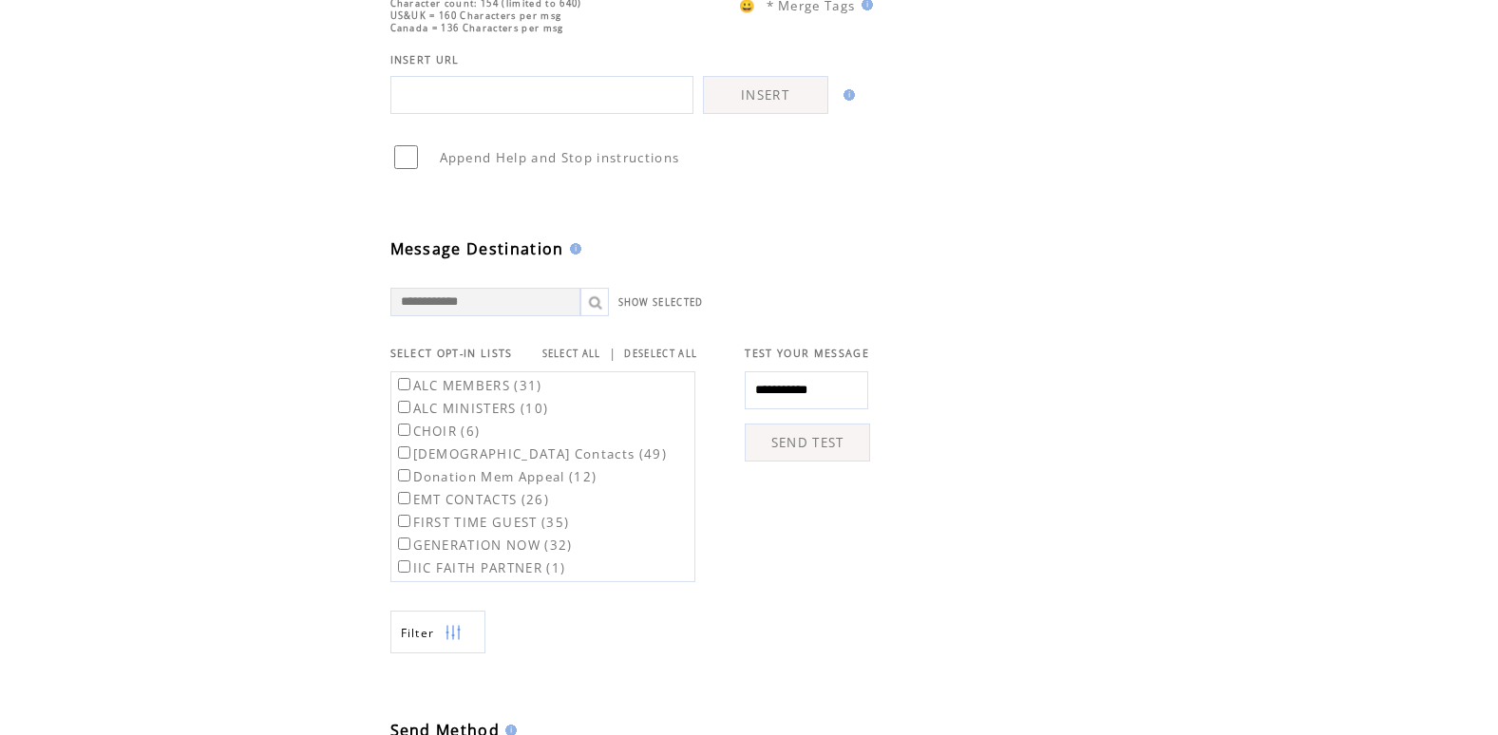
scroll to position [342, 0]
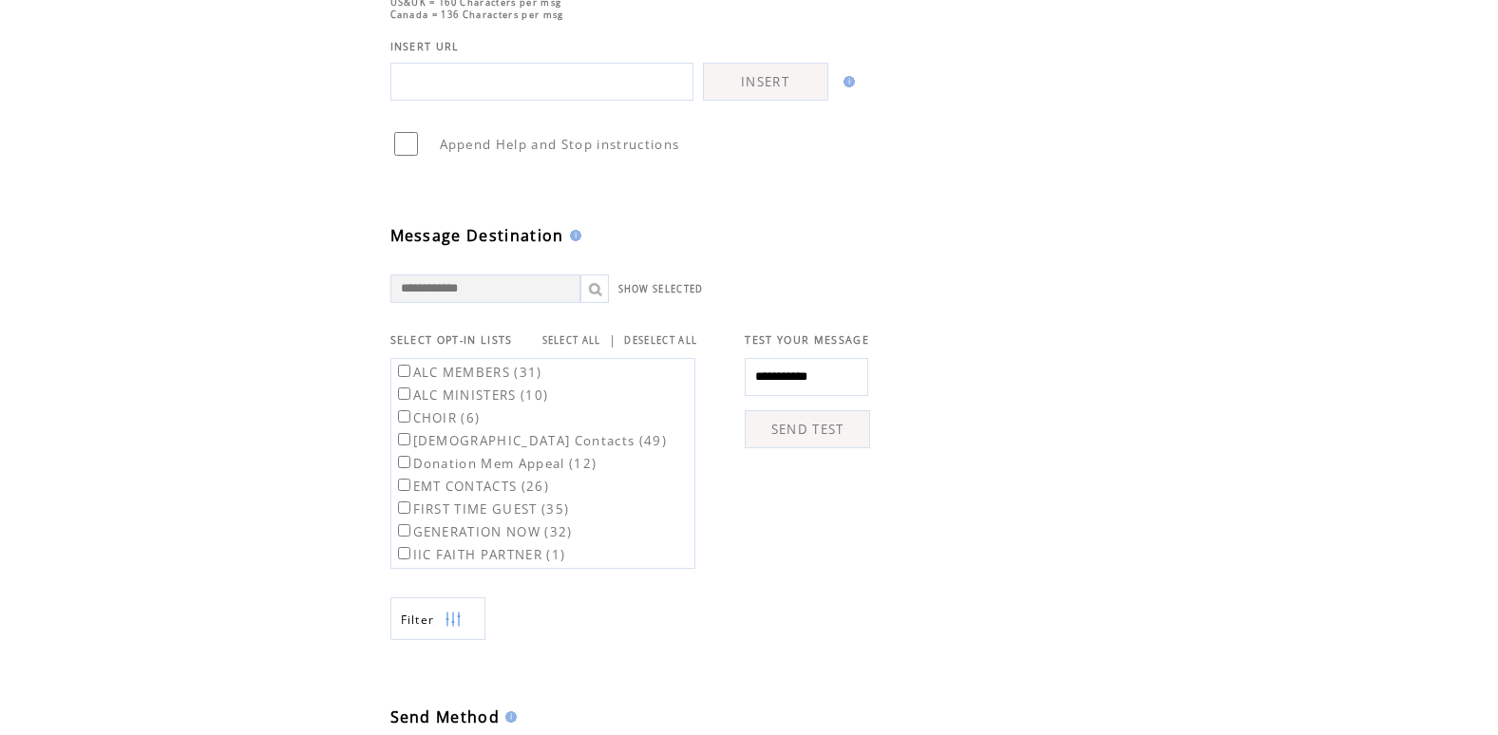
type textarea "**********"
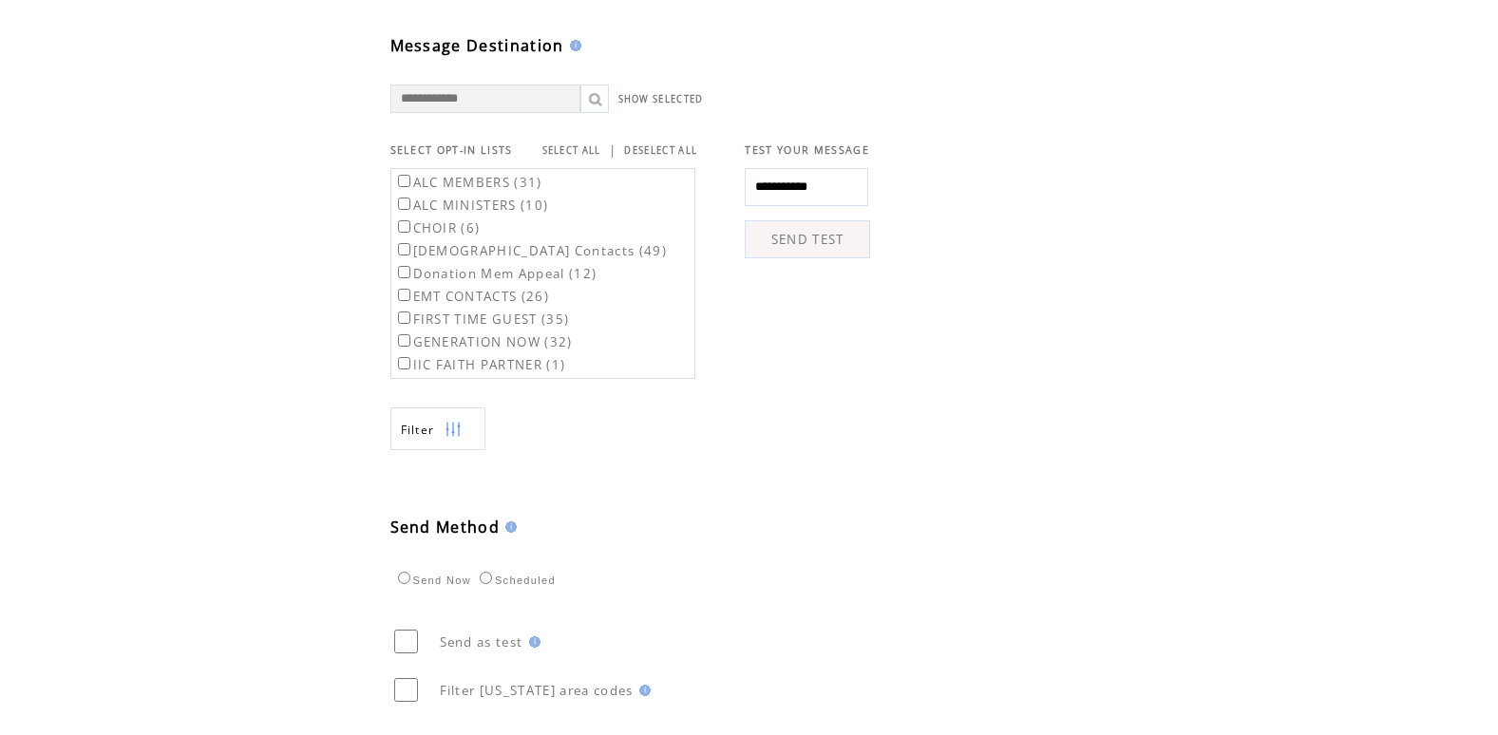
scroll to position [682, 0]
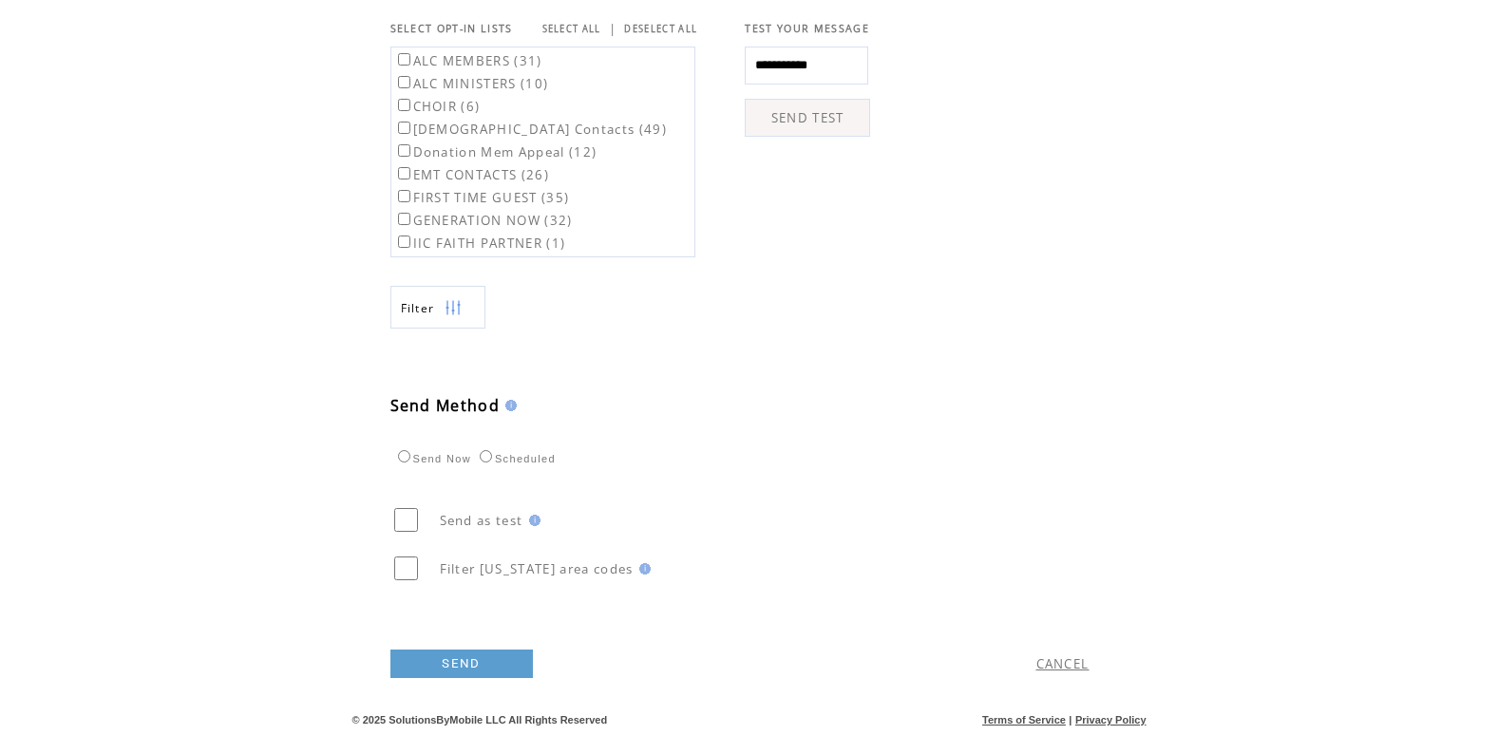
click at [438, 664] on link "SEND" at bounding box center [461, 664] width 142 height 28
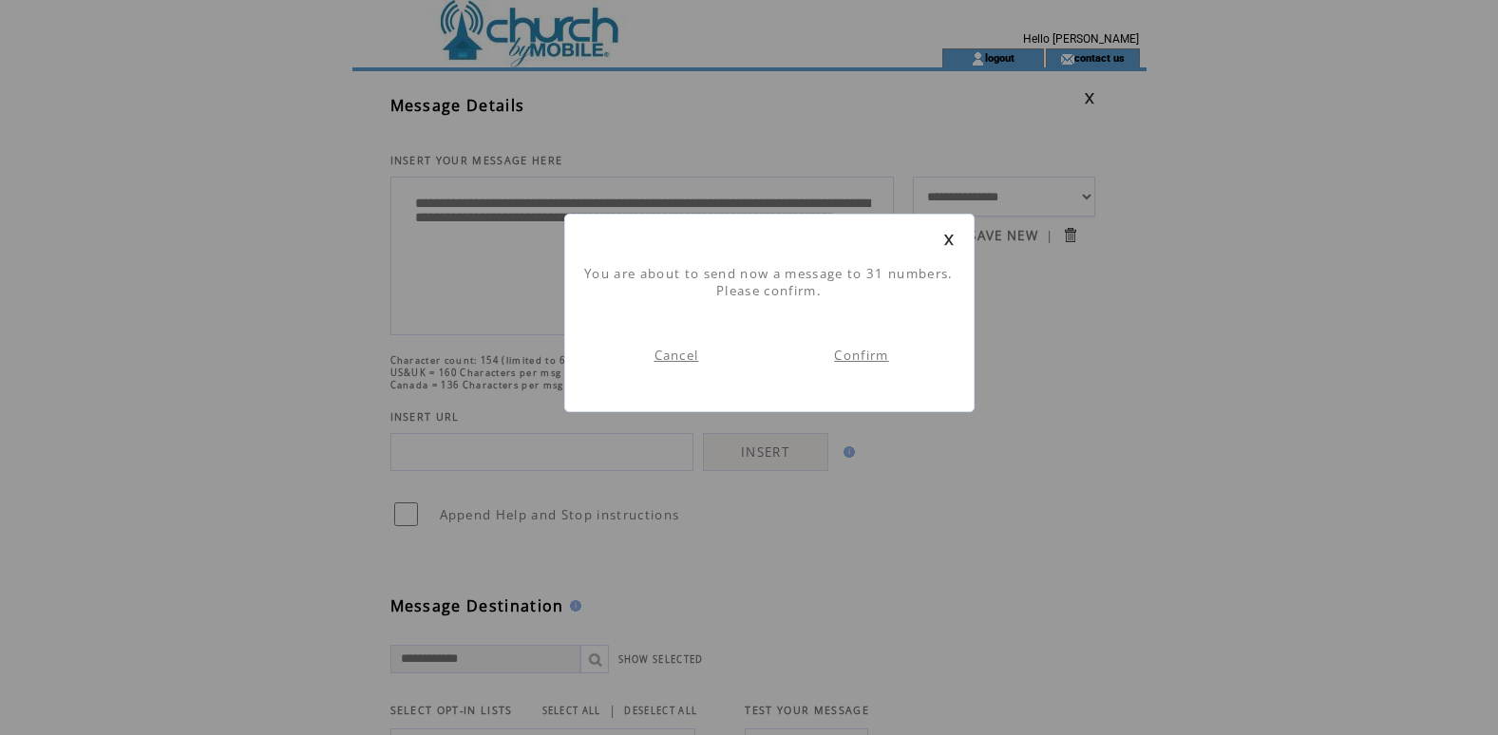
scroll to position [1, 0]
click at [852, 354] on link "Confirm" at bounding box center [861, 355] width 54 height 17
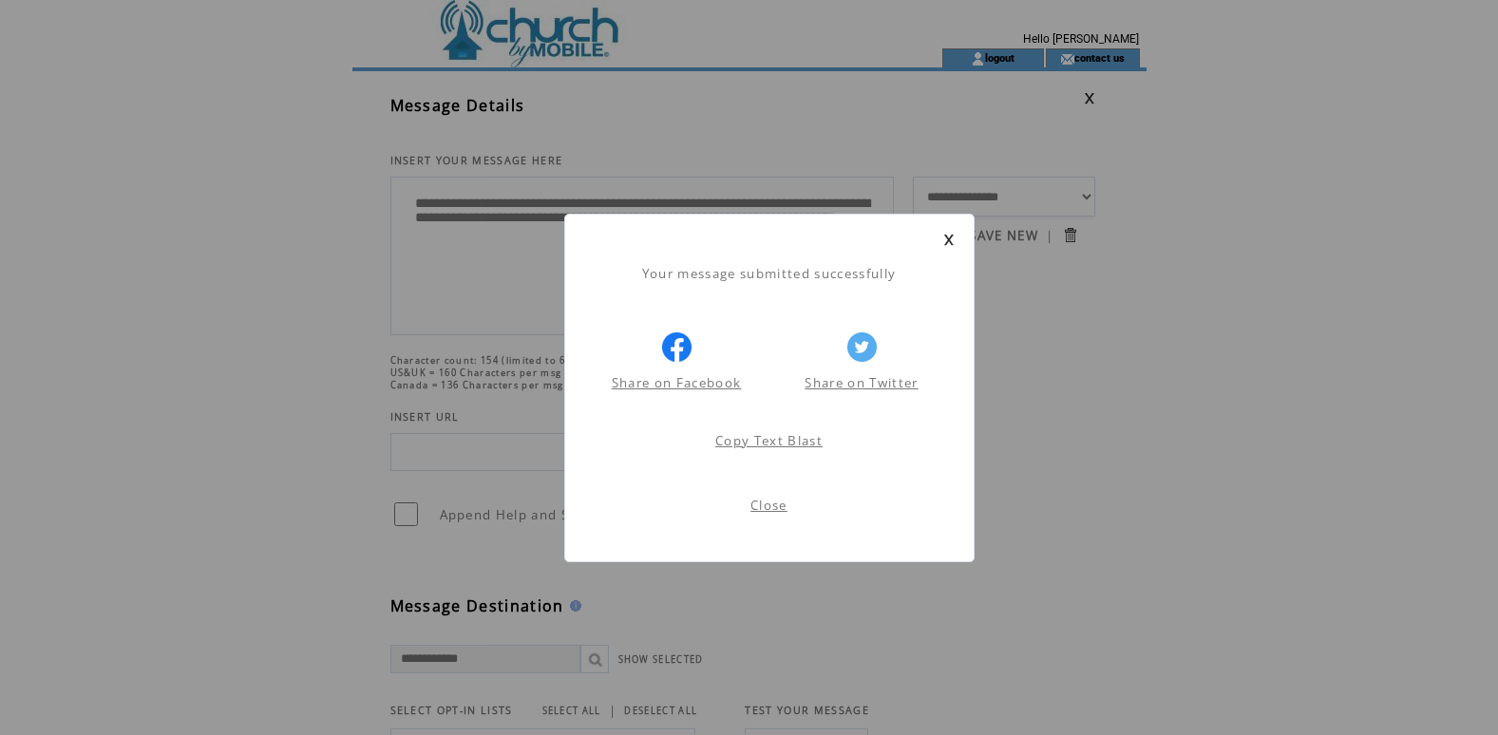
scroll to position [1, 0]
click at [775, 507] on link "Close" at bounding box center [768, 505] width 37 height 17
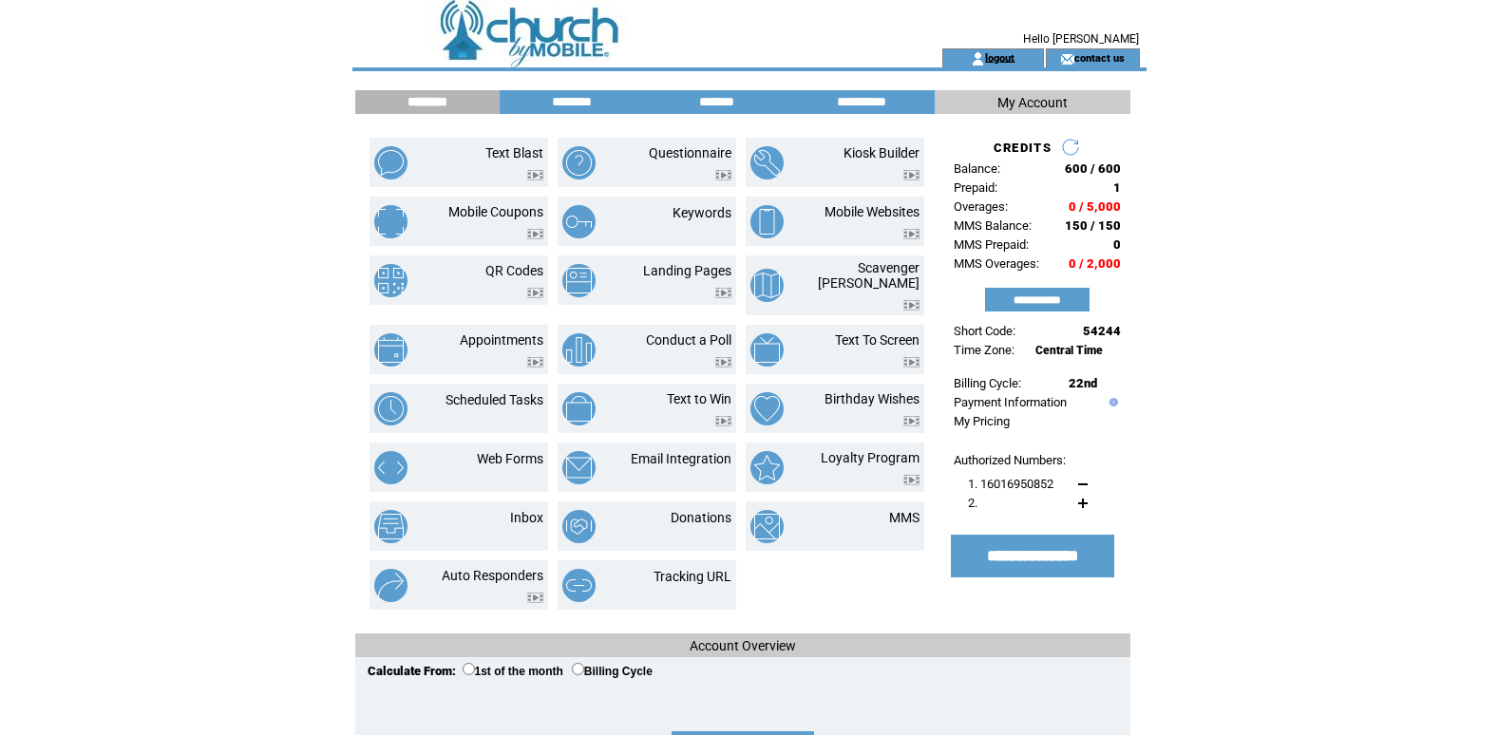
click at [1002, 63] on link "logout" at bounding box center [999, 57] width 29 height 12
